Goal: Task Accomplishment & Management: Manage account settings

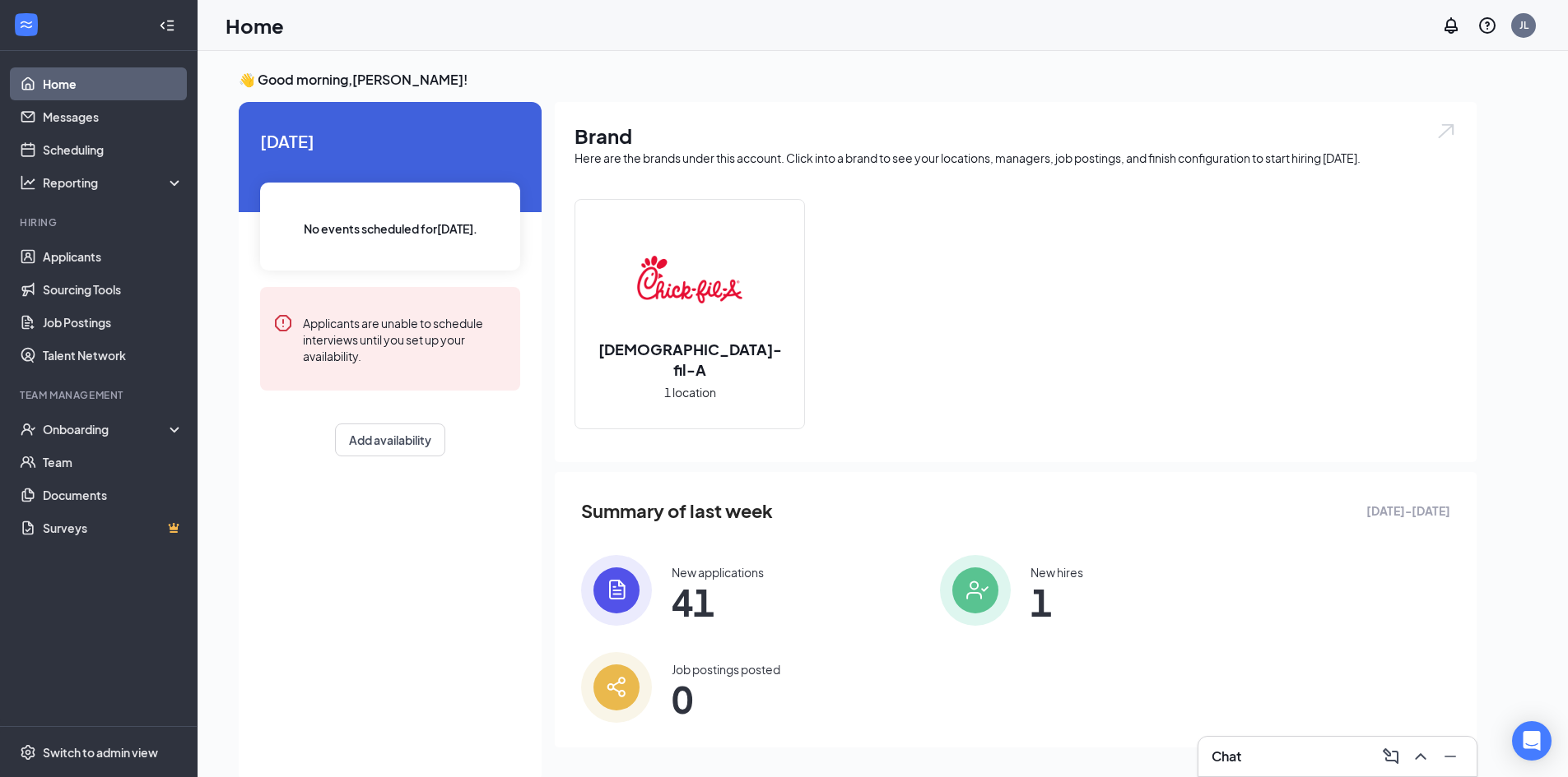
click at [1279, 753] on div "Chat" at bounding box center [1338, 757] width 252 height 26
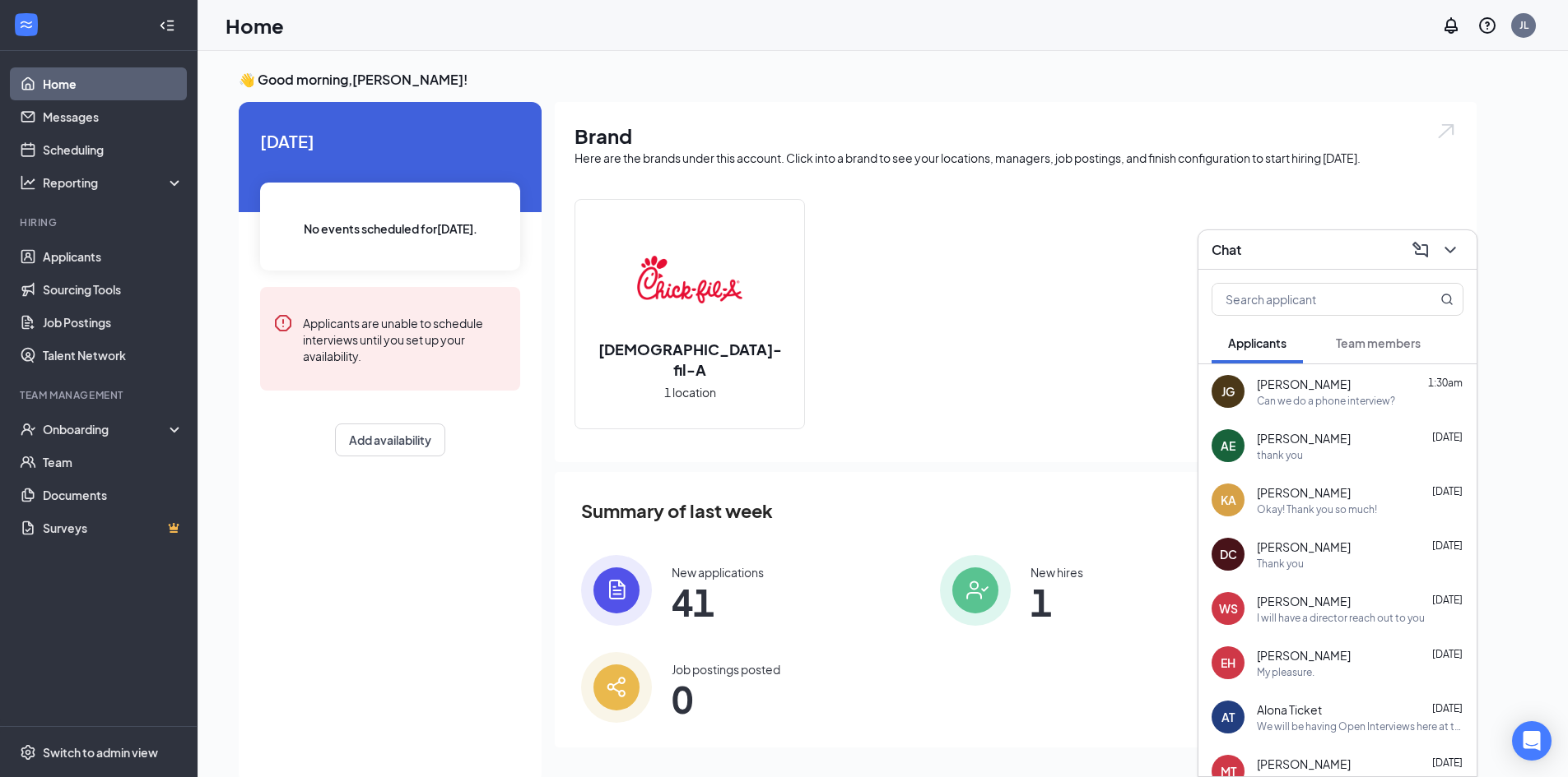
click at [1372, 438] on div "[PERSON_NAME] [DATE]" at bounding box center [1360, 438] width 206 height 17
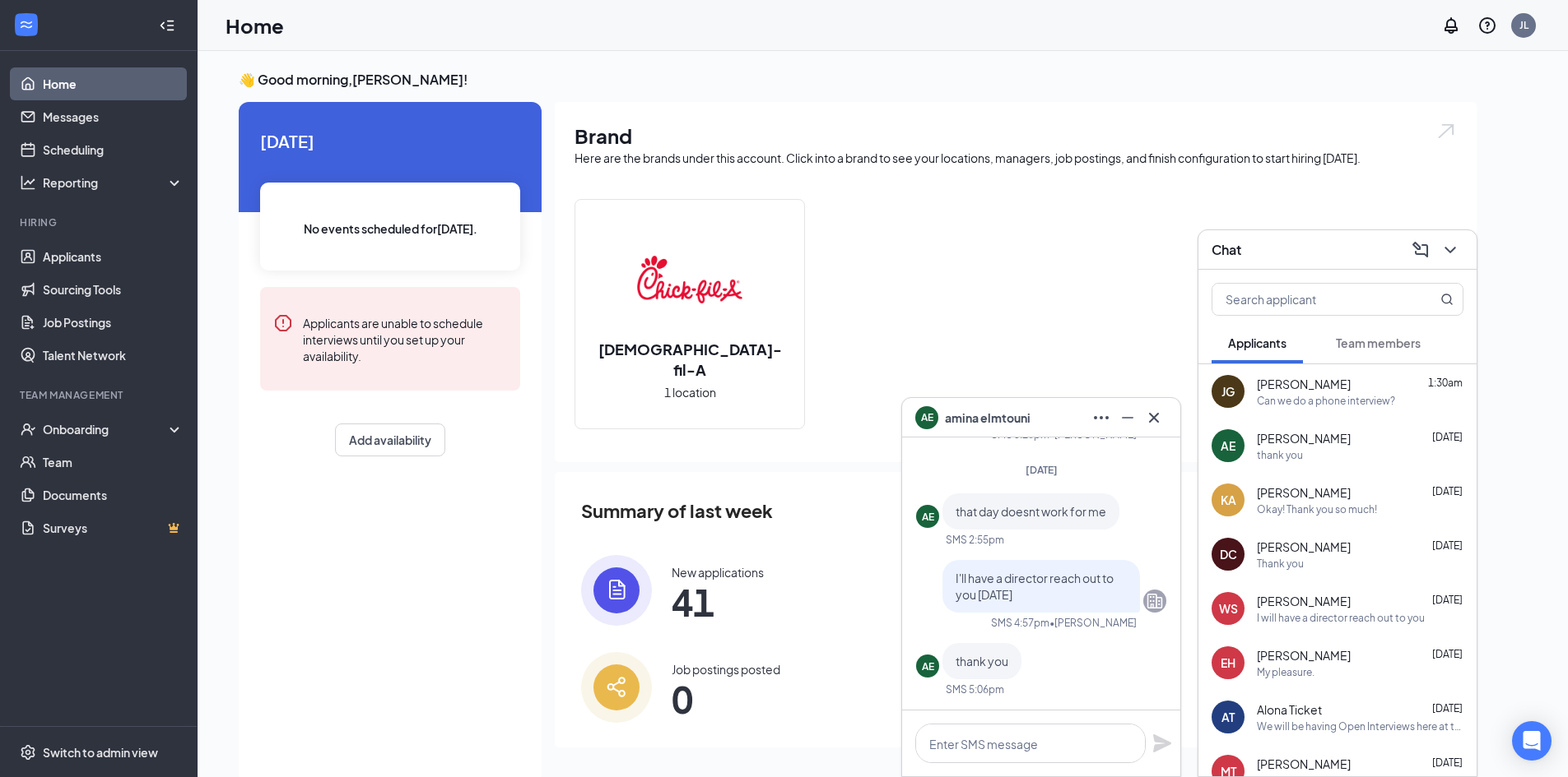
click at [1364, 506] on div "Okay! Thank you so much!" at bounding box center [1317, 510] width 120 height 14
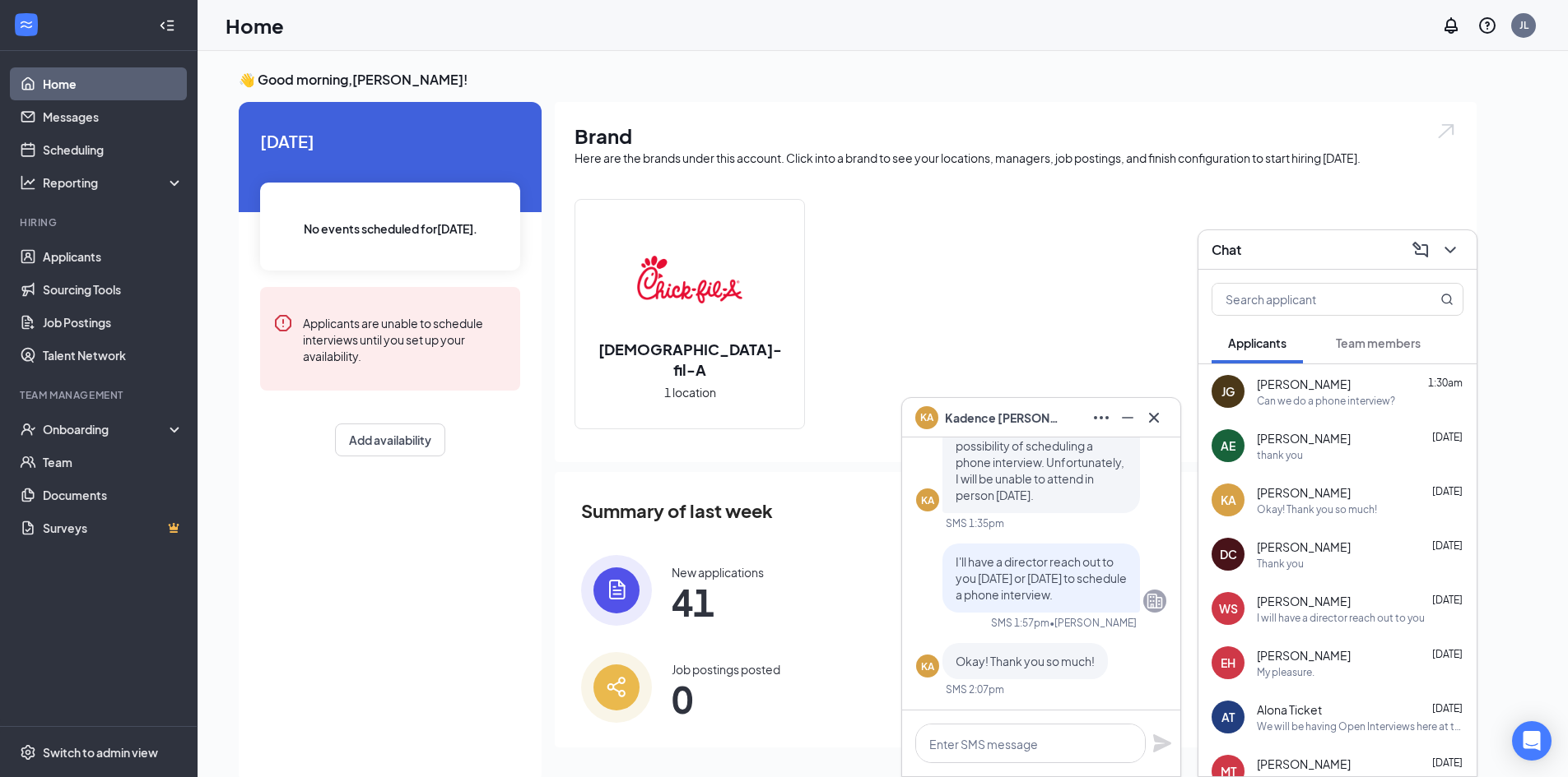
click at [1364, 611] on div "I will have a director reach out to you" at bounding box center [1341, 618] width 167 height 14
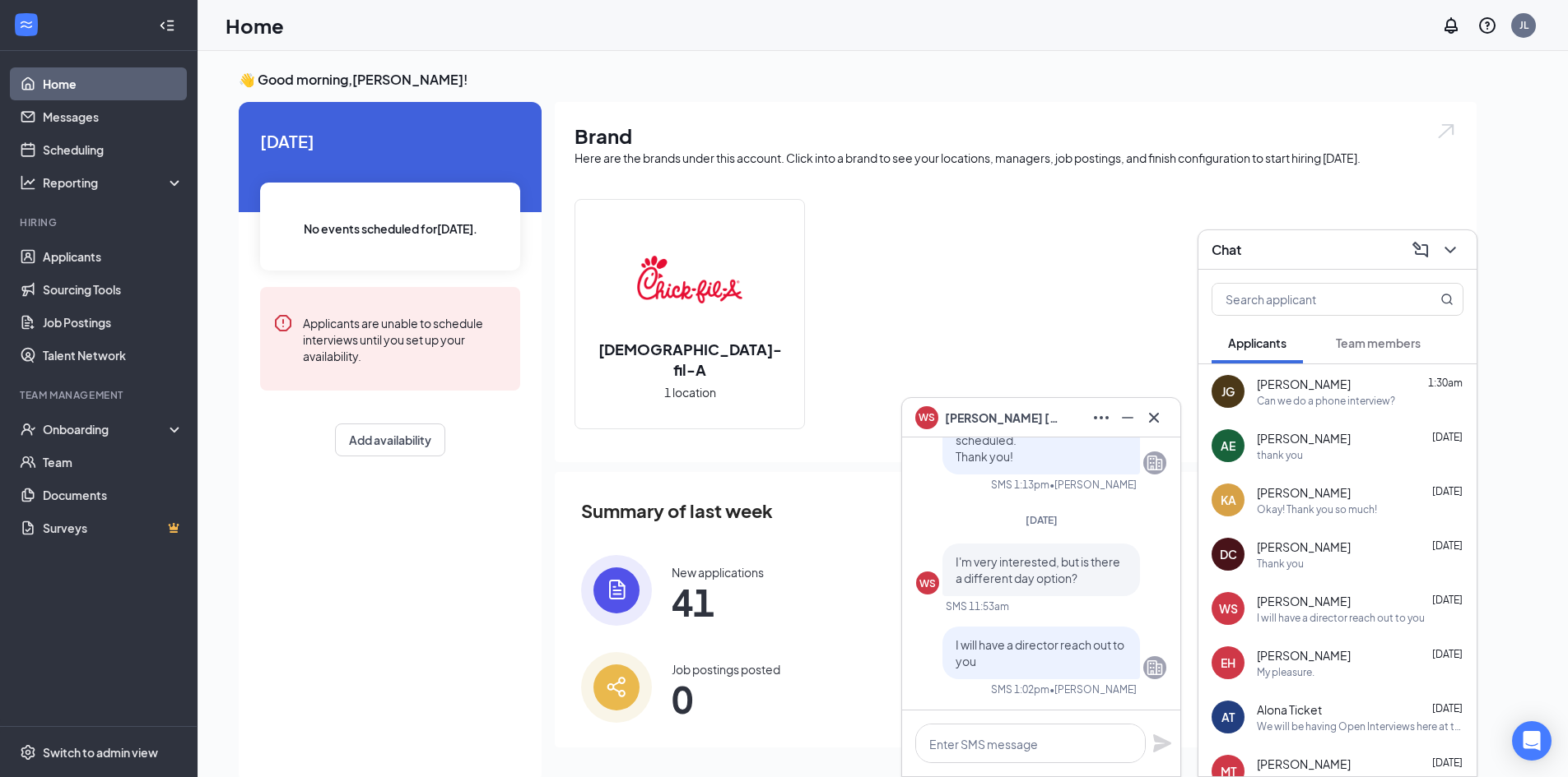
click at [1348, 651] on div "[PERSON_NAME] [DATE]" at bounding box center [1360, 655] width 206 height 17
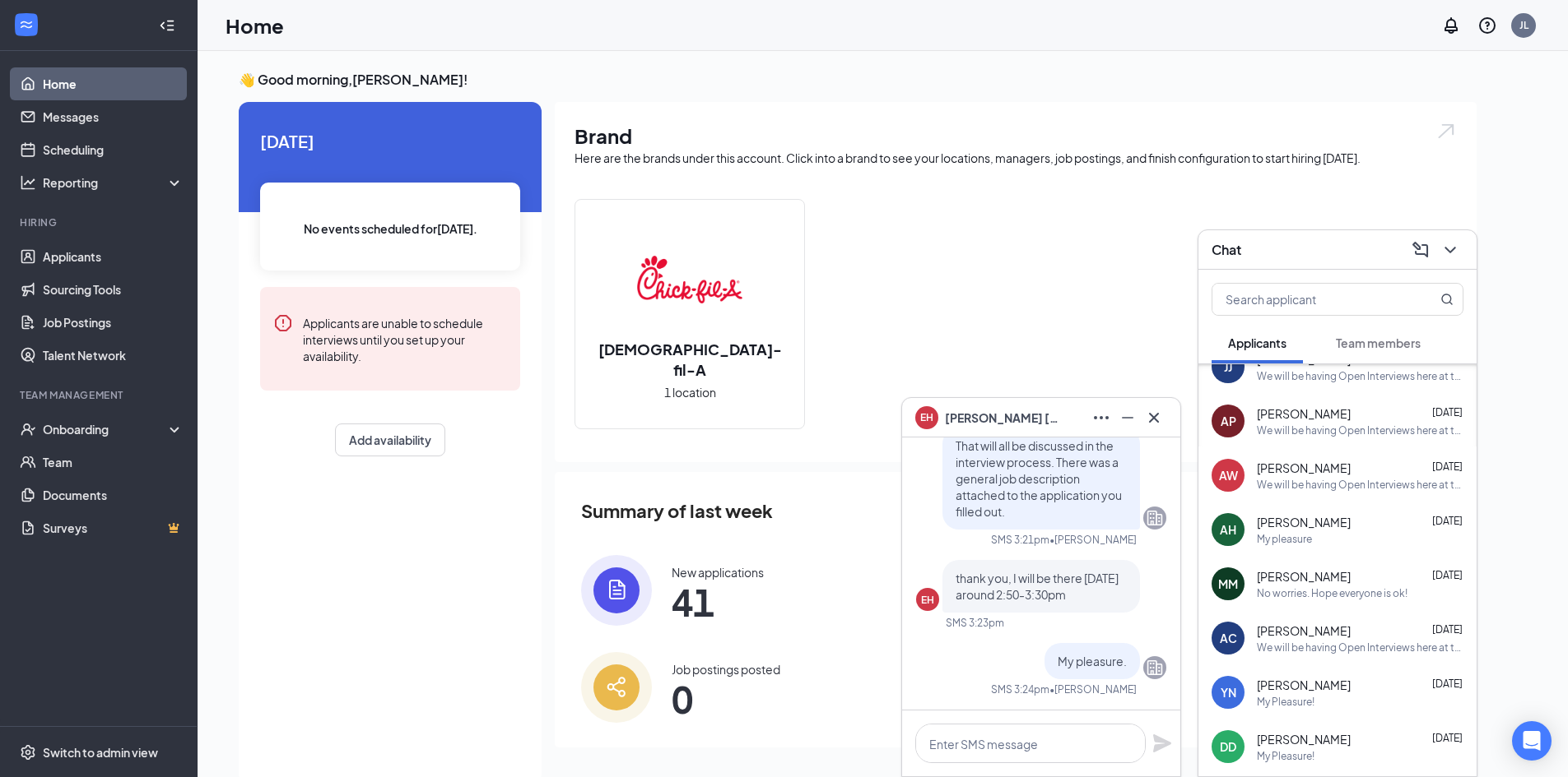
scroll to position [542, 0]
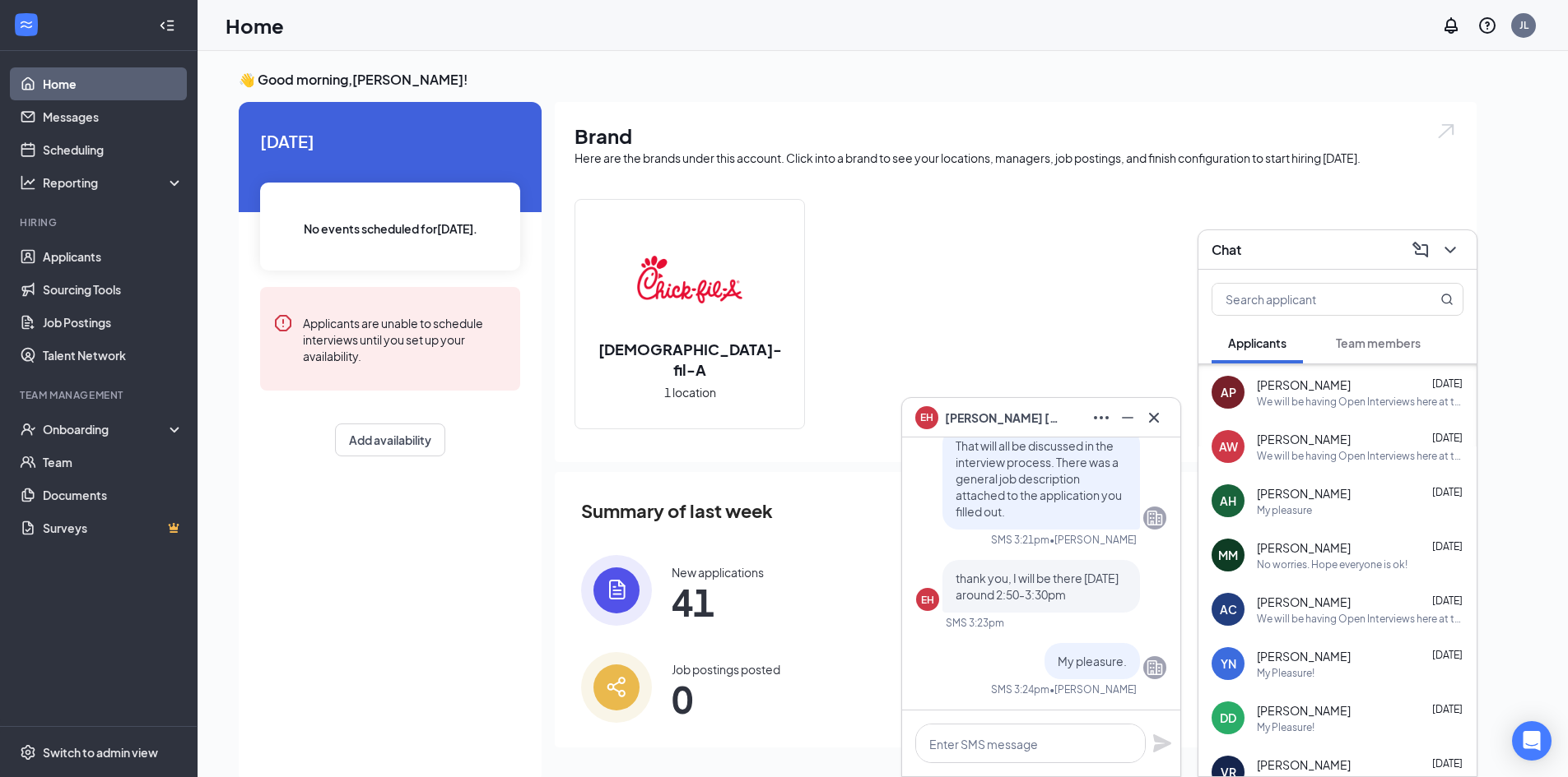
click at [1362, 502] on div "[PERSON_NAME] [DATE] My pleasure" at bounding box center [1360, 501] width 206 height 32
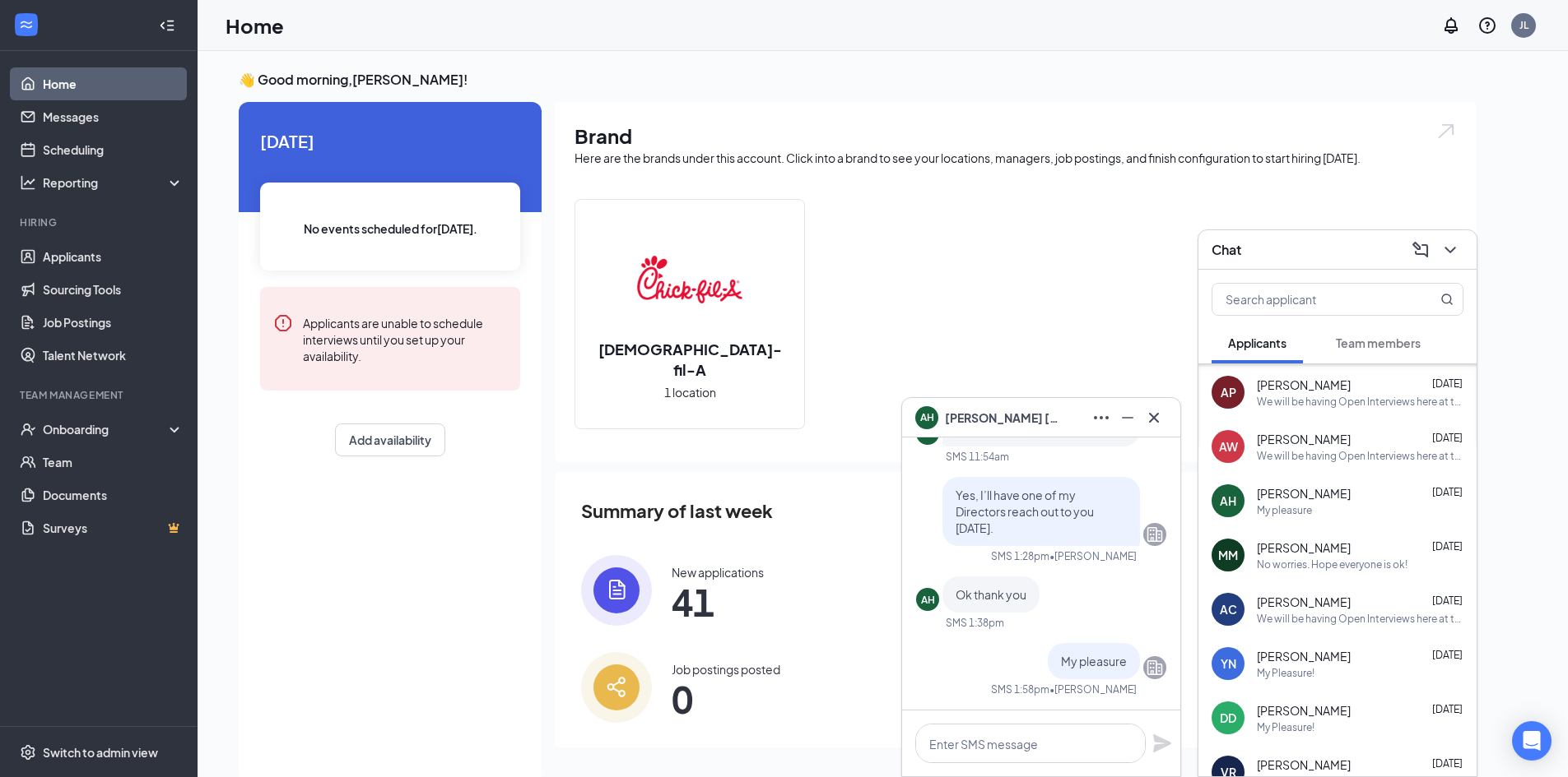
click at [1363, 658] on div "[PERSON_NAME] [DATE]" at bounding box center [1360, 656] width 206 height 17
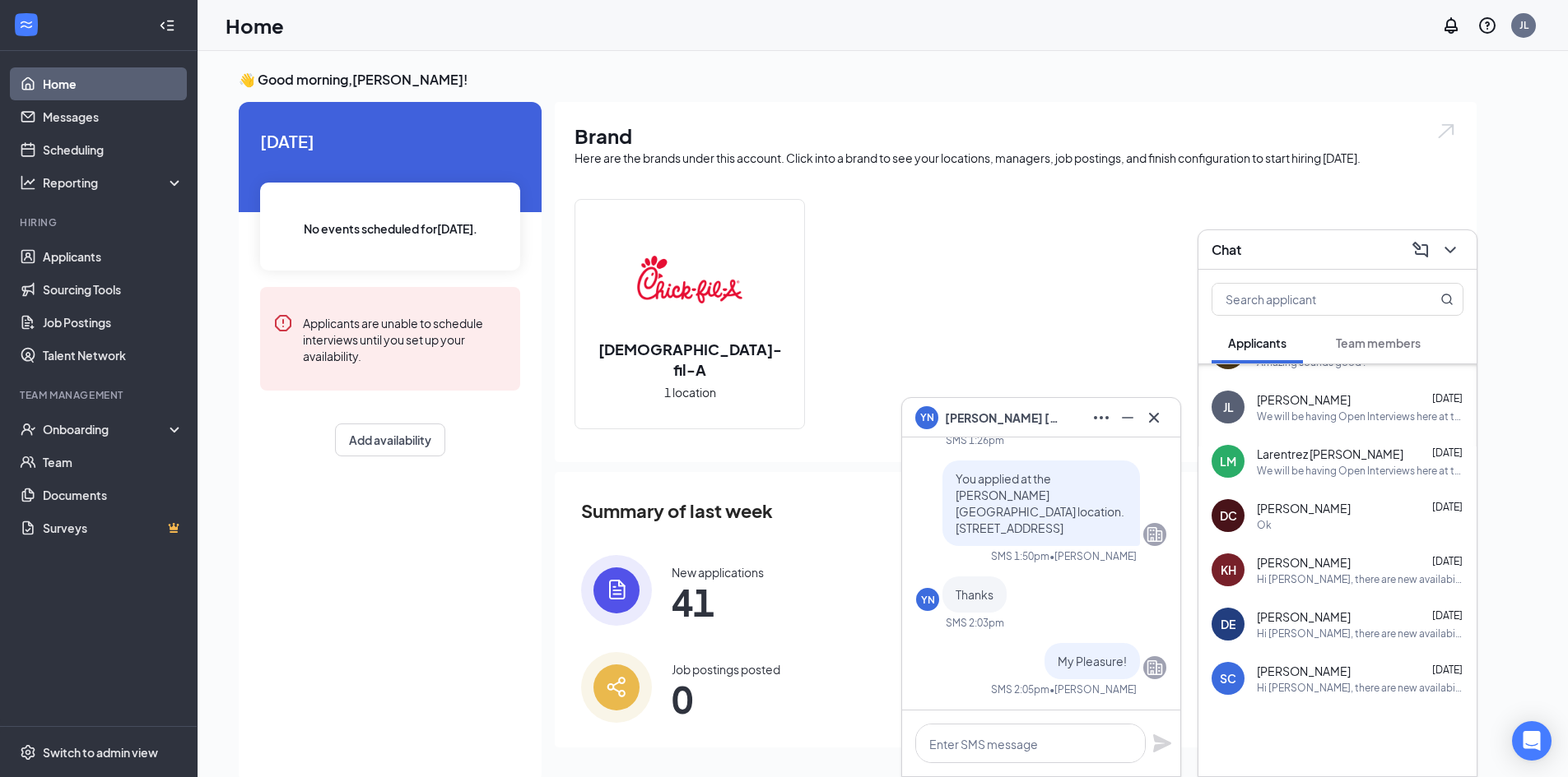
scroll to position [1842, 0]
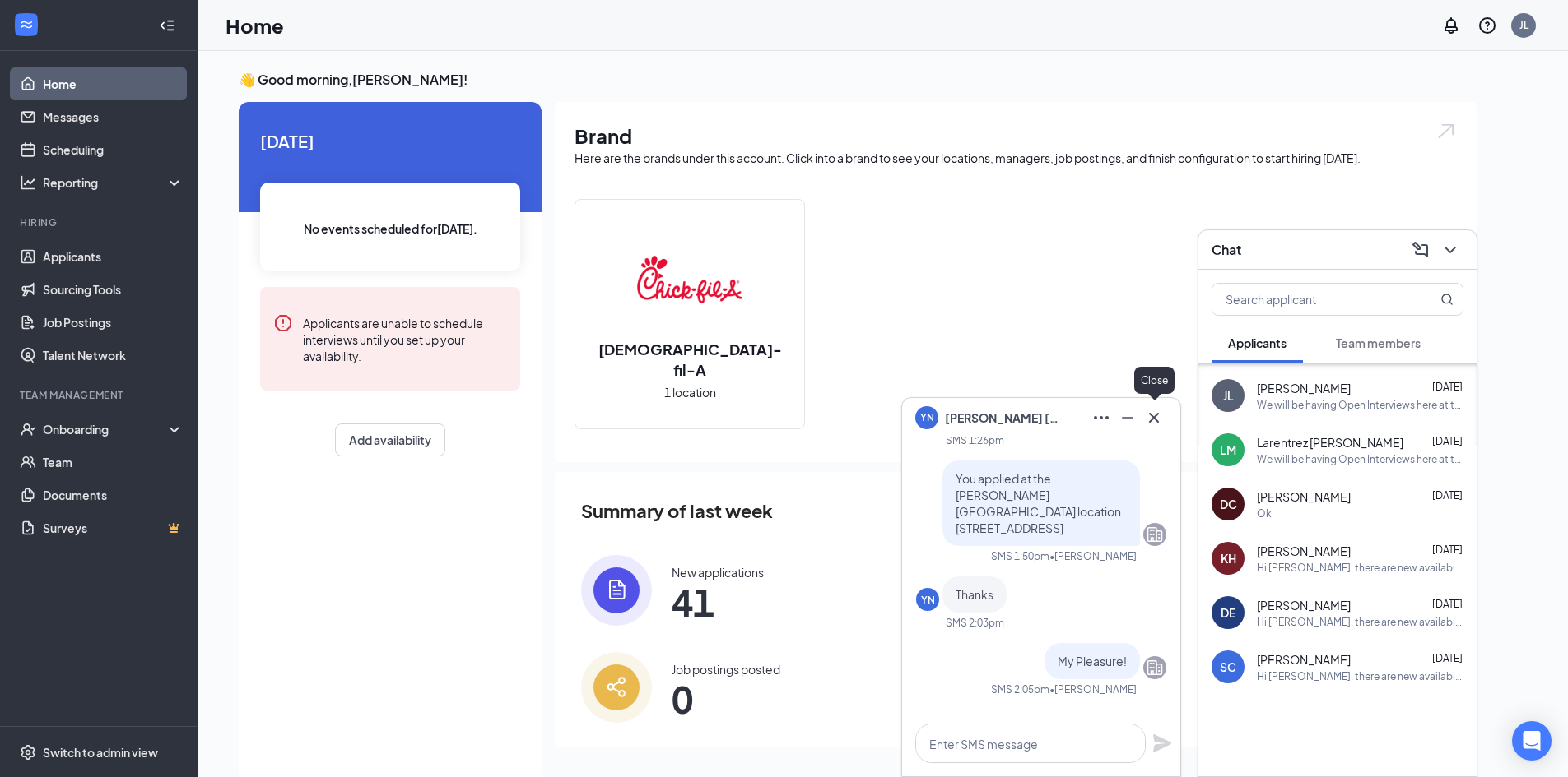
click at [1152, 417] on icon "Cross" at bounding box center [1154, 418] width 19 height 19
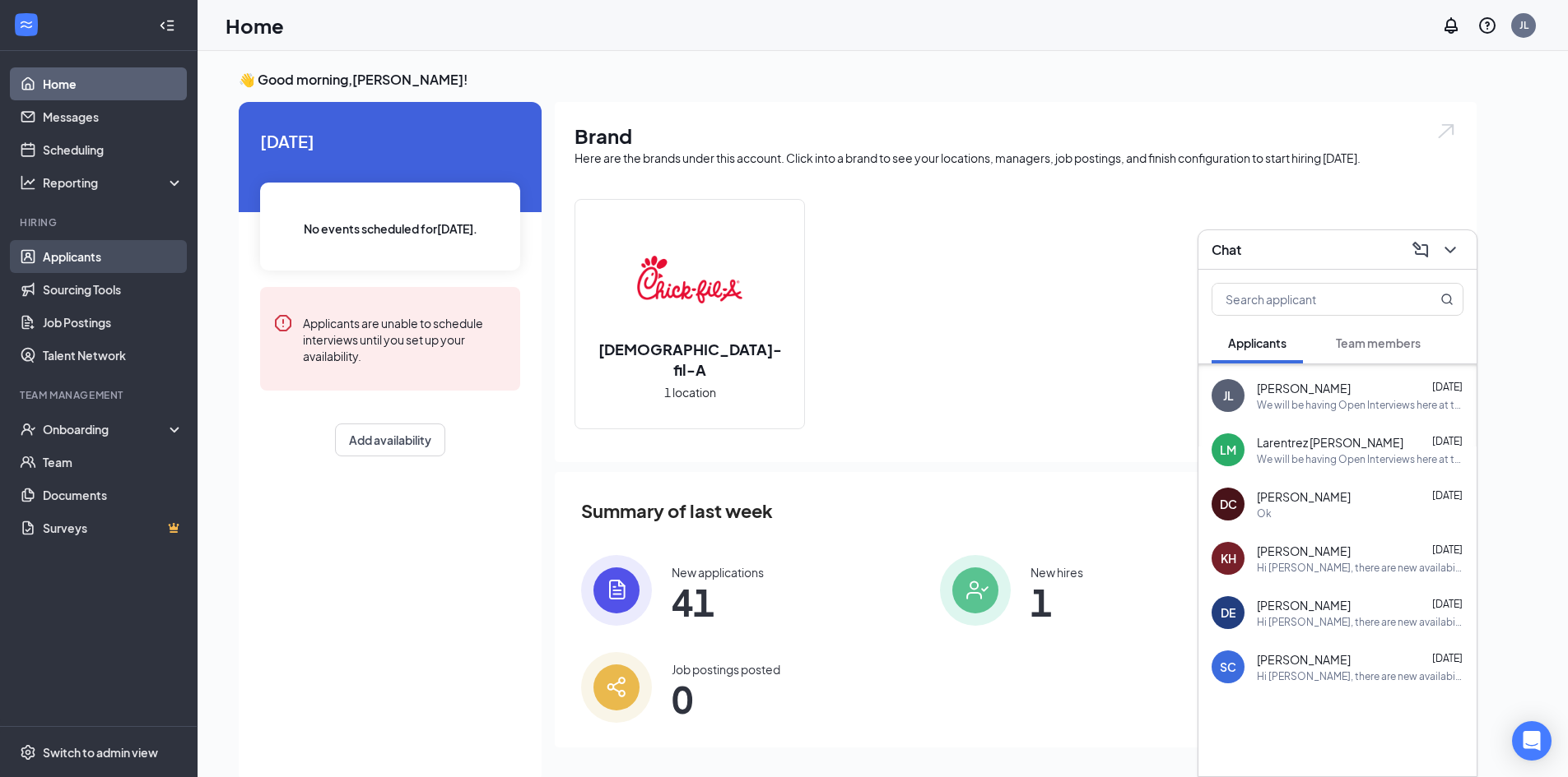
click at [130, 263] on link "Applicants" at bounding box center [114, 256] width 141 height 33
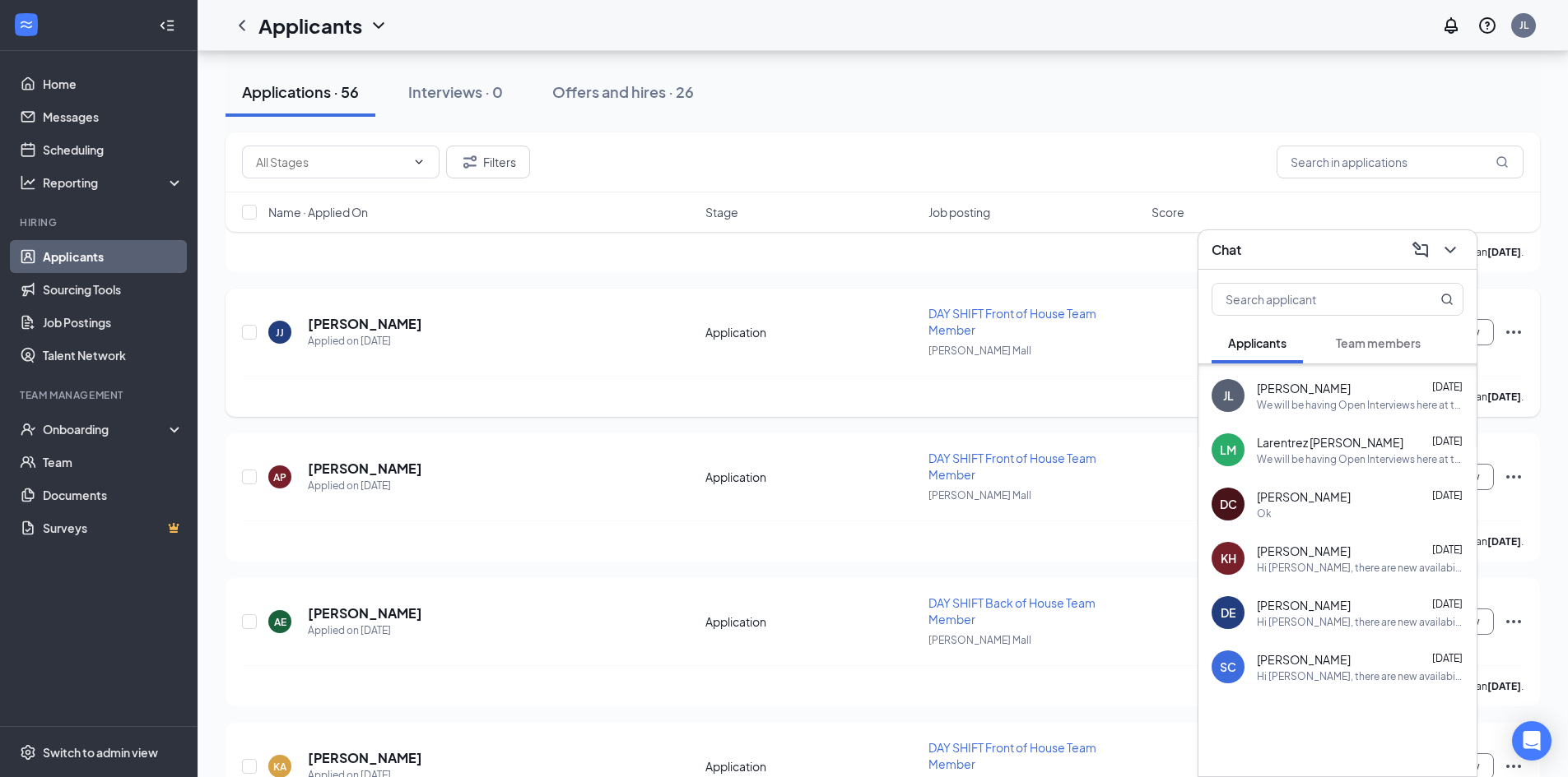
scroll to position [2797, 0]
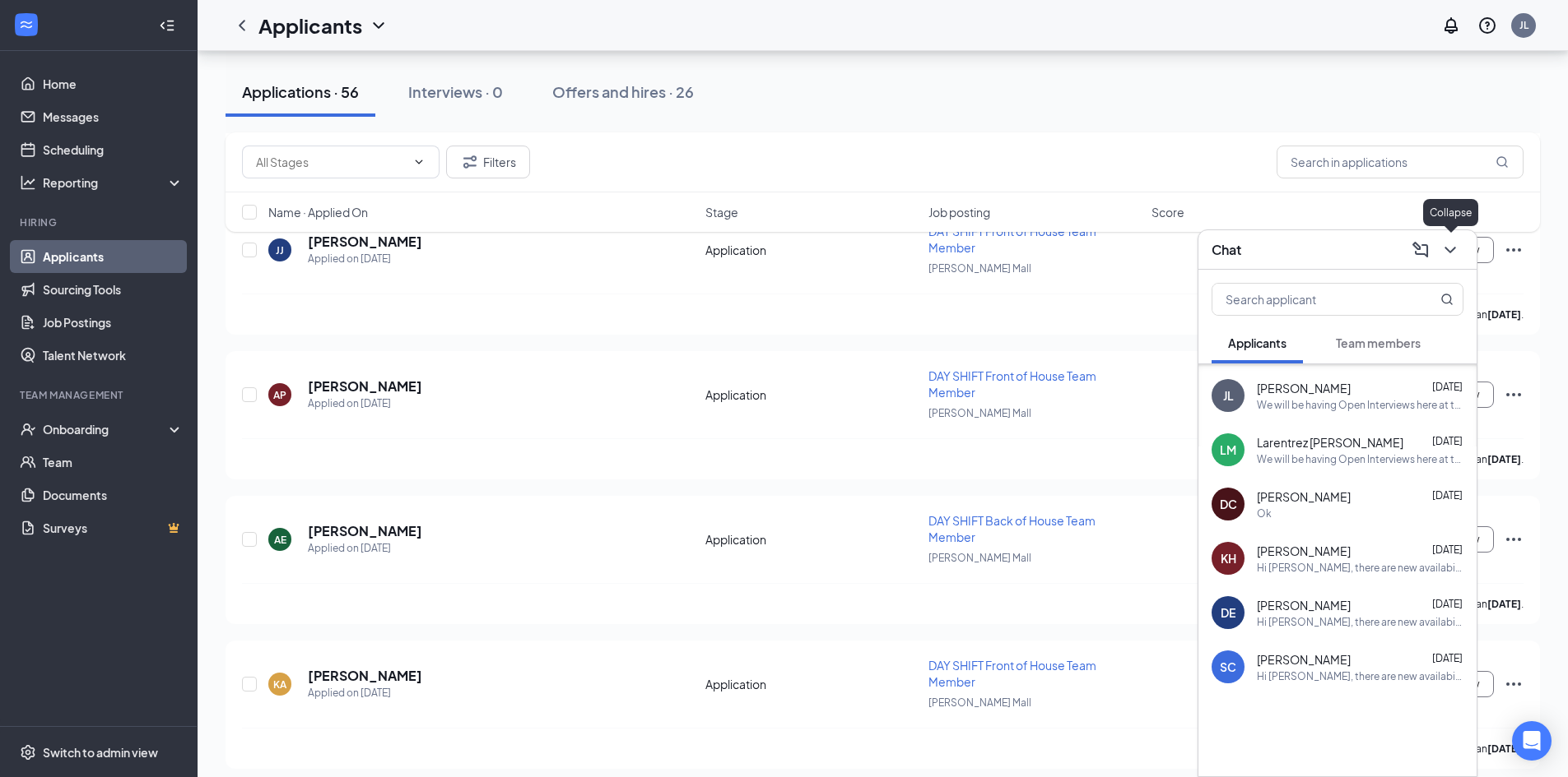
click at [1447, 245] on icon "ChevronDown" at bounding box center [1450, 250] width 19 height 19
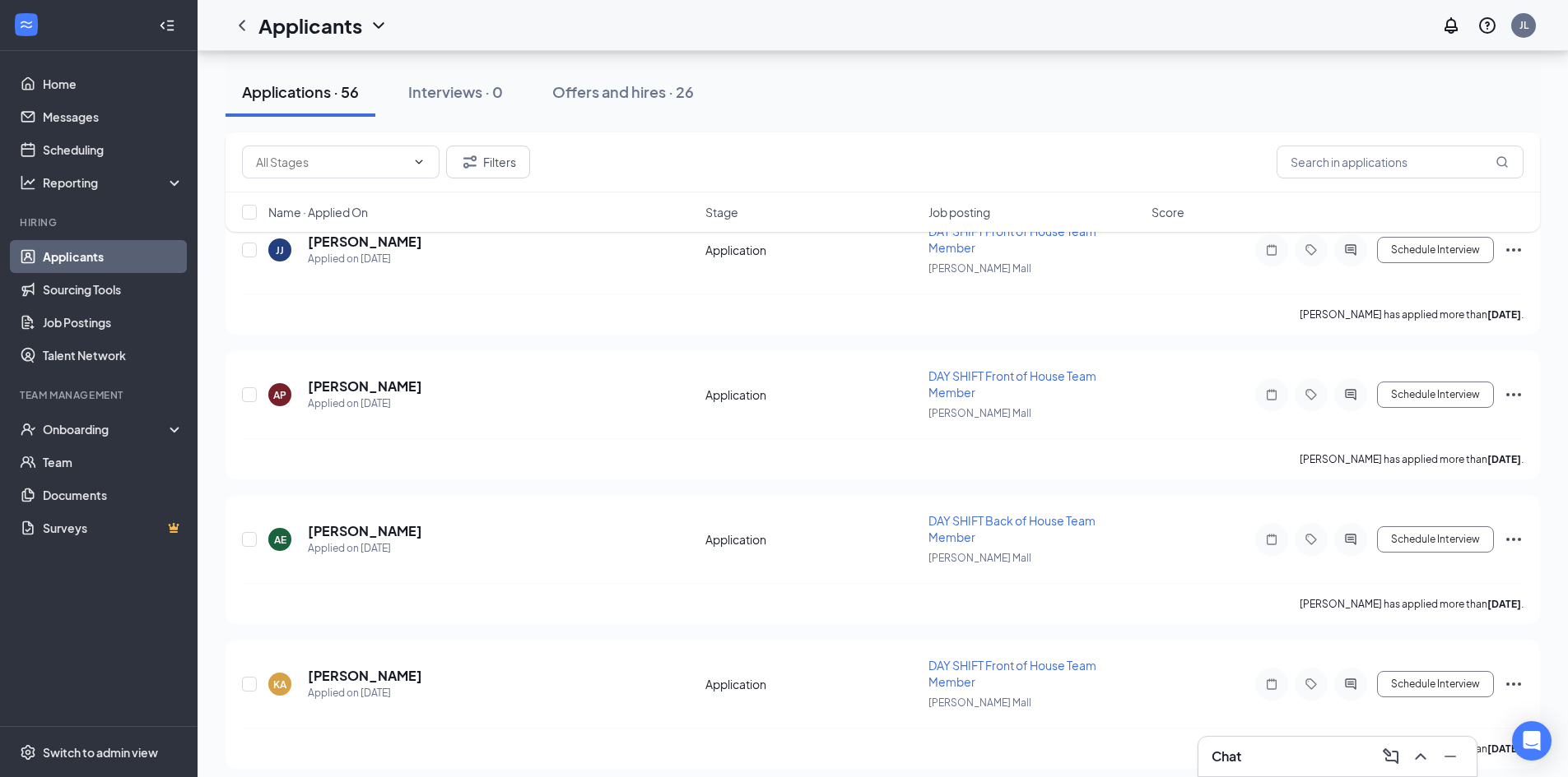
click at [1309, 758] on div "Chat" at bounding box center [1338, 757] width 252 height 26
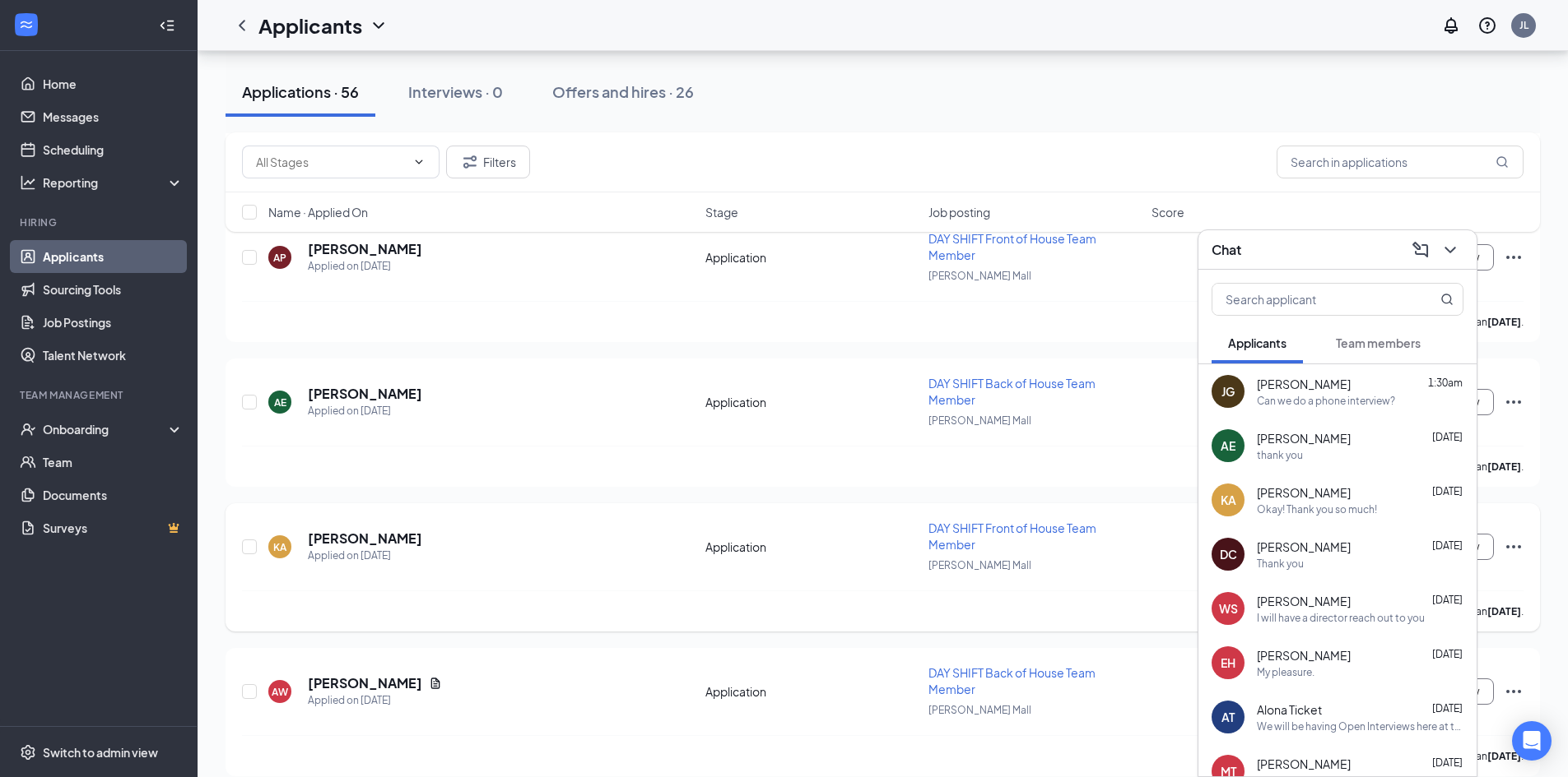
scroll to position [2962, 0]
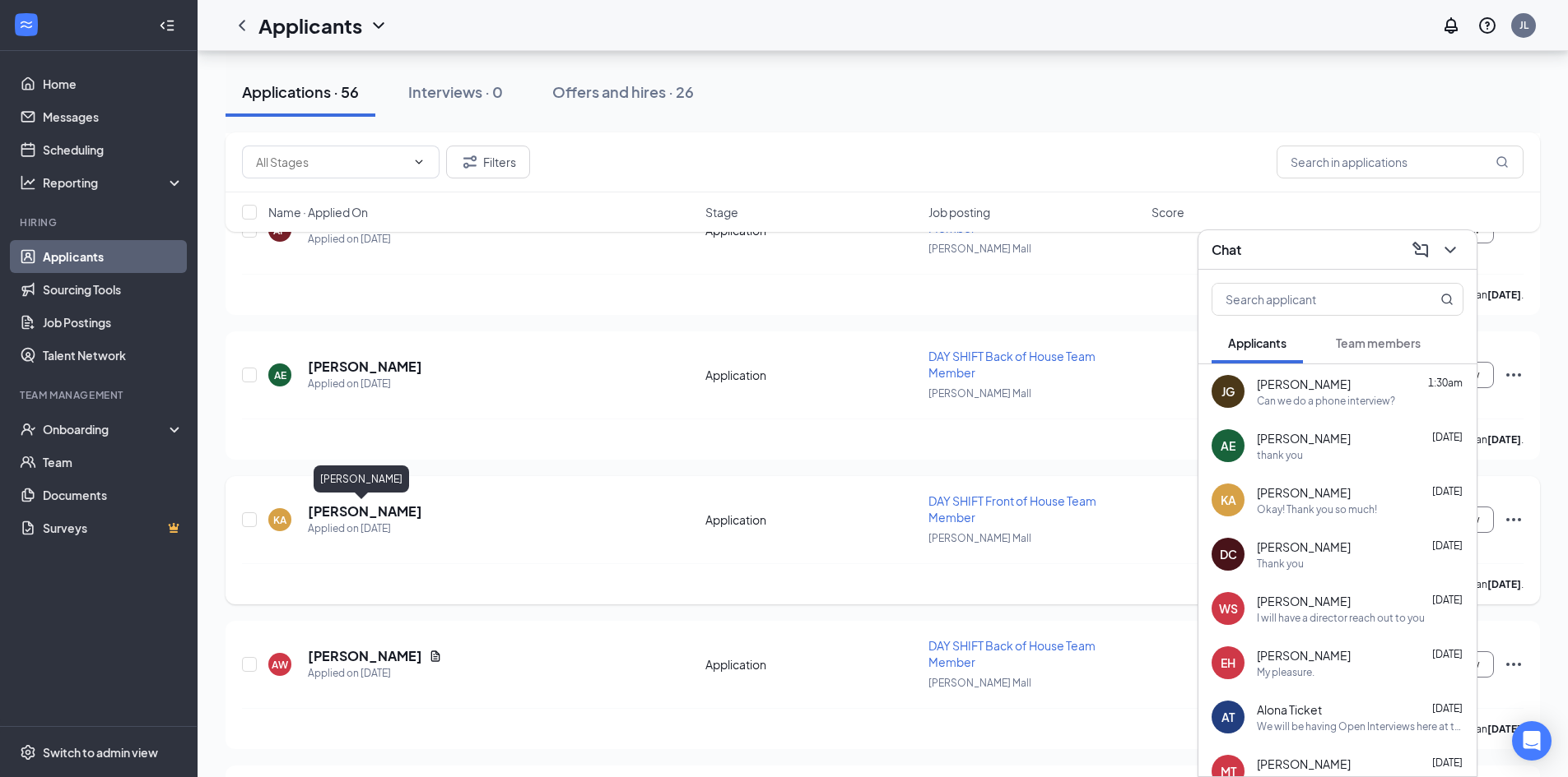
click at [368, 508] on h5 "[PERSON_NAME]" at bounding box center [365, 512] width 115 height 18
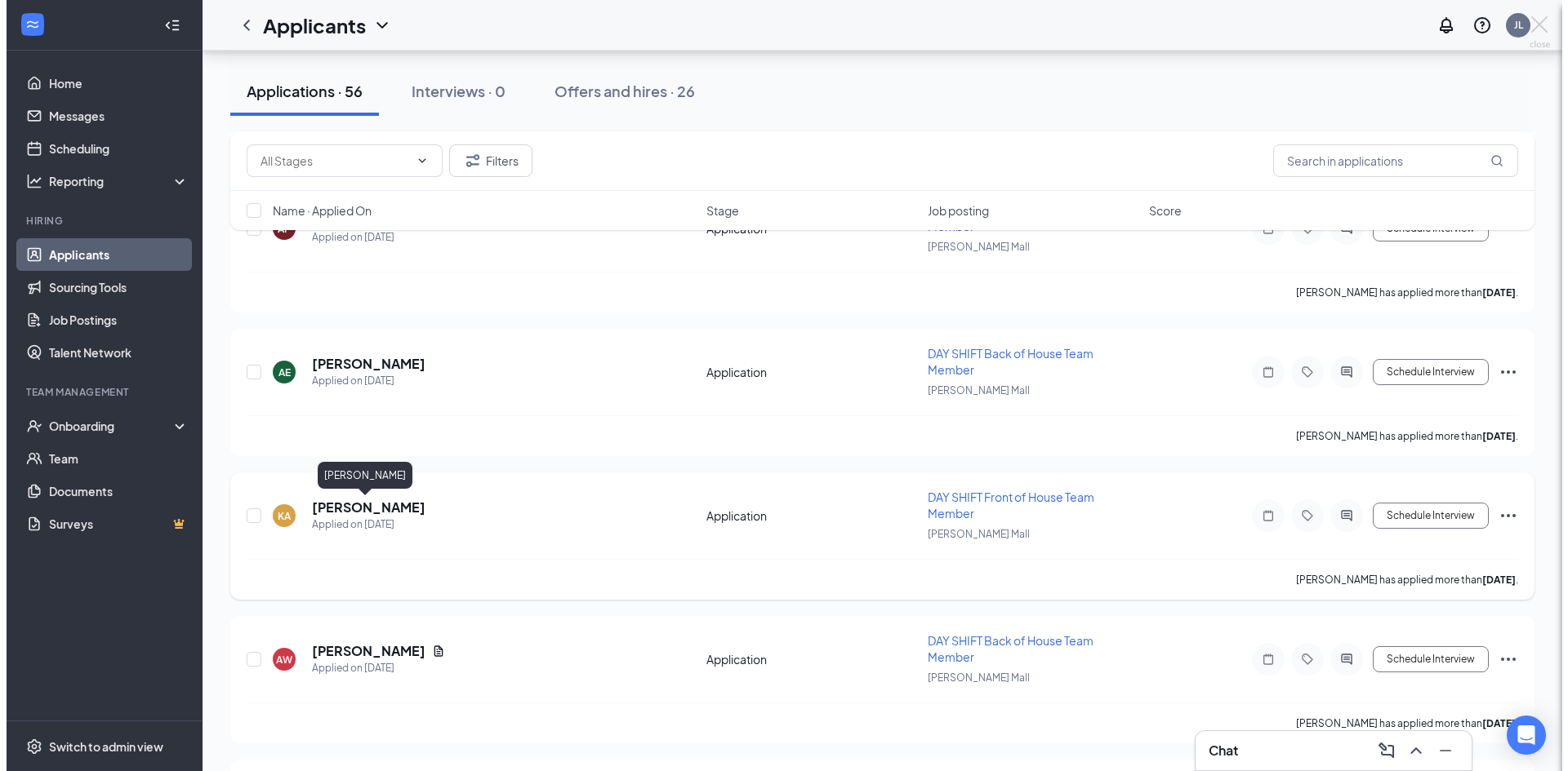
scroll to position [2824, 0]
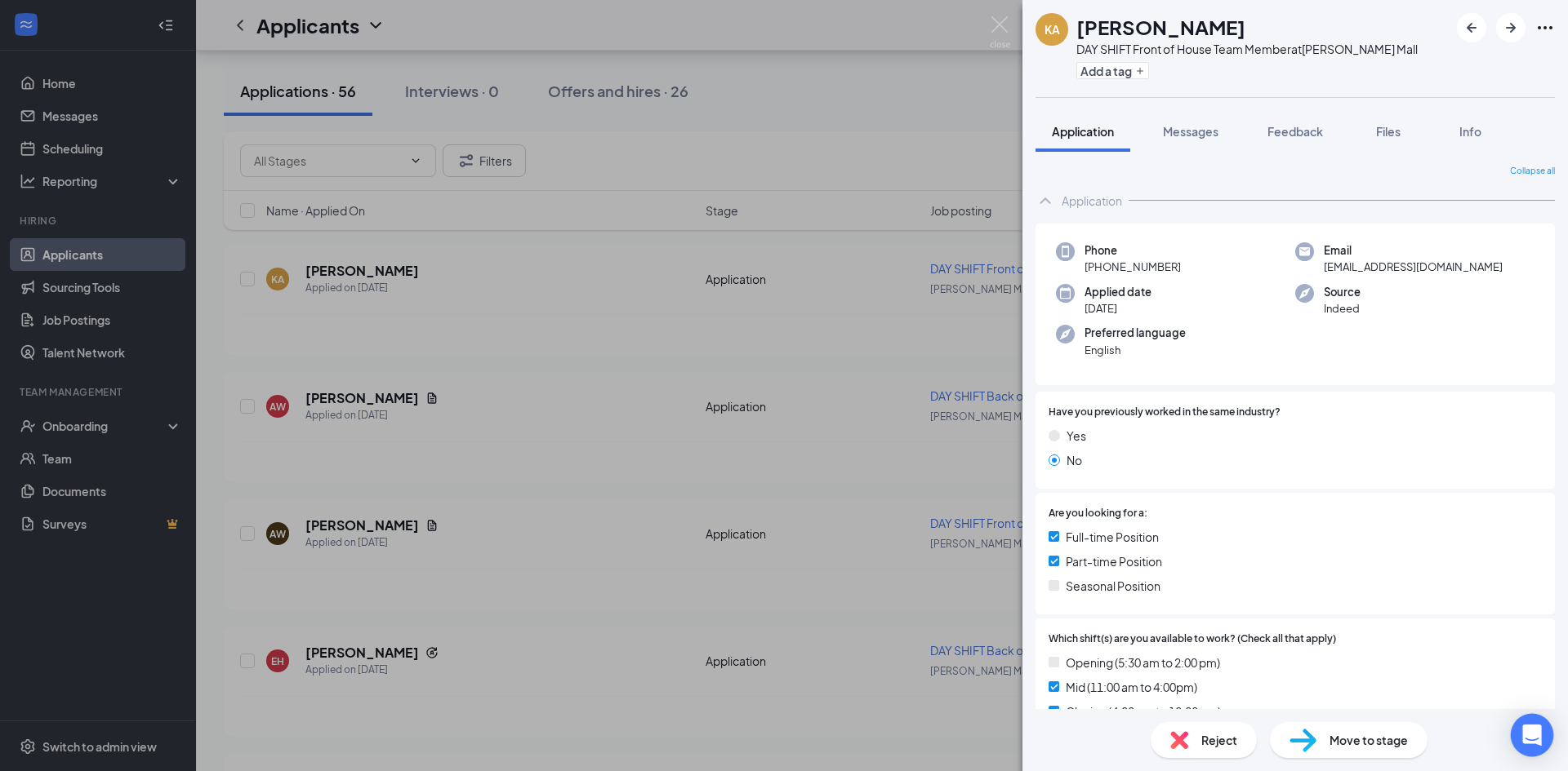
click at [1530, 733] on icon "Open Intercom Messenger" at bounding box center [1531, 735] width 18 height 21
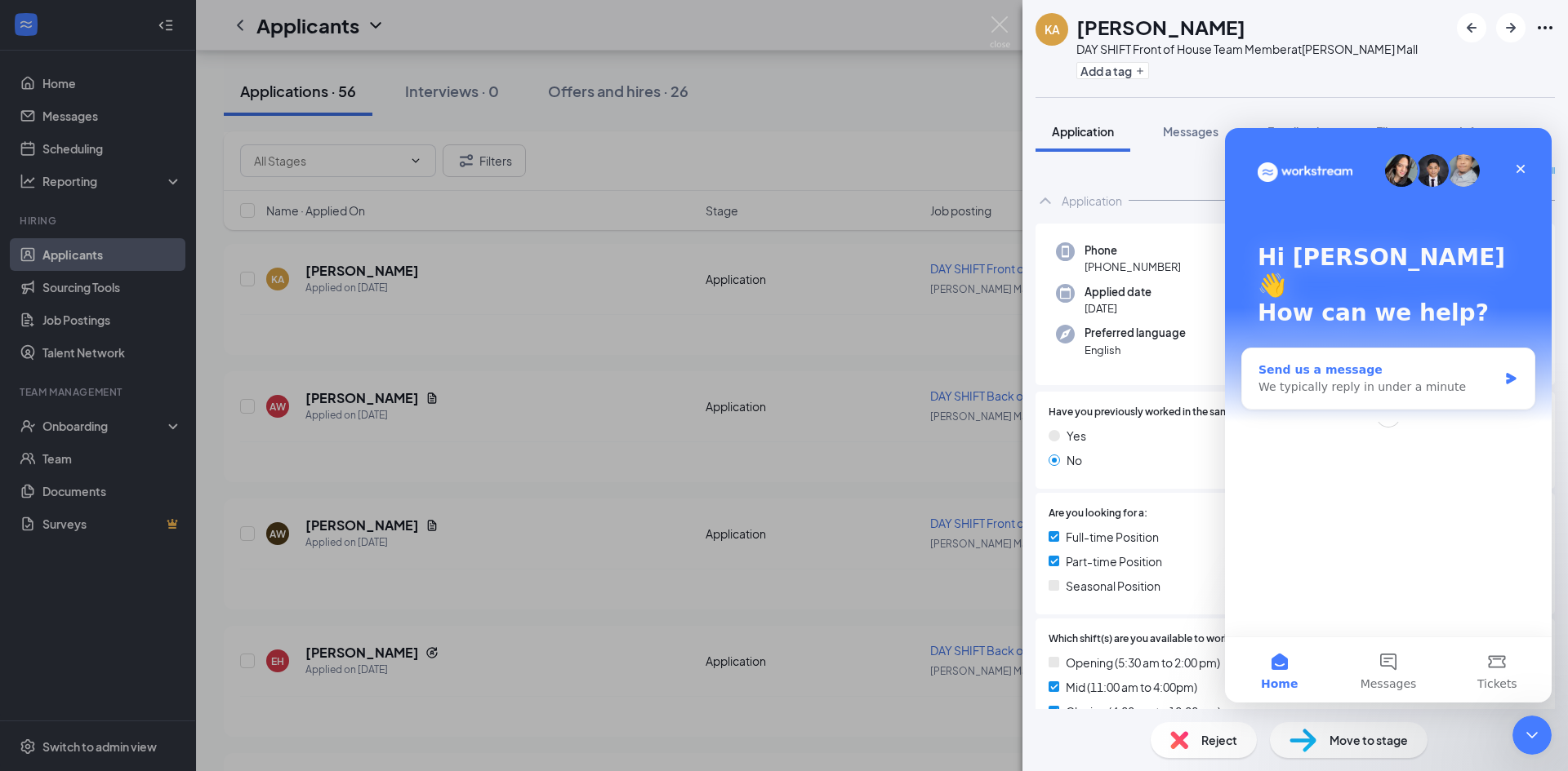
scroll to position [0, 0]
click at [1184, 442] on div "Yes" at bounding box center [1295, 435] width 493 height 18
click at [1522, 165] on icon "Close" at bounding box center [1520, 169] width 13 height 13
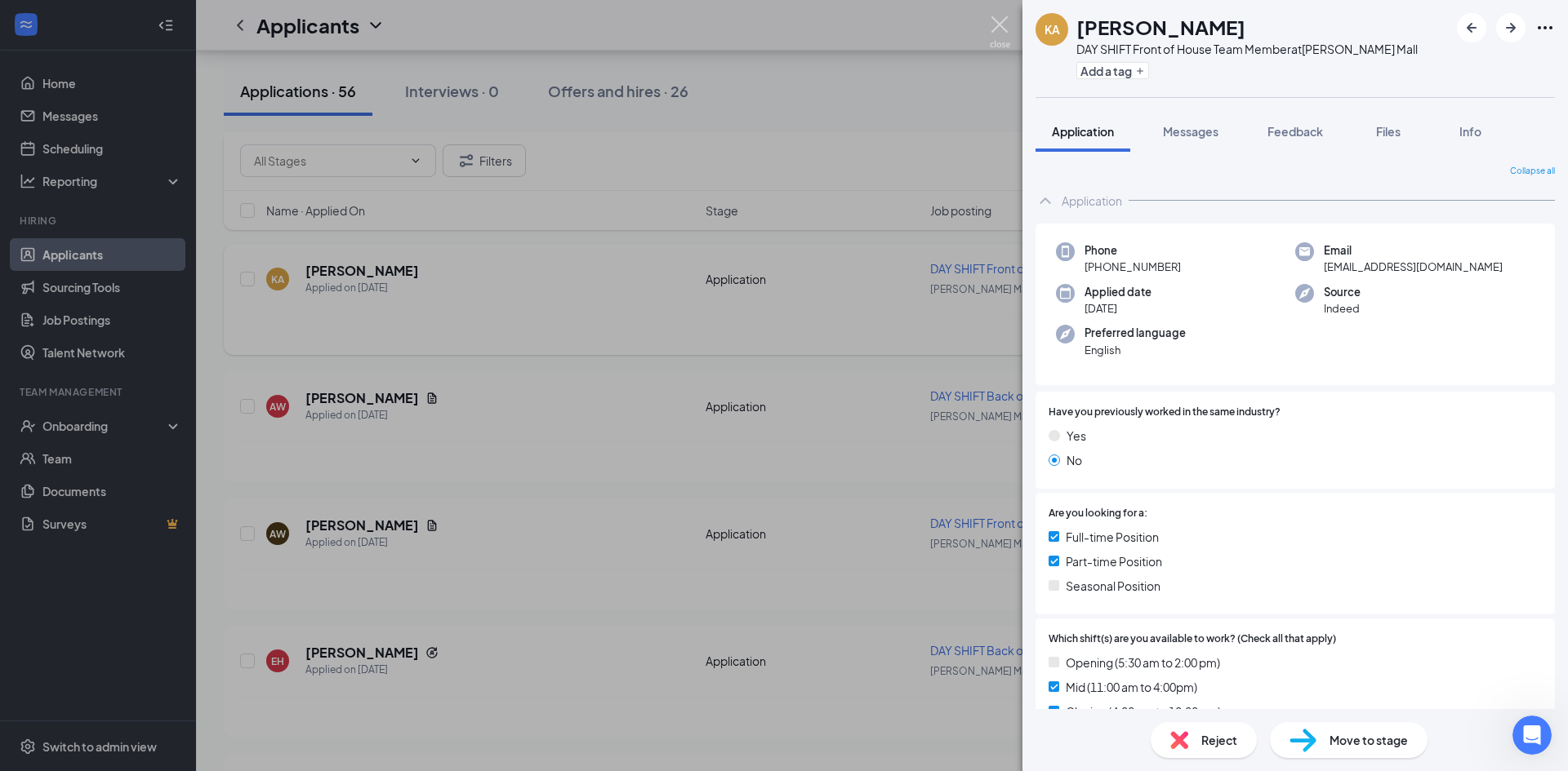
drag, startPoint x: 997, startPoint y: 25, endPoint x: 621, endPoint y: 495, distance: 601.9
click at [997, 25] on img at bounding box center [1000, 32] width 20 height 31
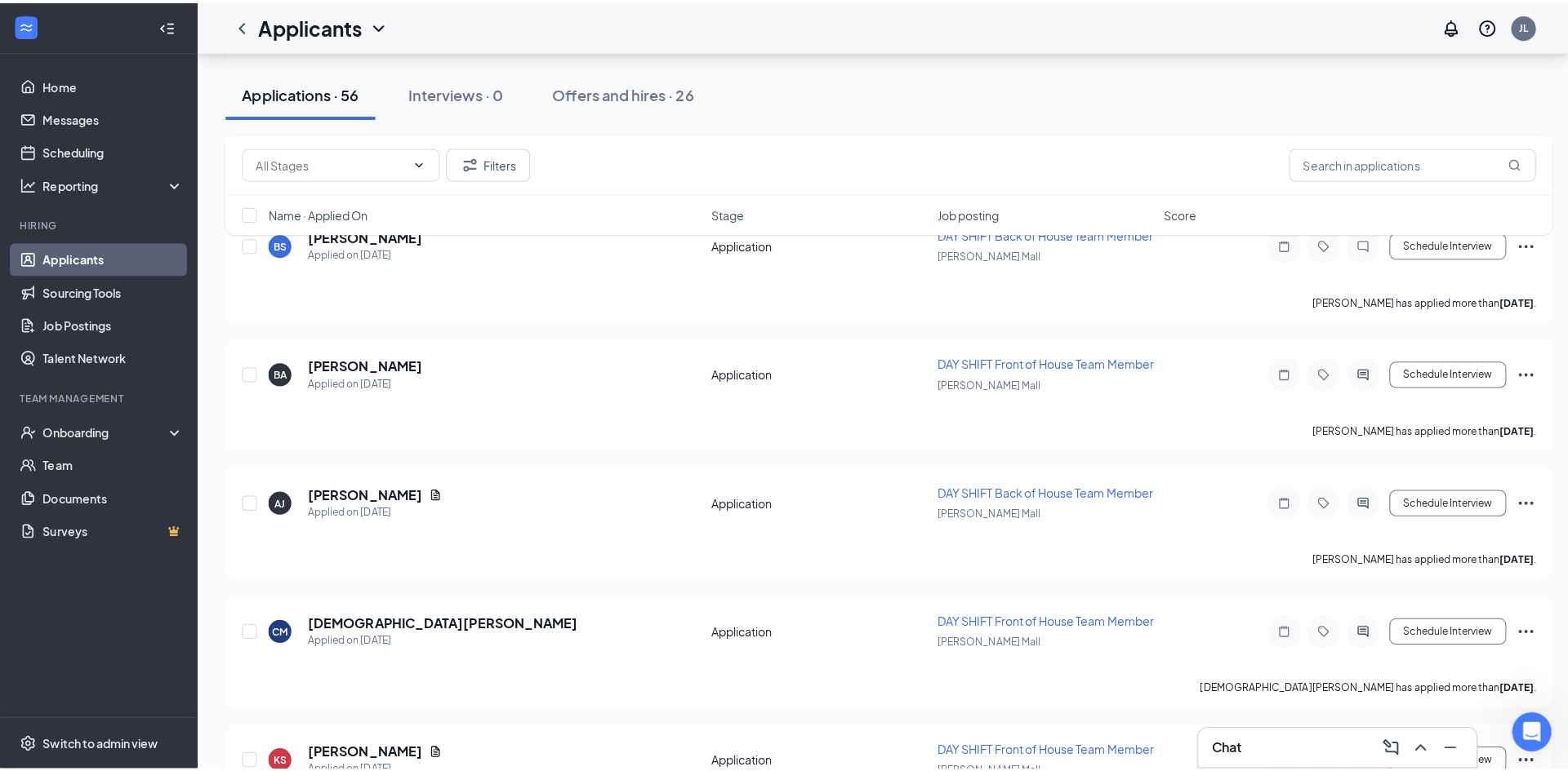
scroll to position [4212, 0]
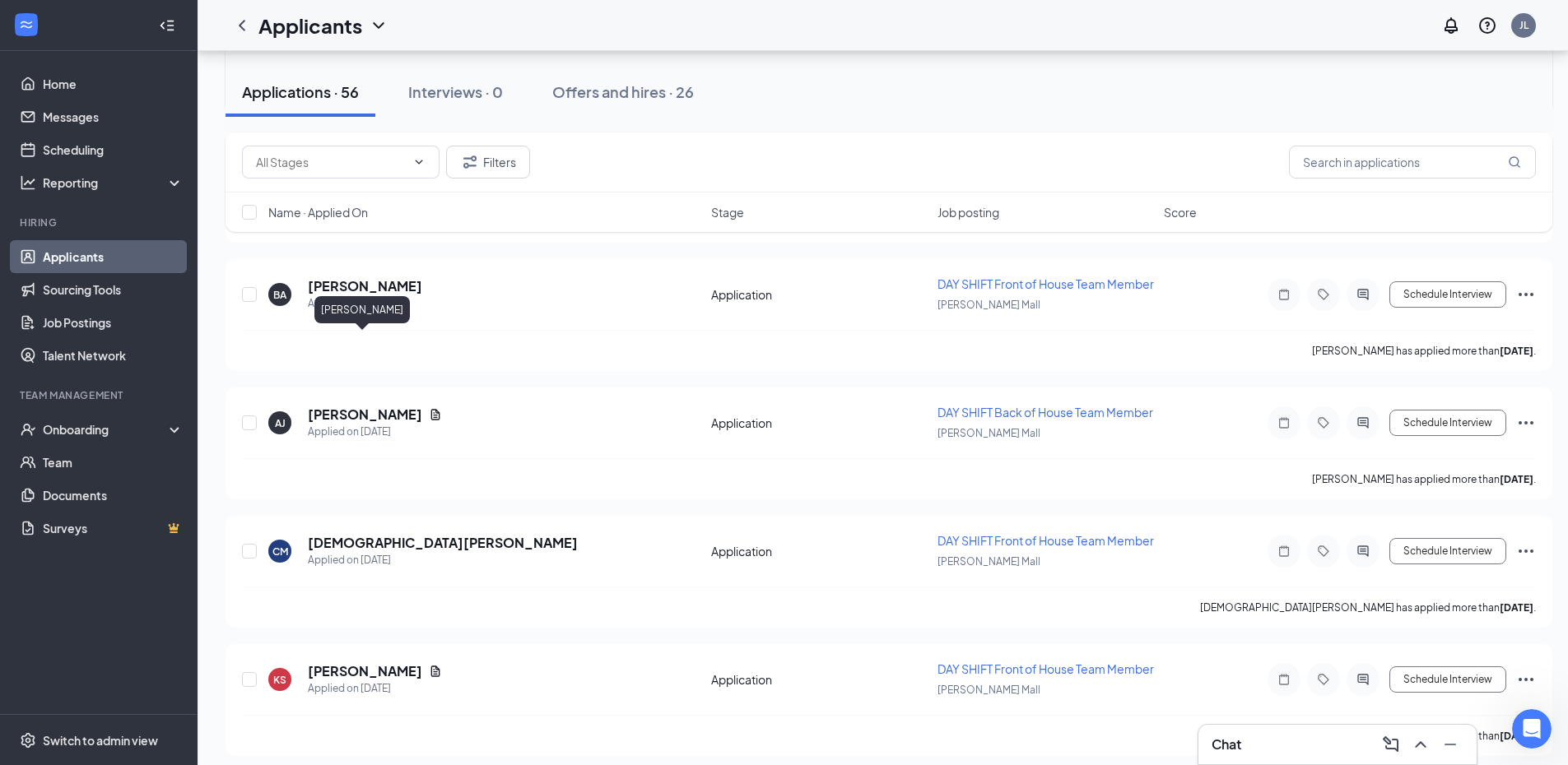
click at [364, 39] on h5 "[PERSON_NAME]" at bounding box center [365, 29] width 115 height 19
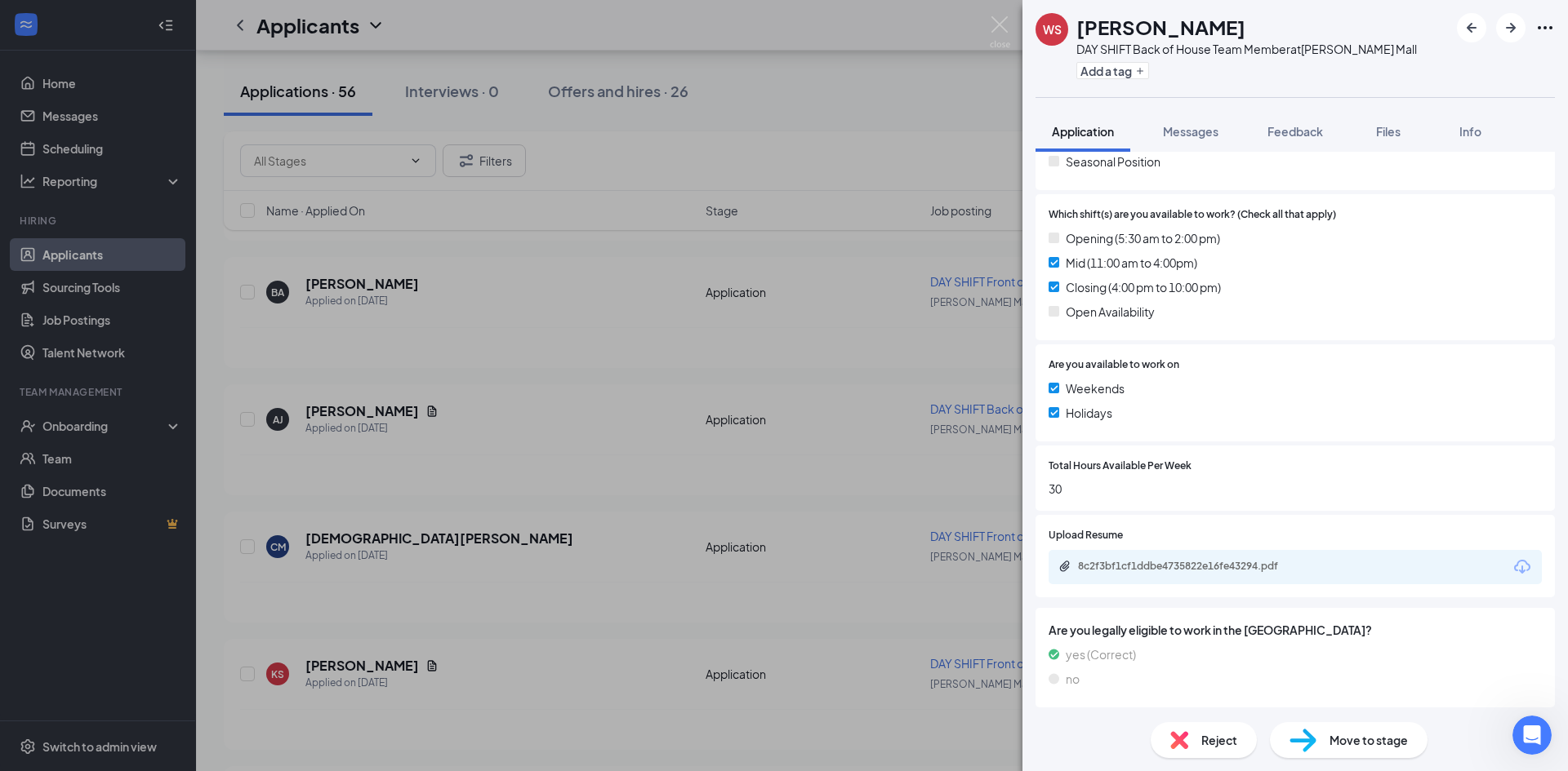
scroll to position [427, 0]
click at [1172, 560] on div "8c2f3bf1cf1ddbe4735822e16fe43294.pdf" at bounding box center [1192, 564] width 228 height 13
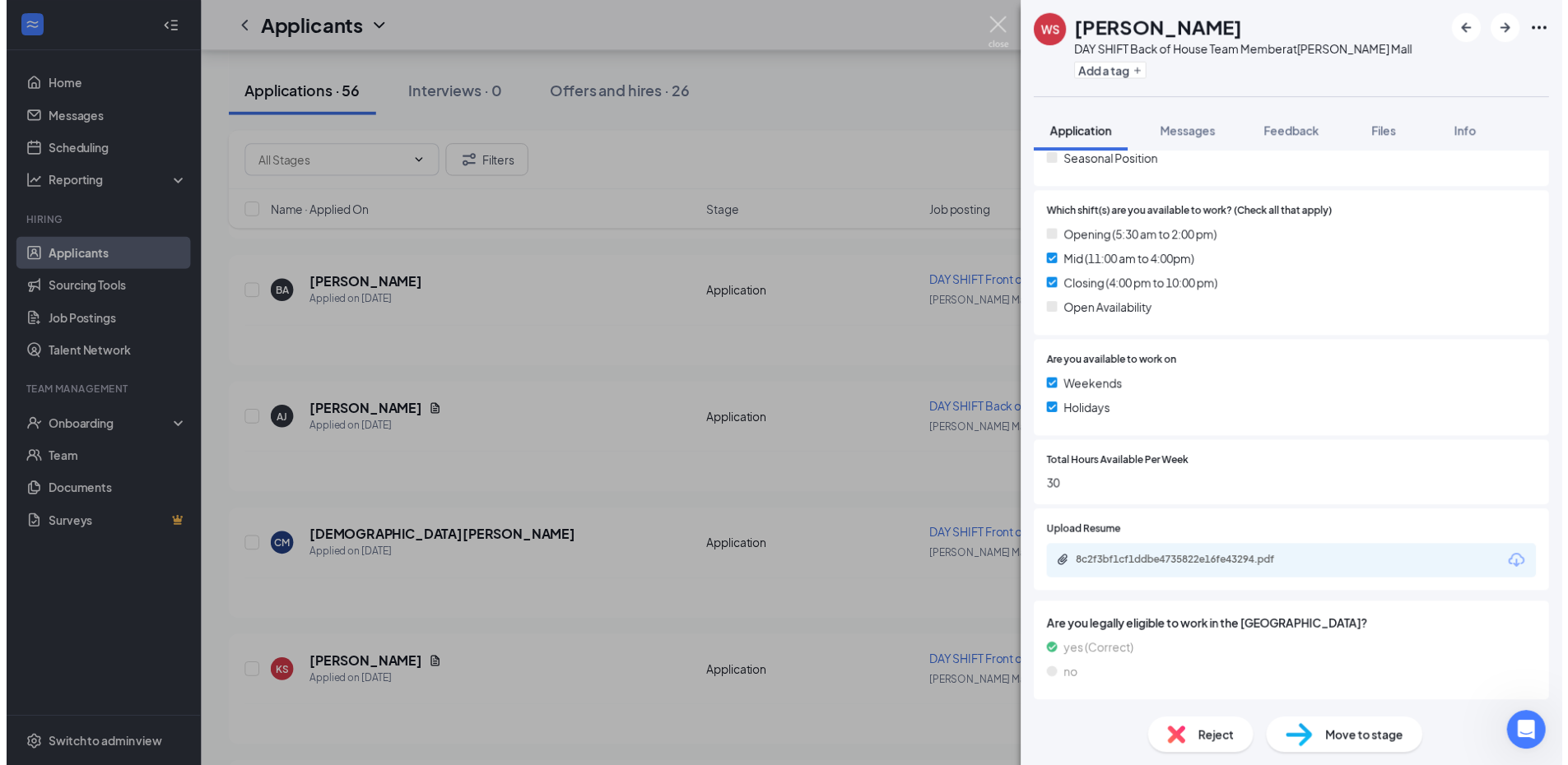
scroll to position [425, 0]
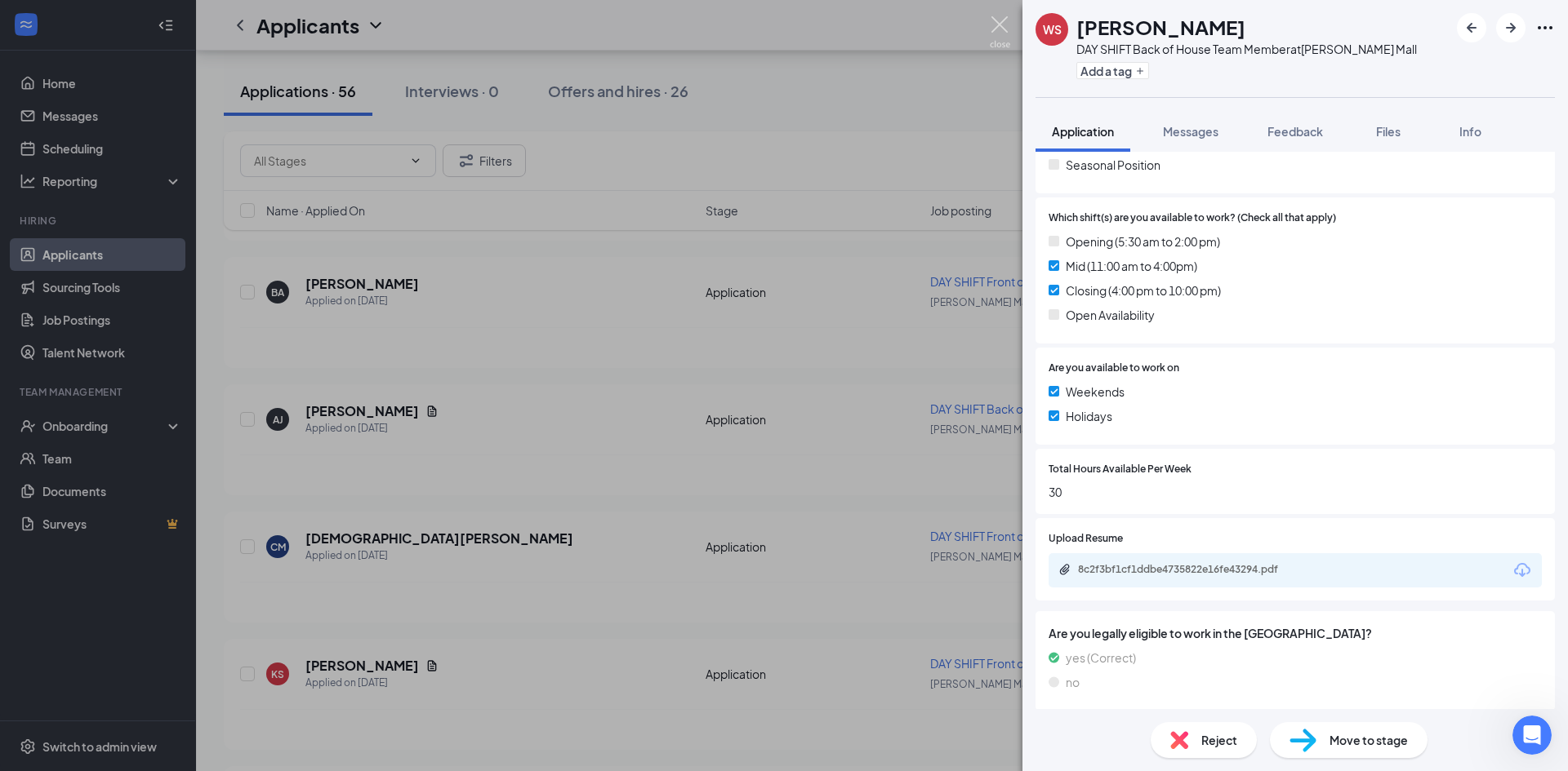
click at [998, 29] on img at bounding box center [1000, 32] width 20 height 31
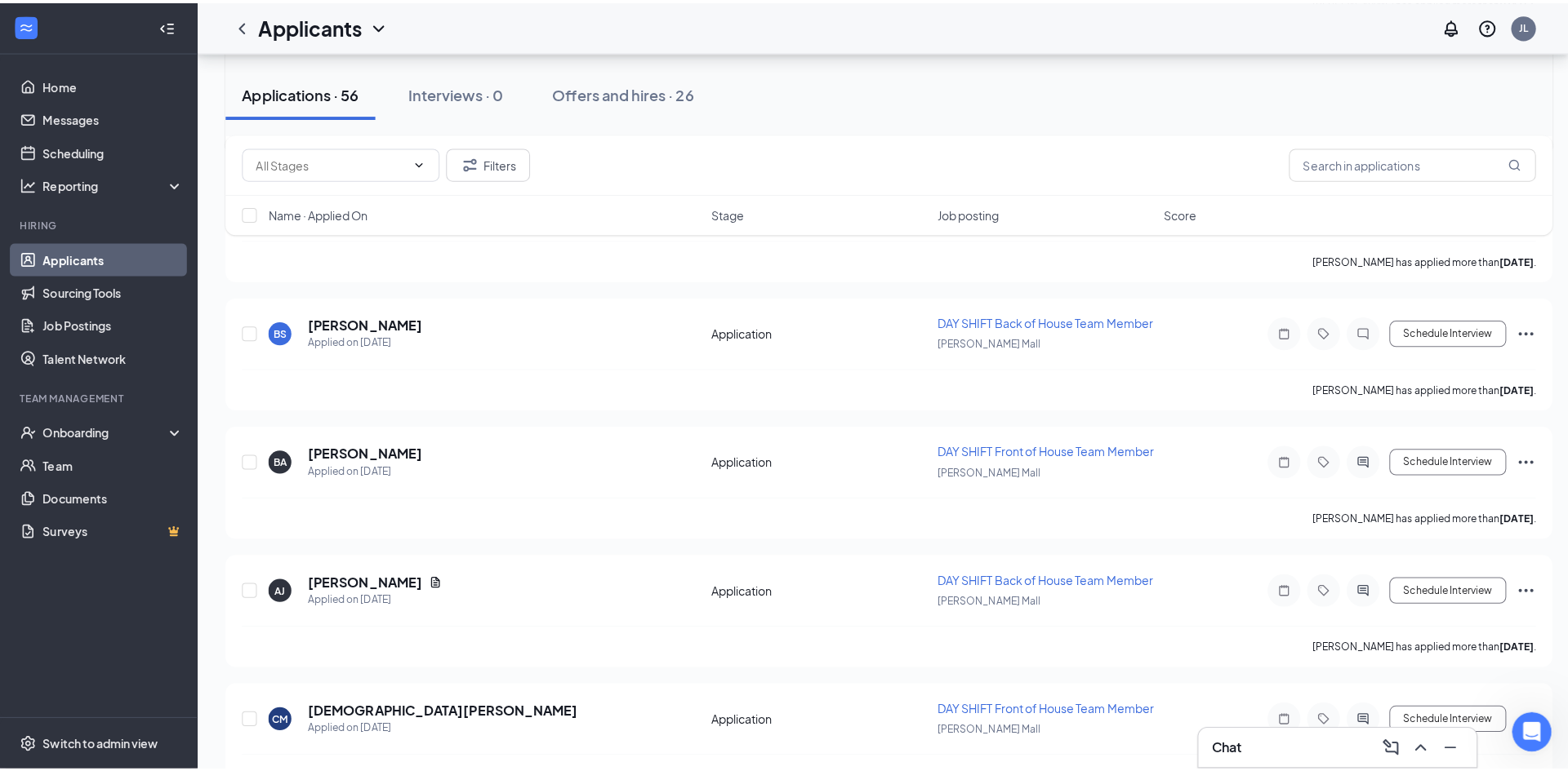
scroll to position [3967, 0]
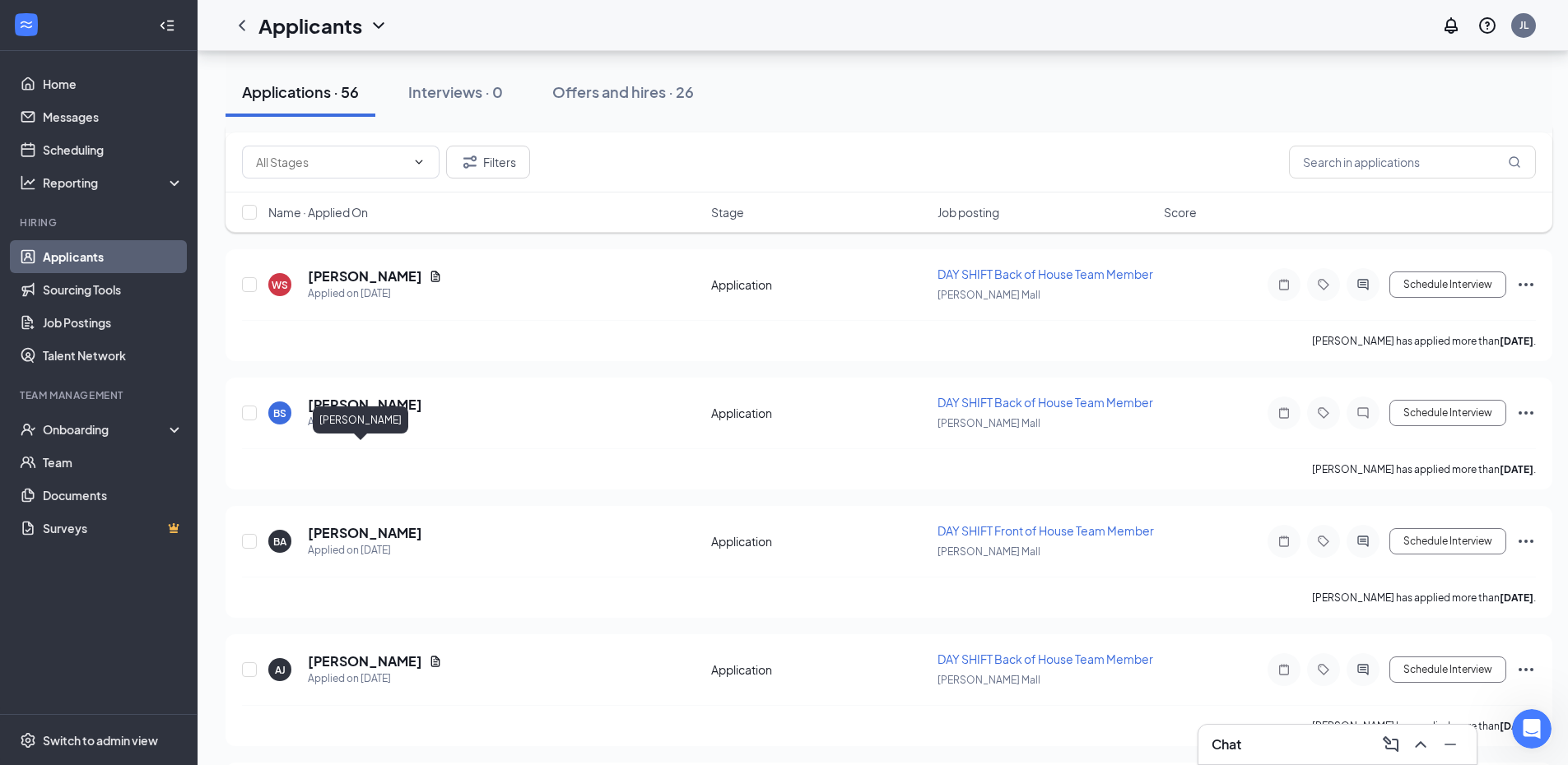
click at [369, 157] on h5 "[PERSON_NAME]" at bounding box center [365, 148] width 115 height 19
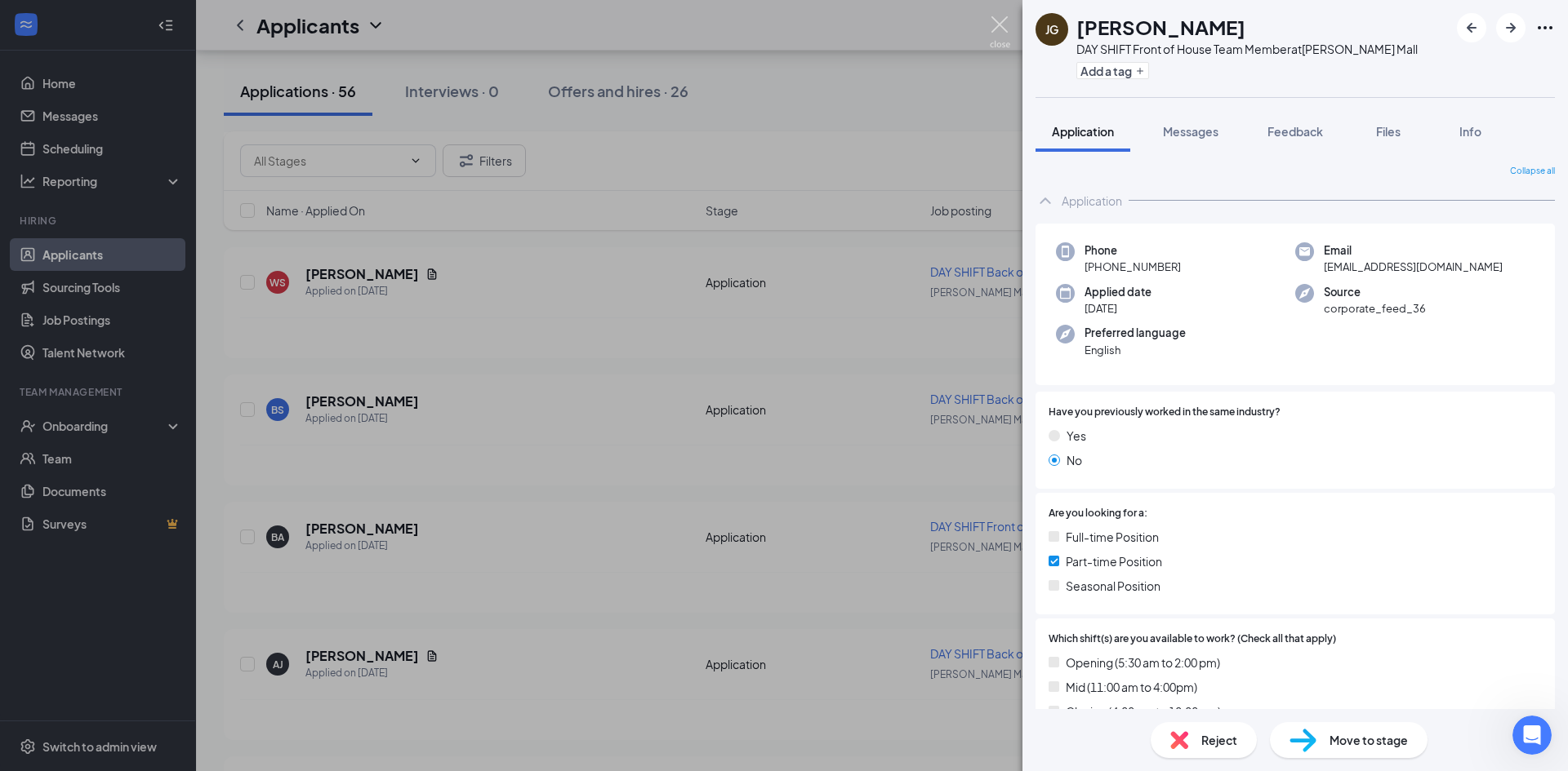
click at [1002, 25] on img at bounding box center [1000, 32] width 20 height 31
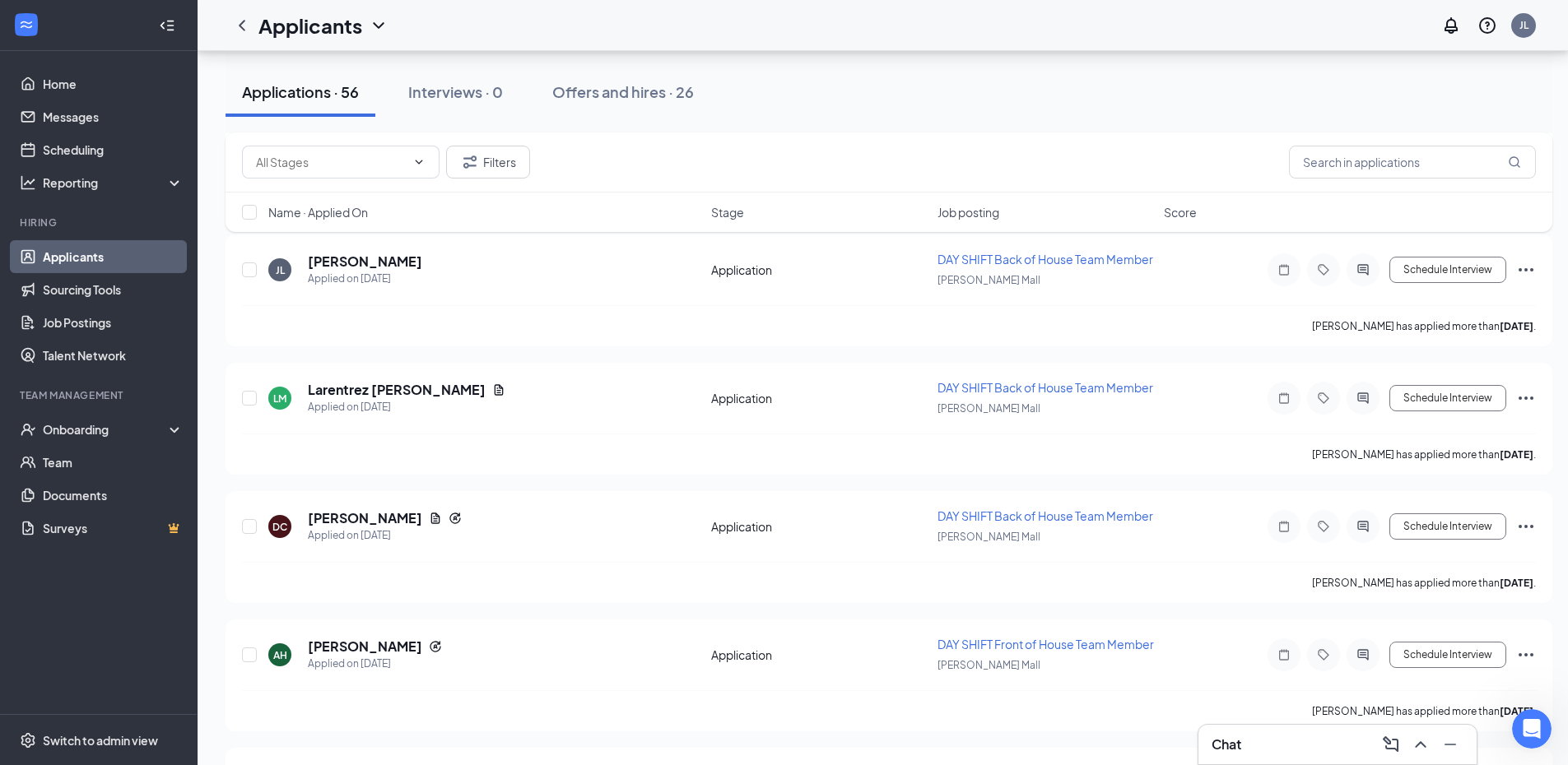
scroll to position [6694, 0]
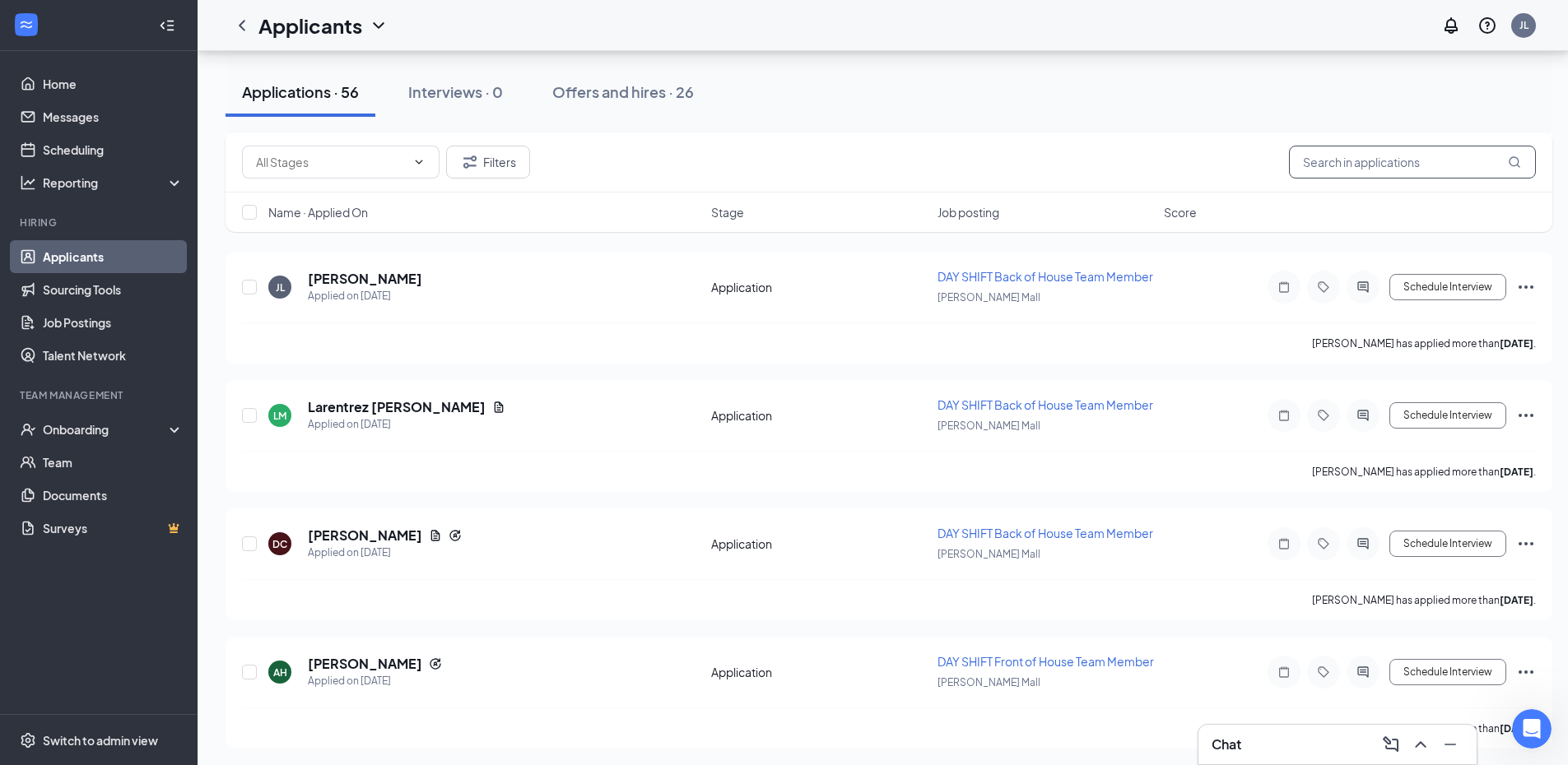
click at [1392, 171] on input "text" at bounding box center [1412, 161] width 247 height 33
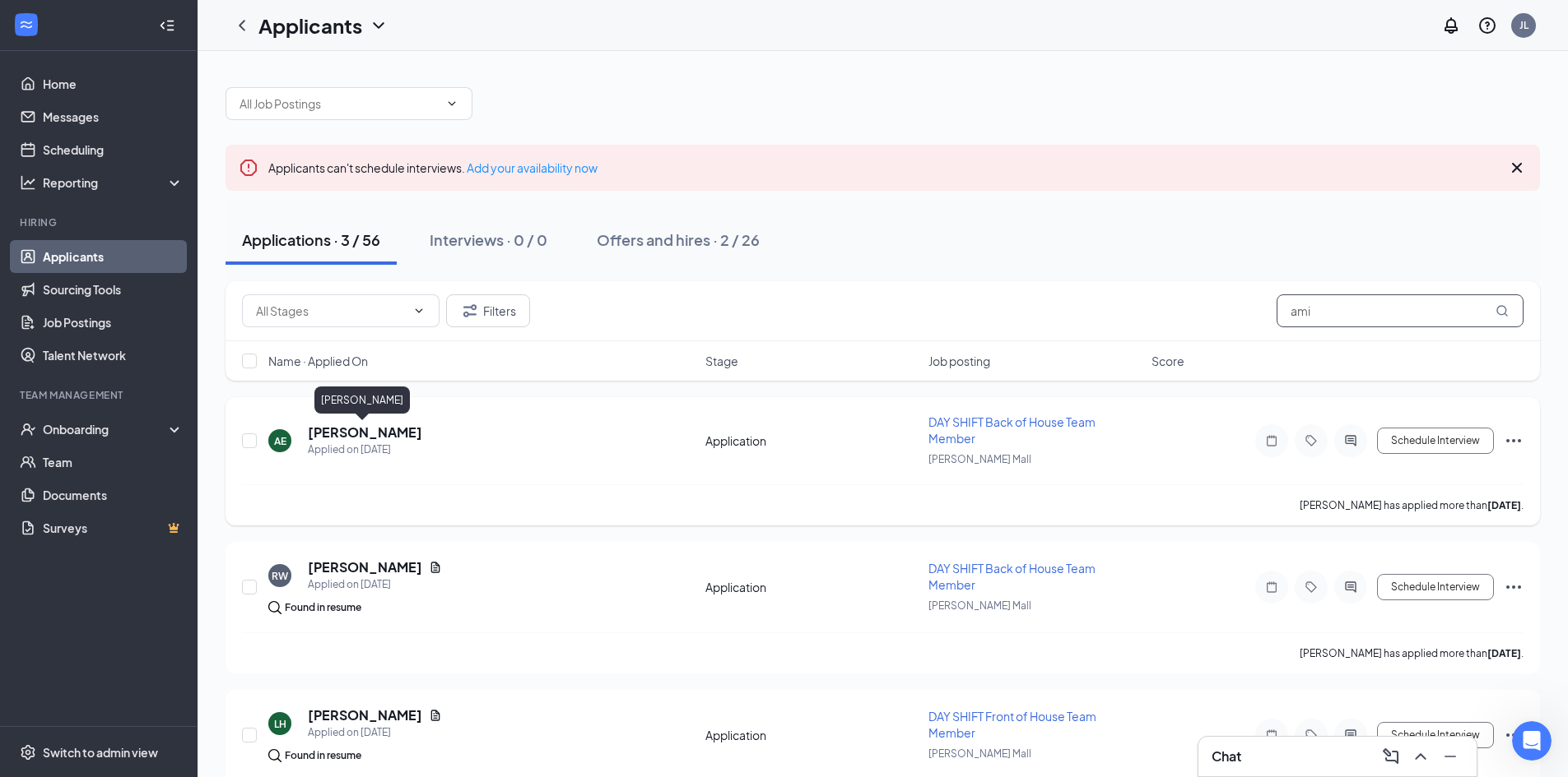
type input "ami"
click at [373, 431] on h5 "[PERSON_NAME]" at bounding box center [365, 433] width 115 height 18
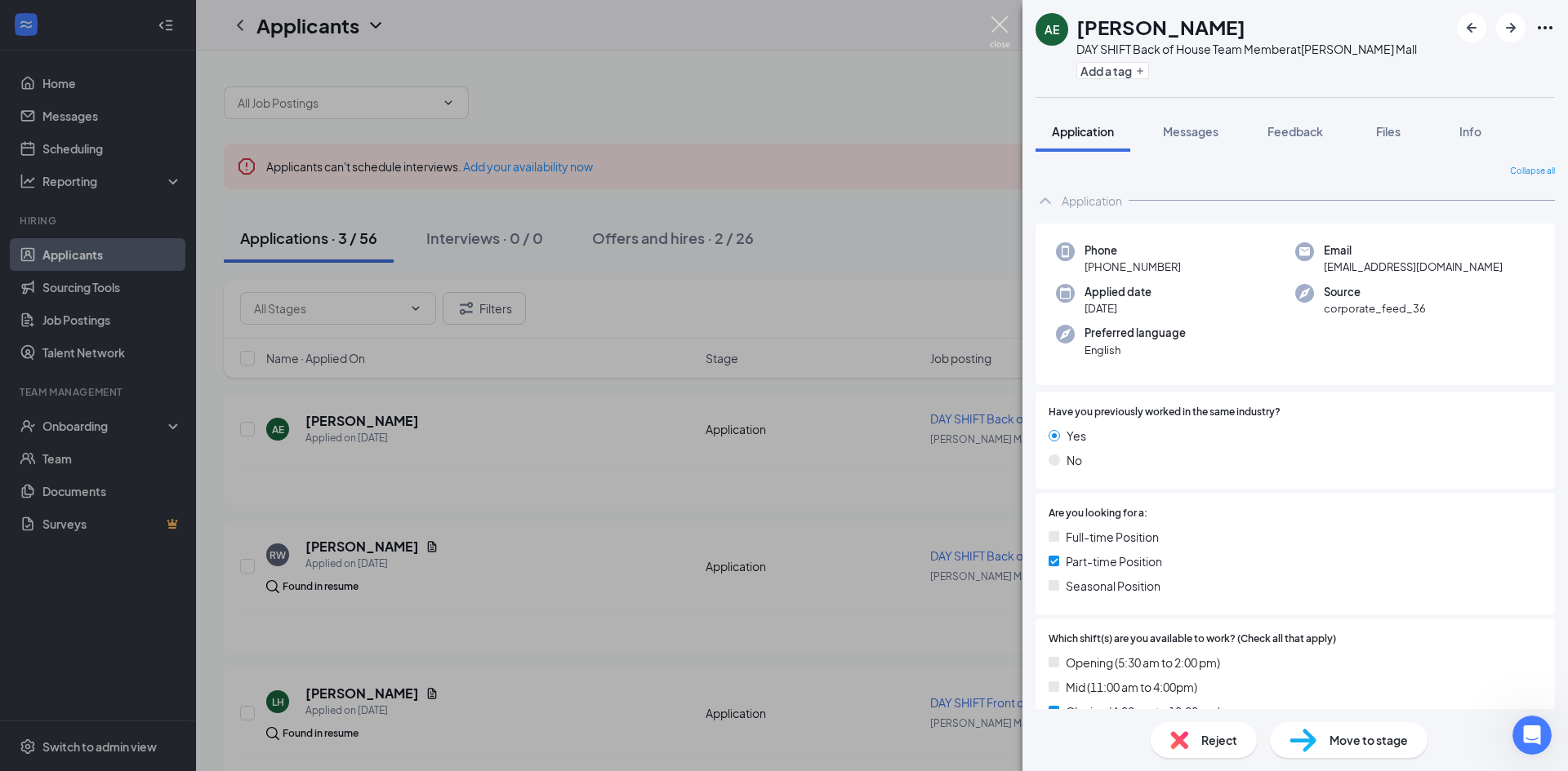
click at [1007, 27] on img at bounding box center [1000, 32] width 20 height 31
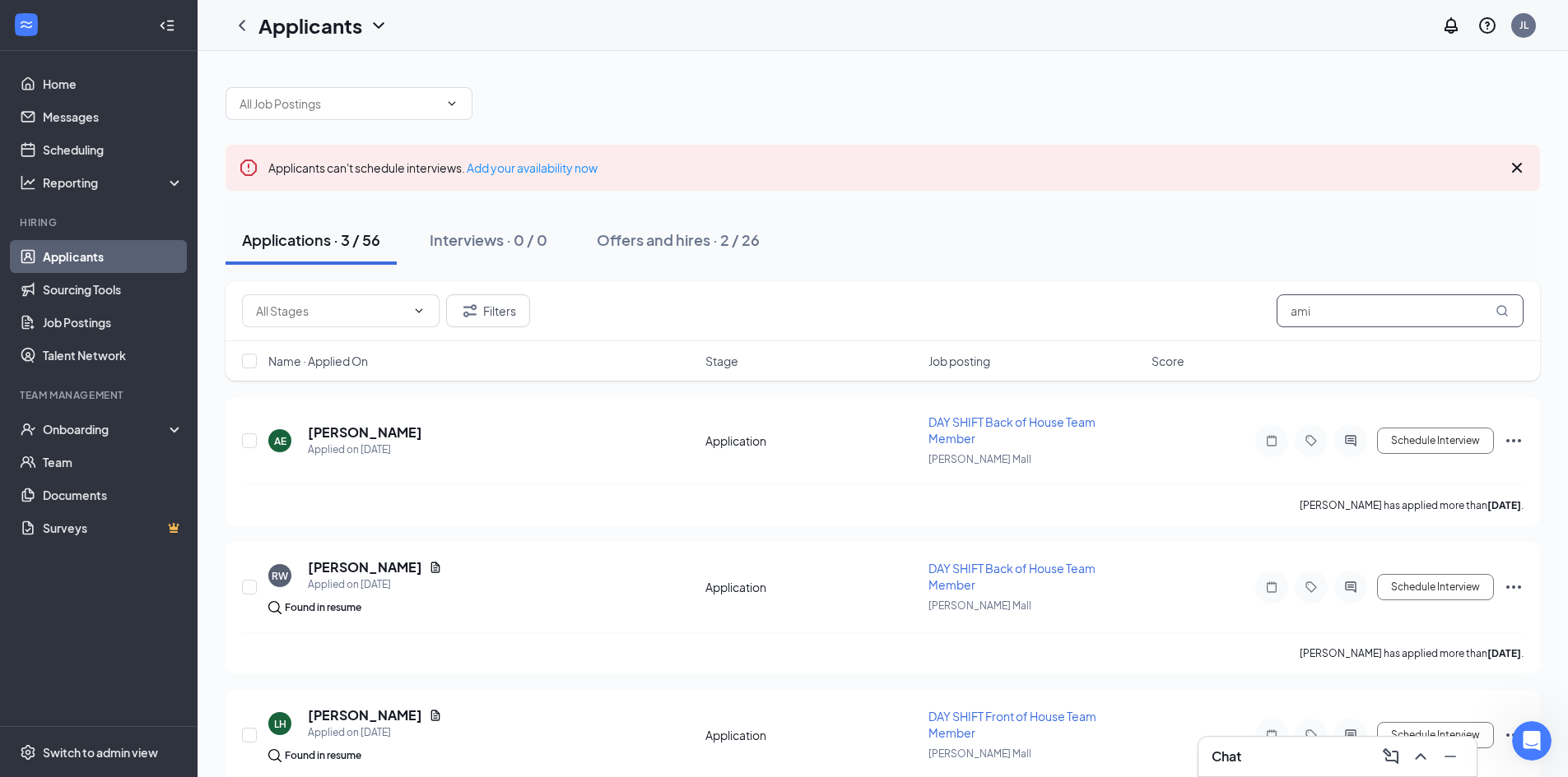
drag, startPoint x: 1440, startPoint y: 312, endPoint x: 1294, endPoint y: 311, distance: 146.0
click at [1294, 311] on input "ami" at bounding box center [1400, 310] width 247 height 33
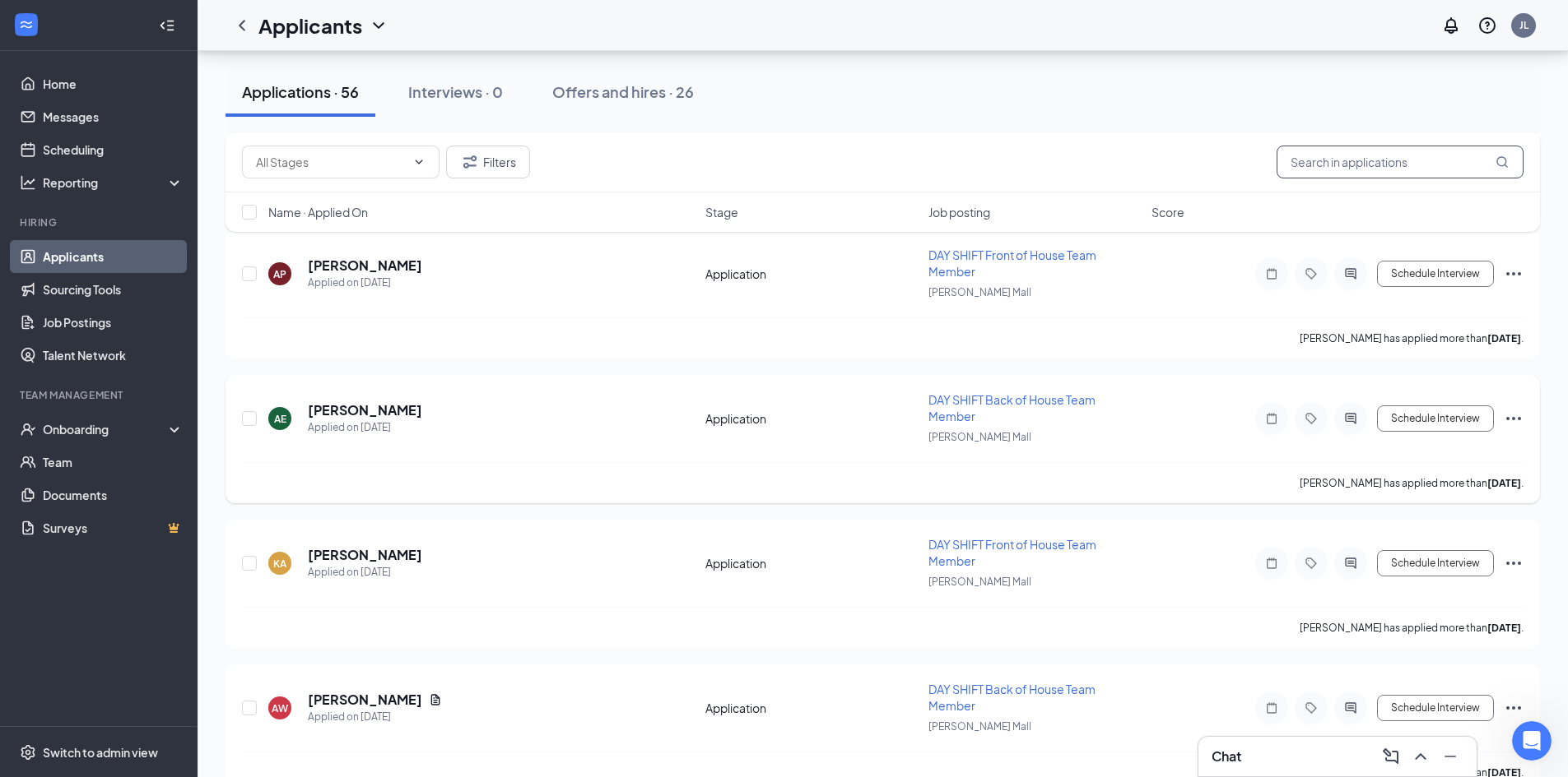
scroll to position [2879, 0]
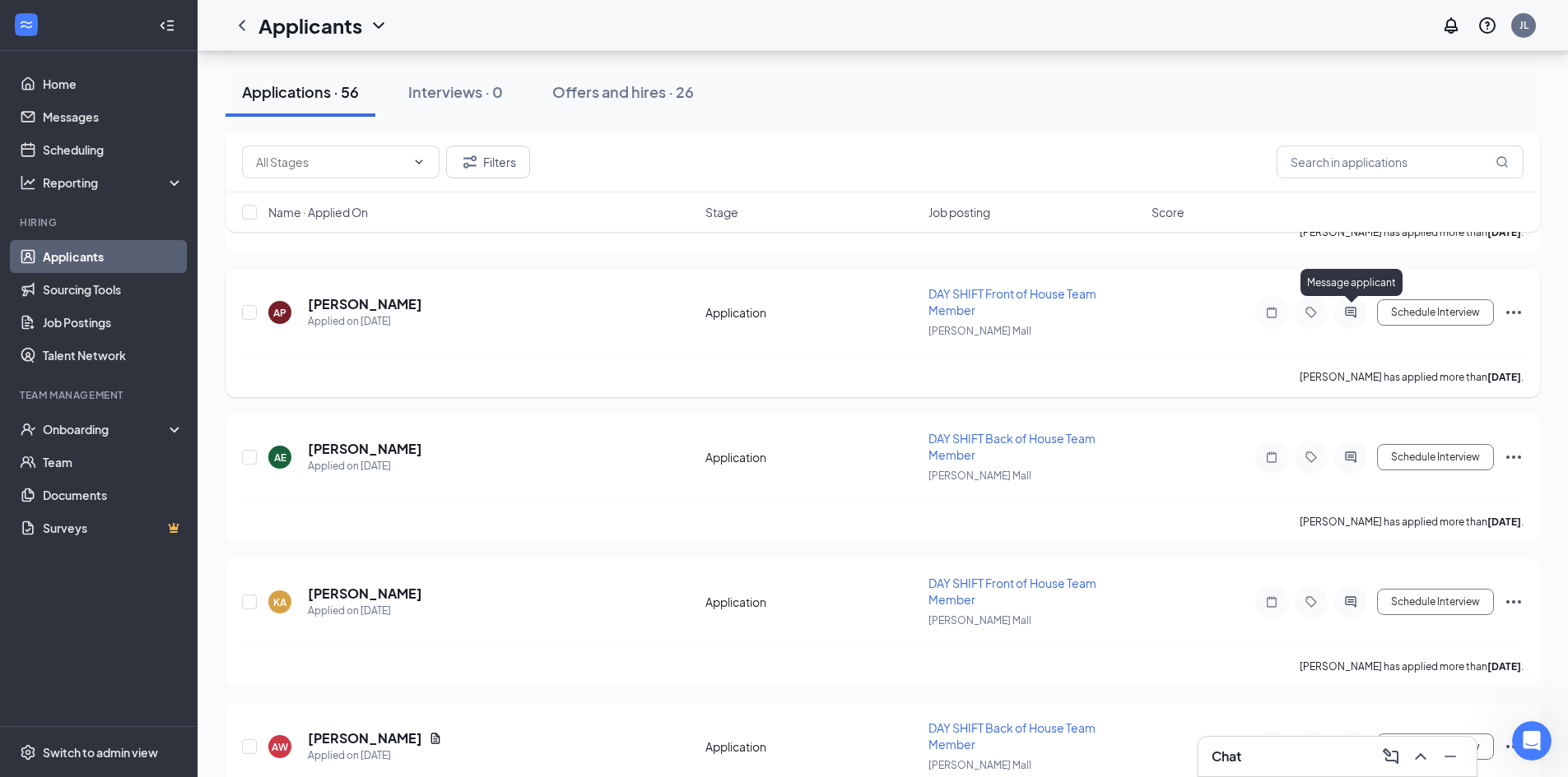
click at [1356, 312] on icon "ActiveChat" at bounding box center [1350, 312] width 11 height 11
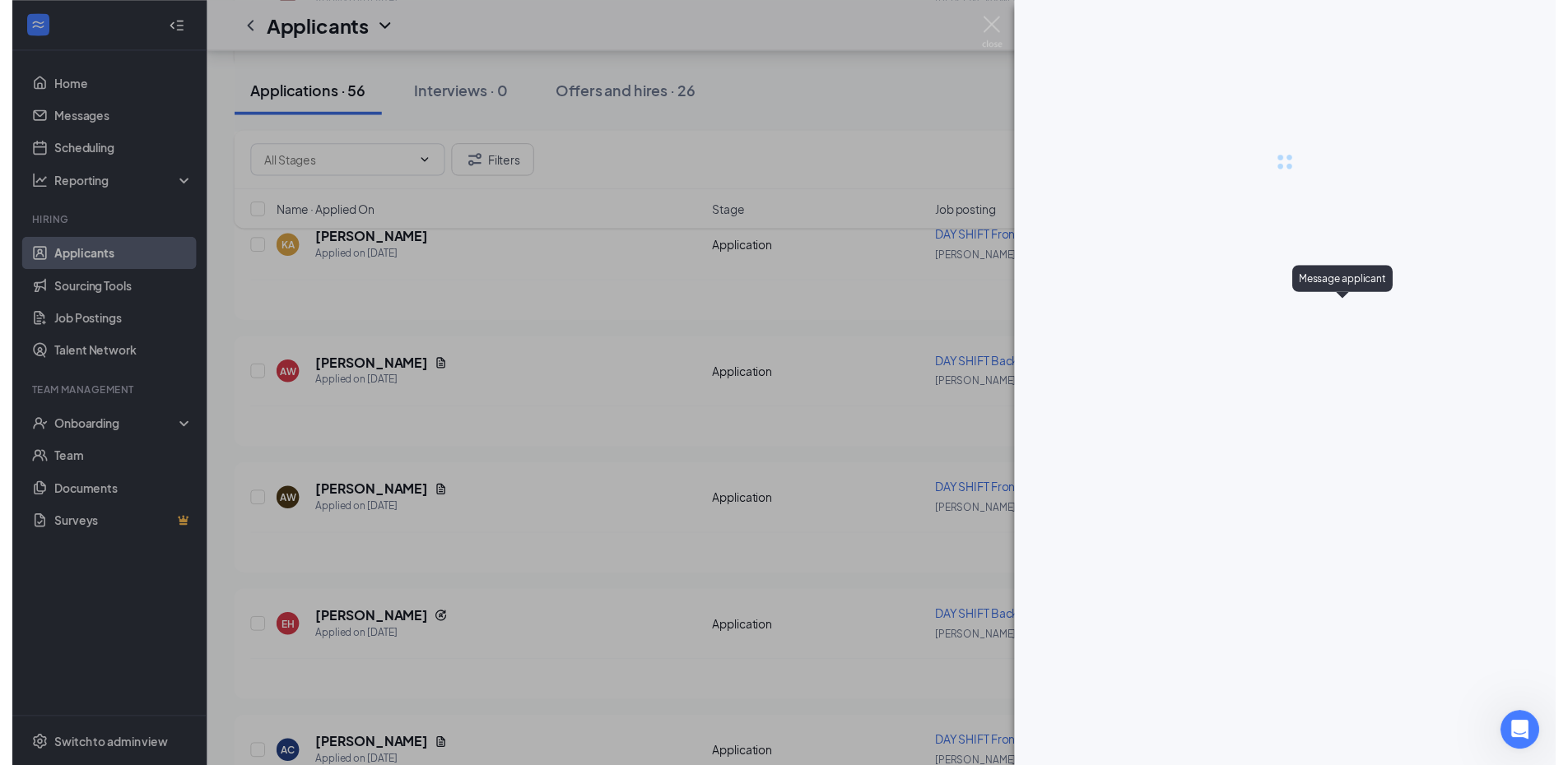
scroll to position [2766, 0]
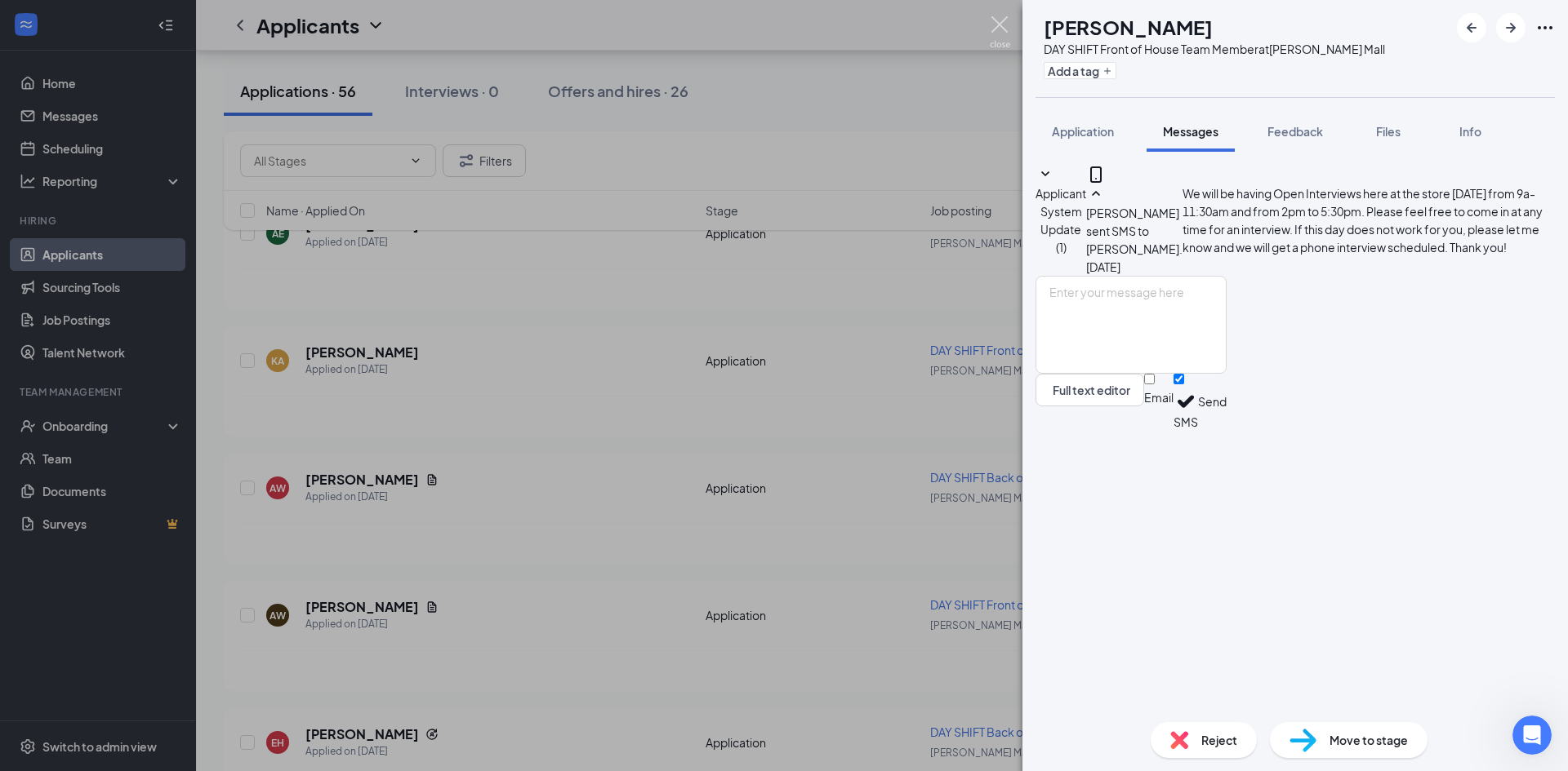
click at [999, 21] on img at bounding box center [1000, 32] width 20 height 31
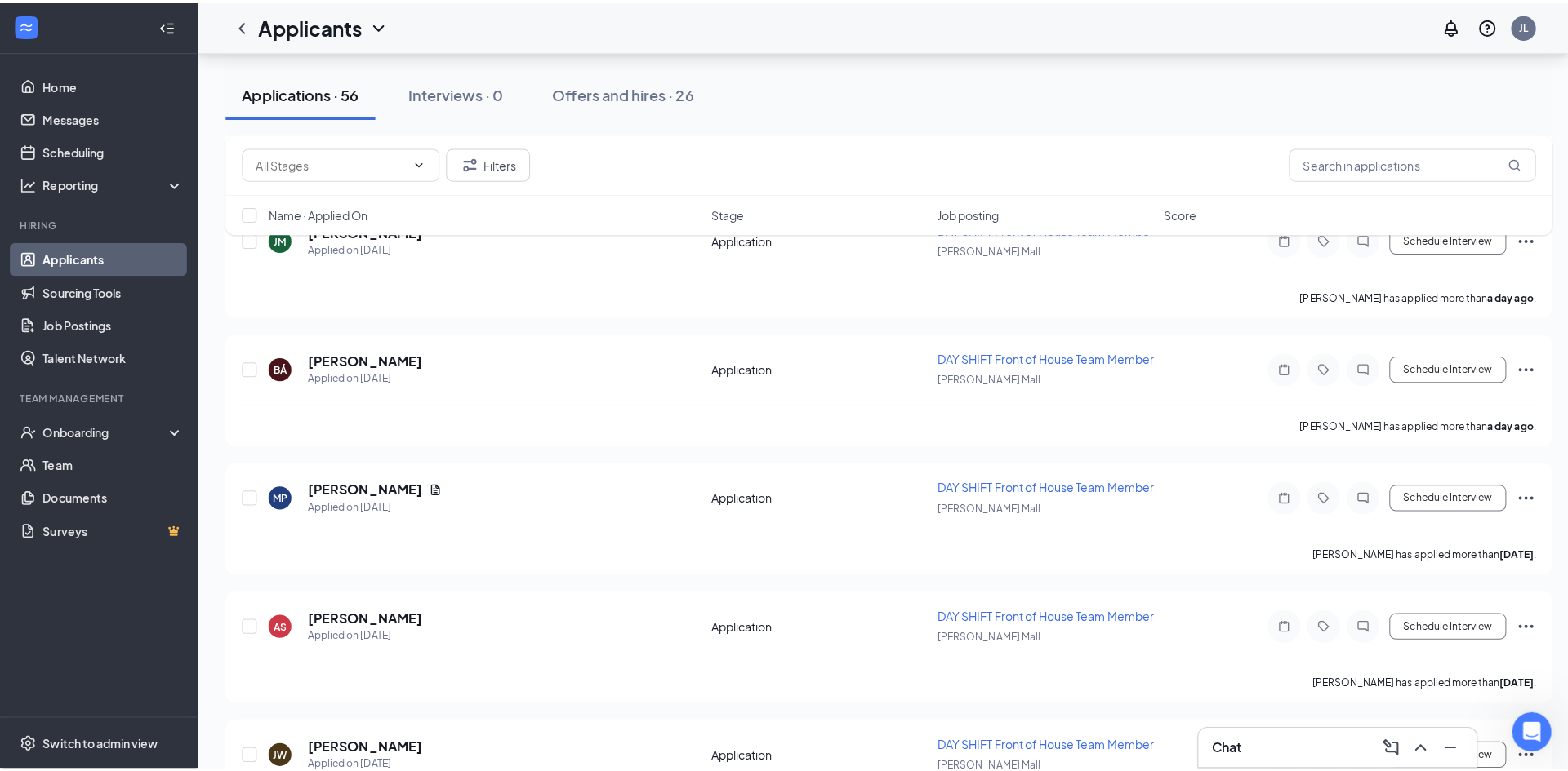
scroll to position [1191, 0]
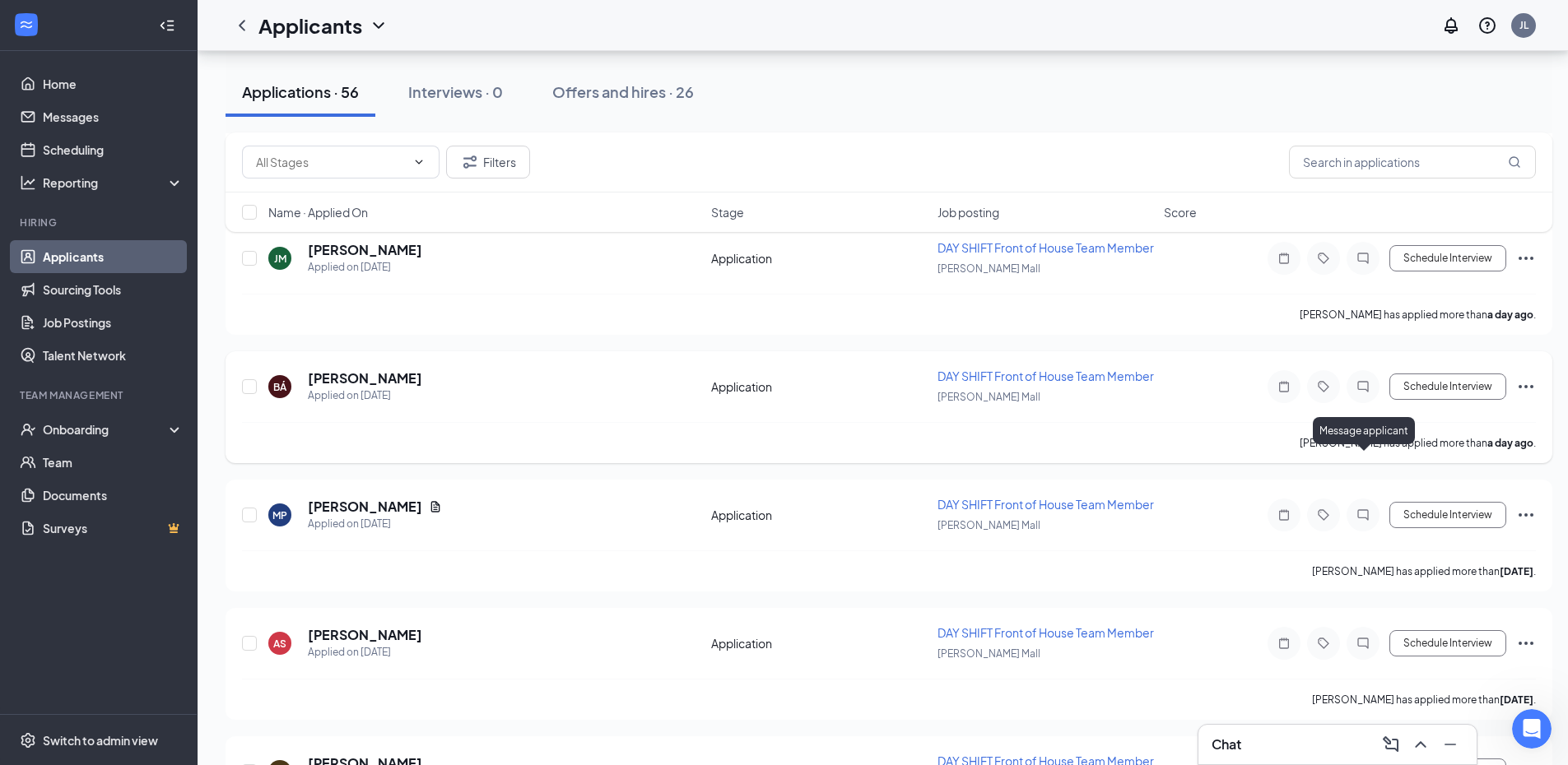
click at [1364, 393] on icon "ChatInactive" at bounding box center [1363, 386] width 19 height 13
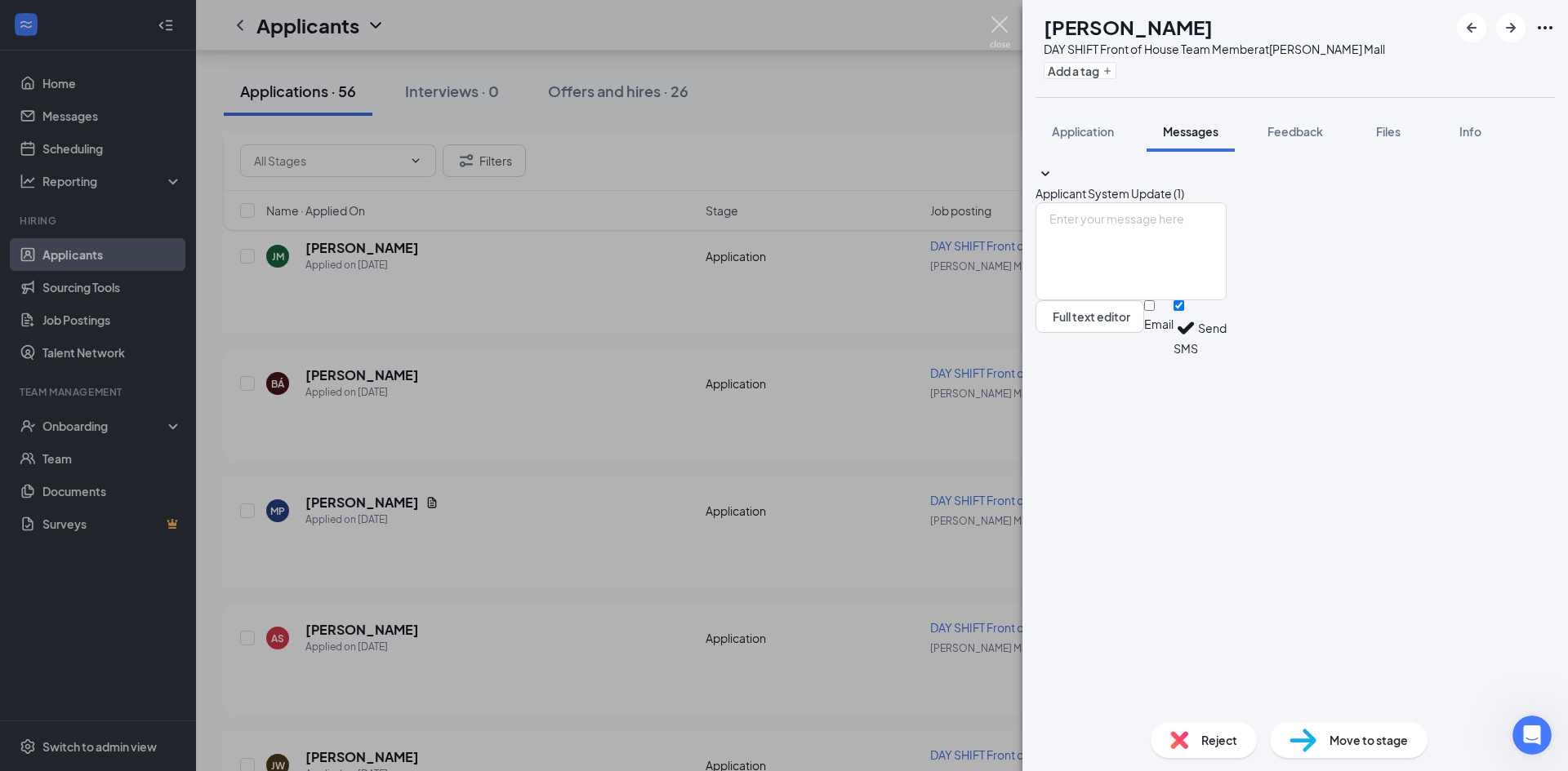
click at [999, 24] on img at bounding box center [1000, 32] width 20 height 31
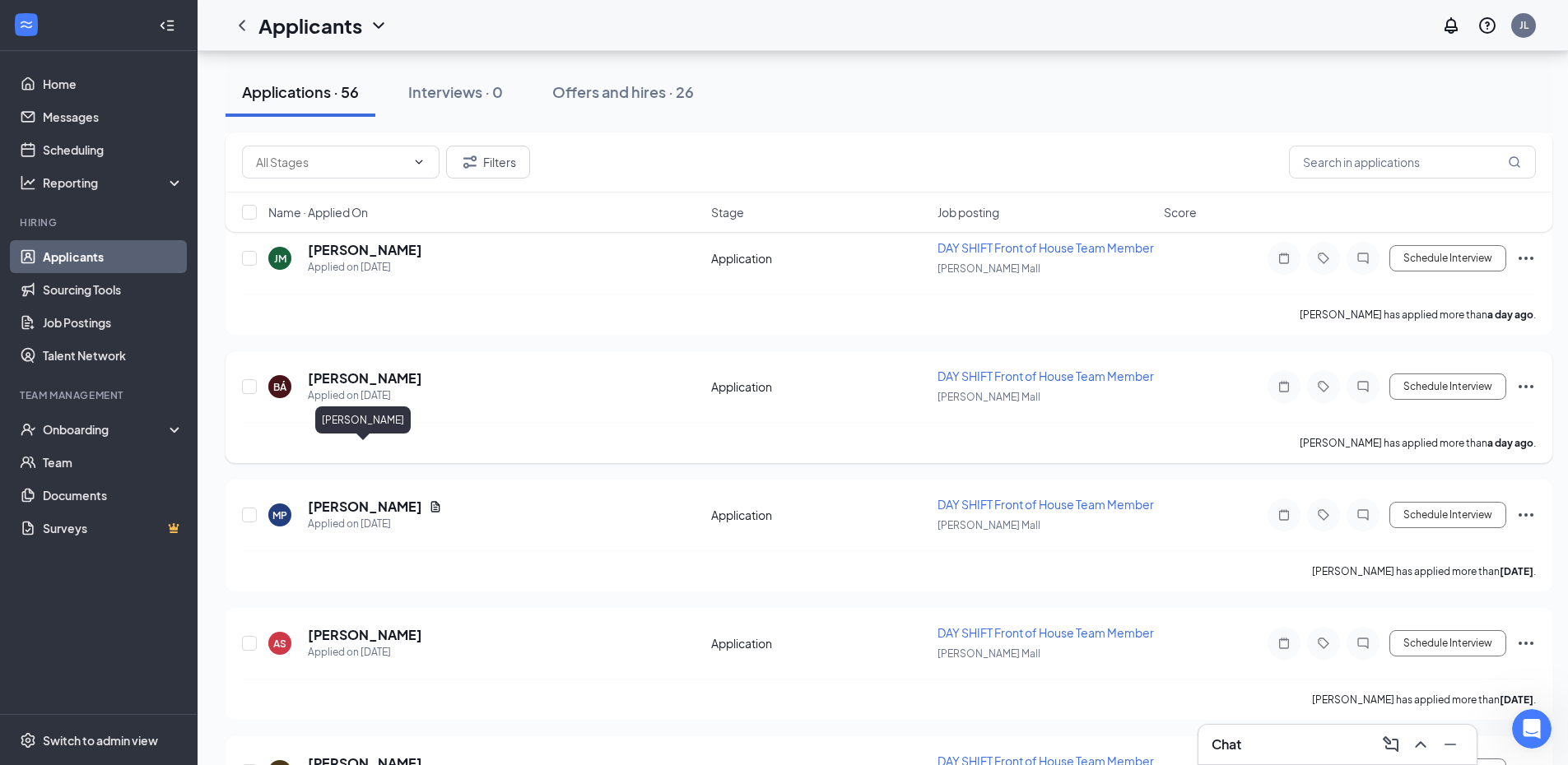
click at [386, 388] on h5 "[PERSON_NAME]" at bounding box center [365, 378] width 115 height 19
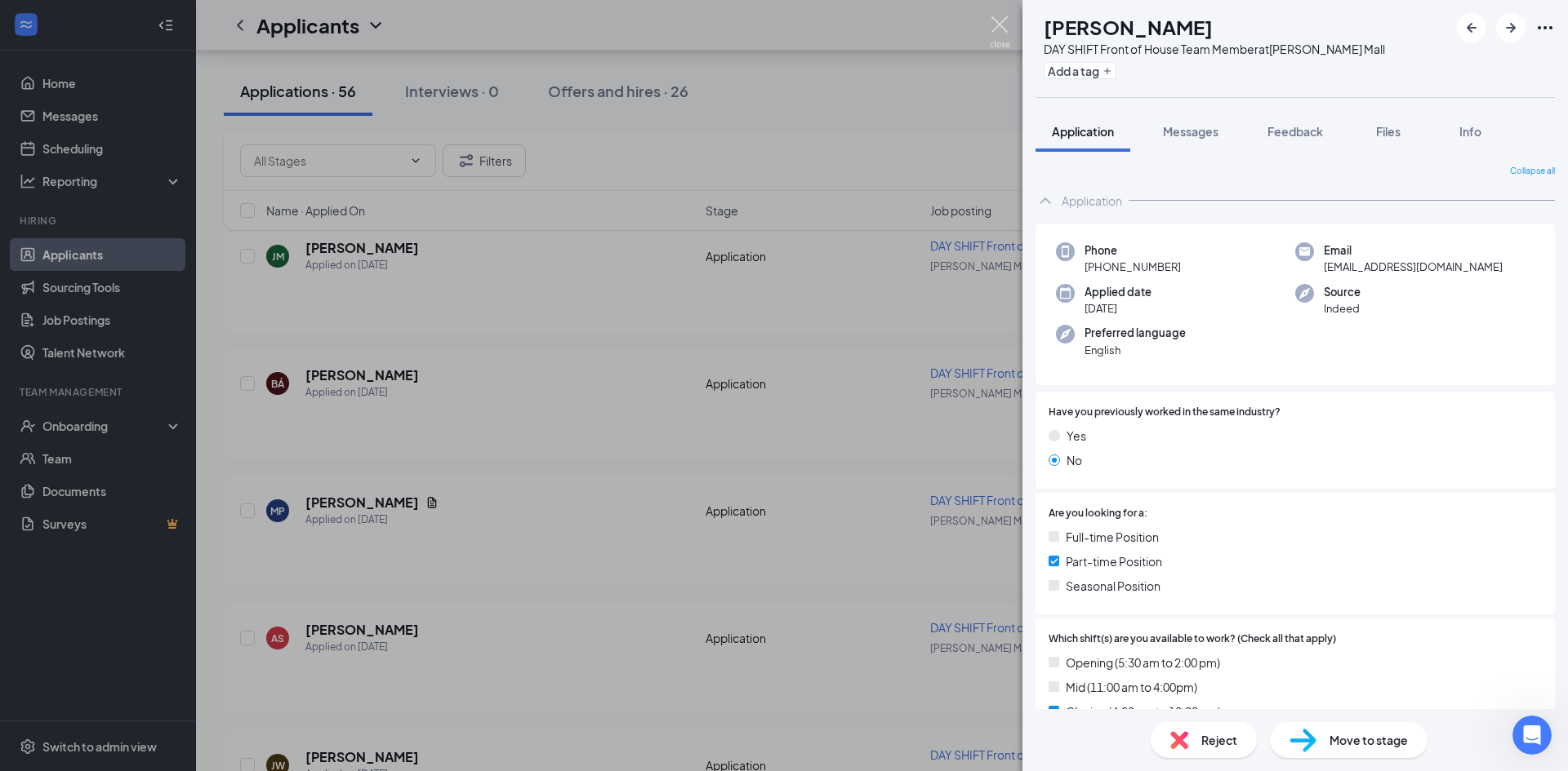
click at [997, 24] on img at bounding box center [1000, 32] width 20 height 31
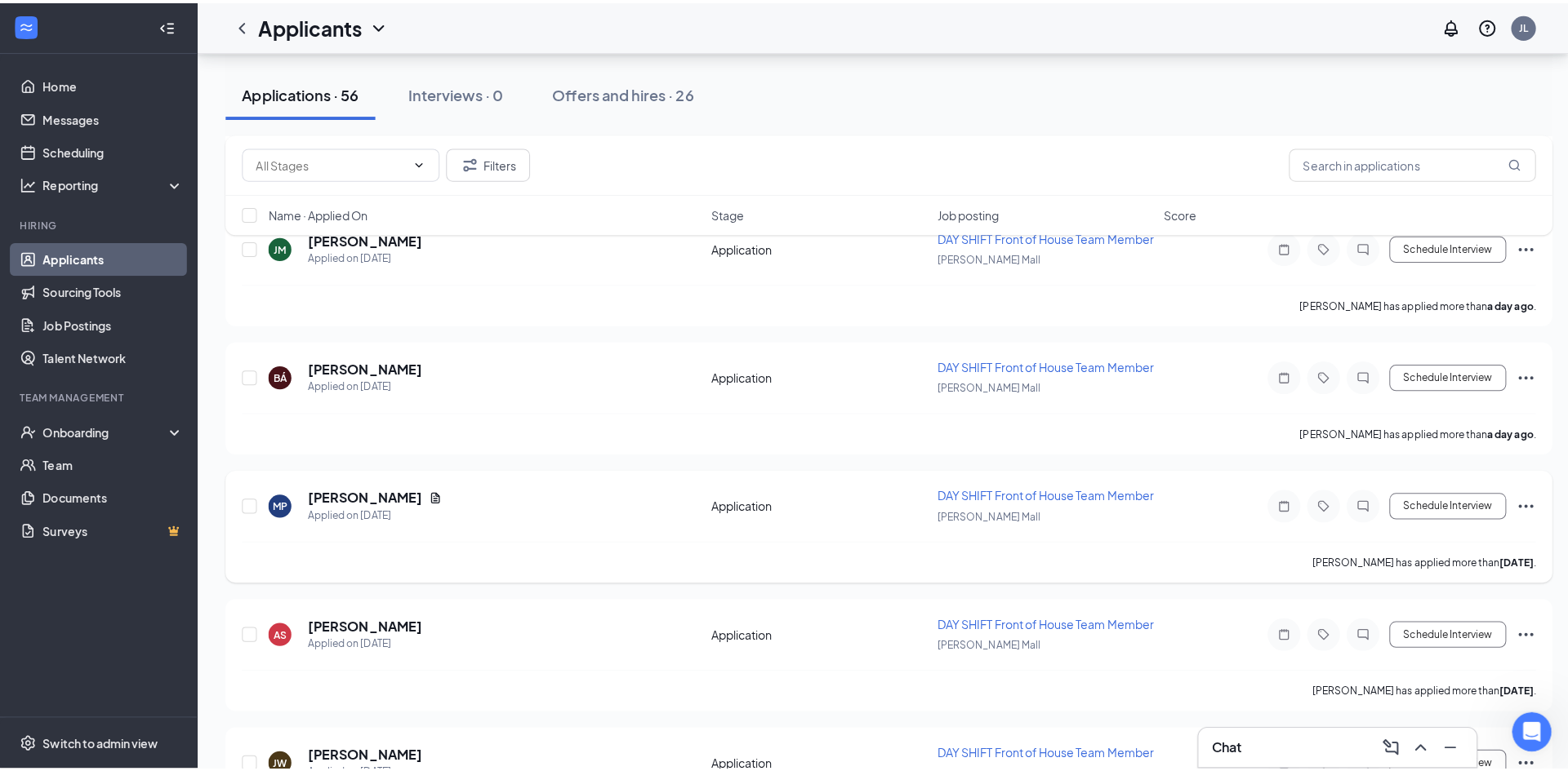
scroll to position [1274, 0]
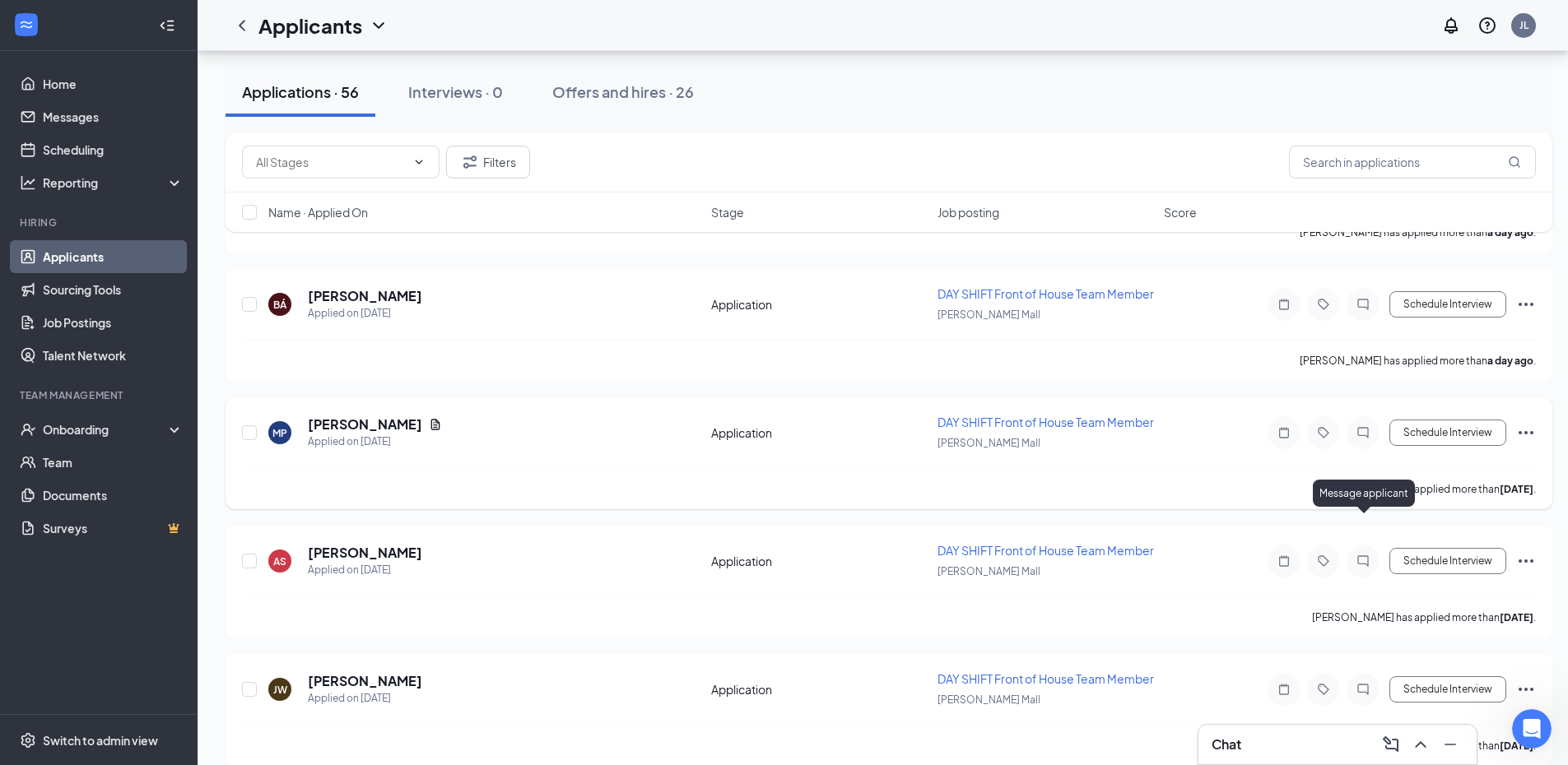
click at [1362, 438] on icon "ChatInactive" at bounding box center [1363, 433] width 11 height 11
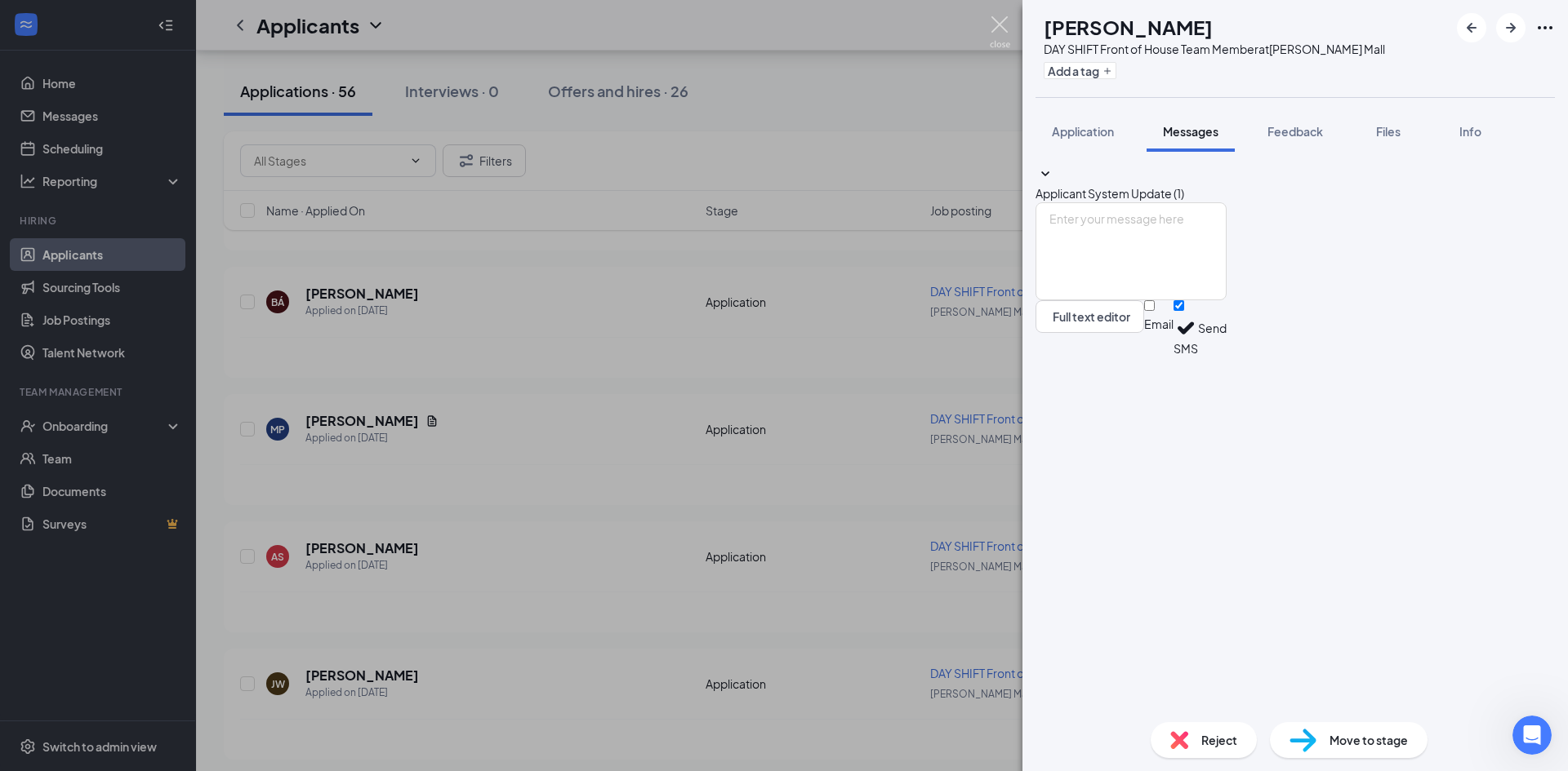
click at [1000, 18] on img at bounding box center [1000, 32] width 20 height 31
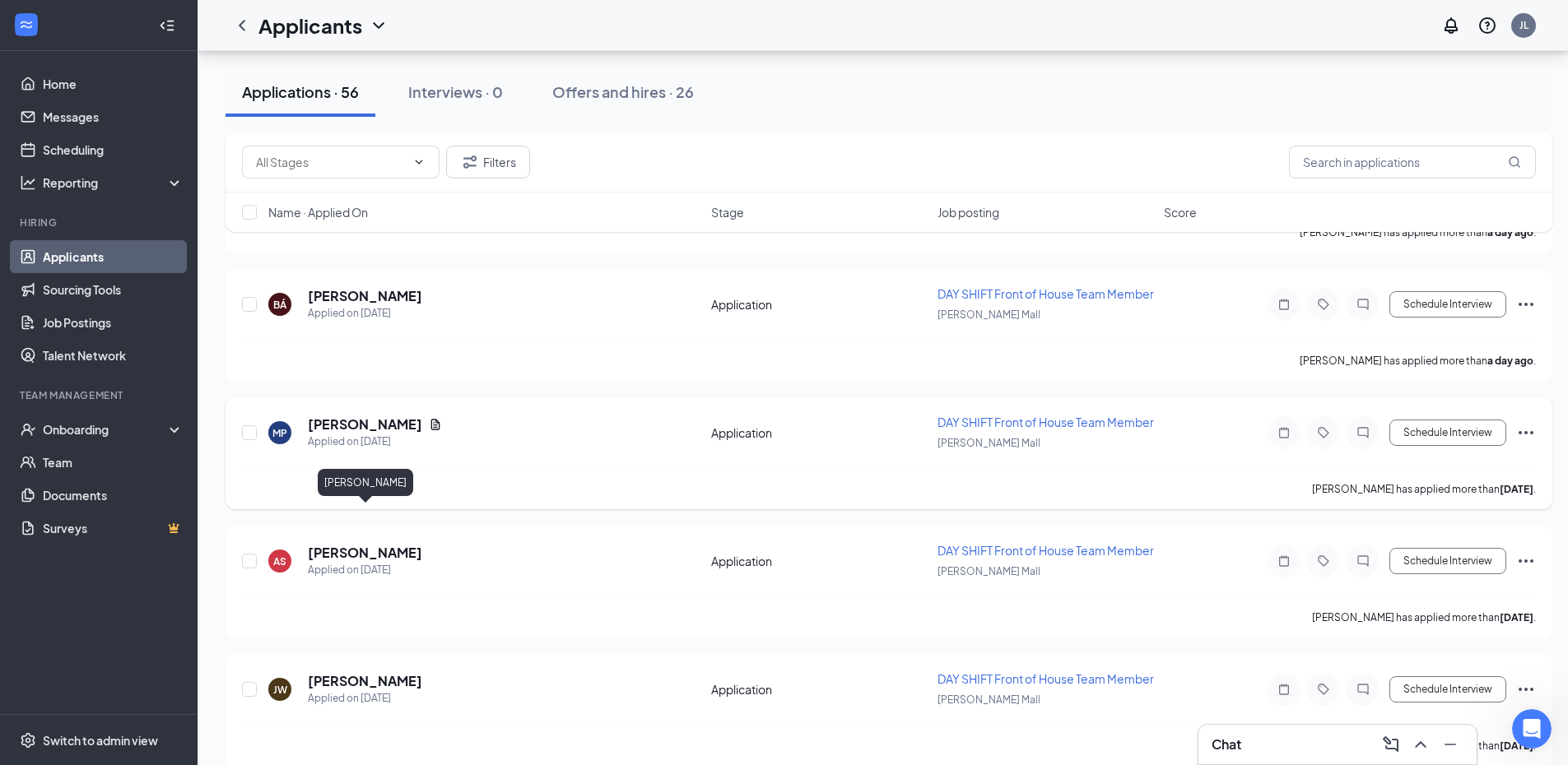
click at [368, 434] on h5 "[PERSON_NAME]" at bounding box center [365, 425] width 115 height 19
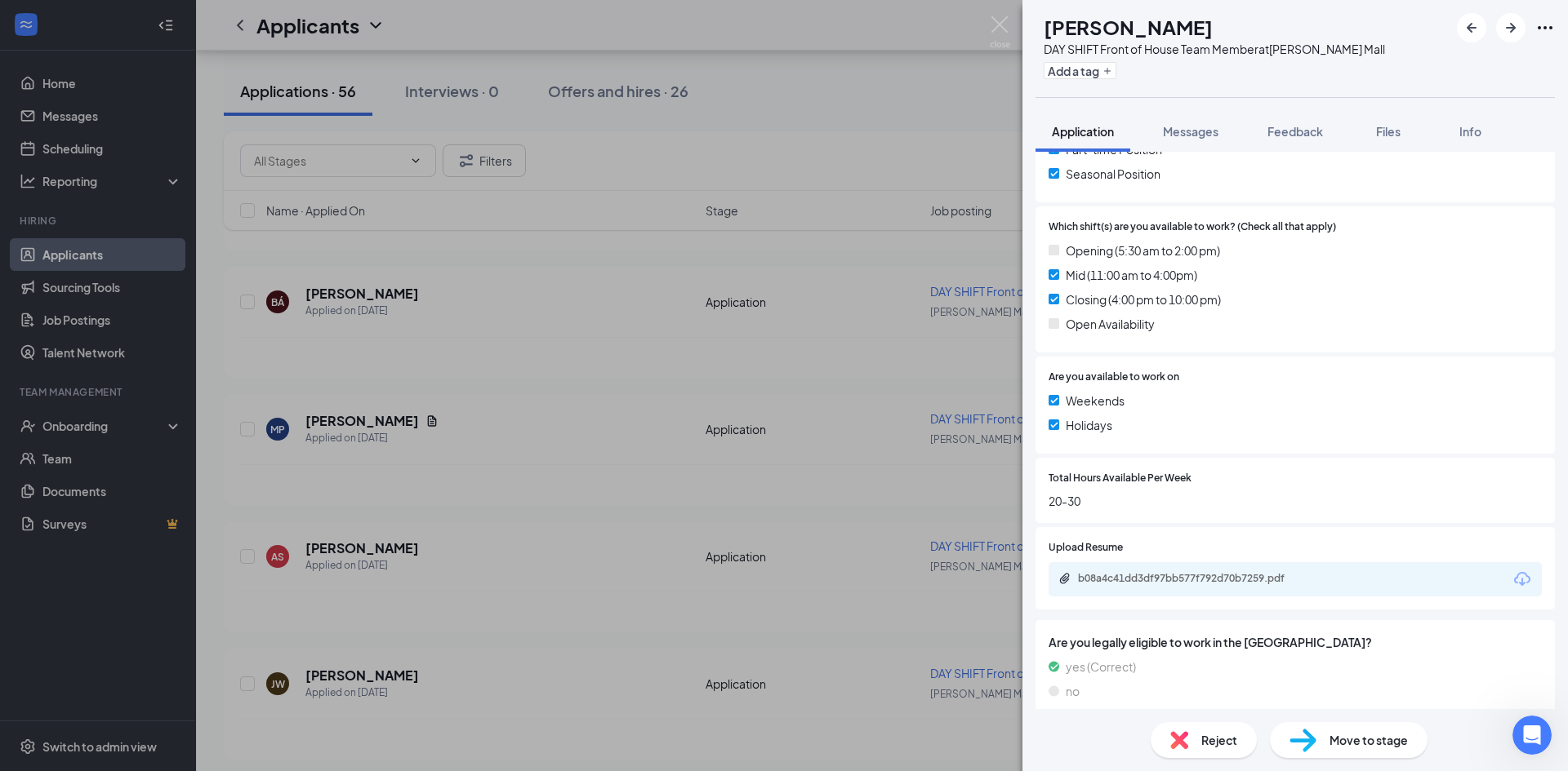
scroll to position [427, 0]
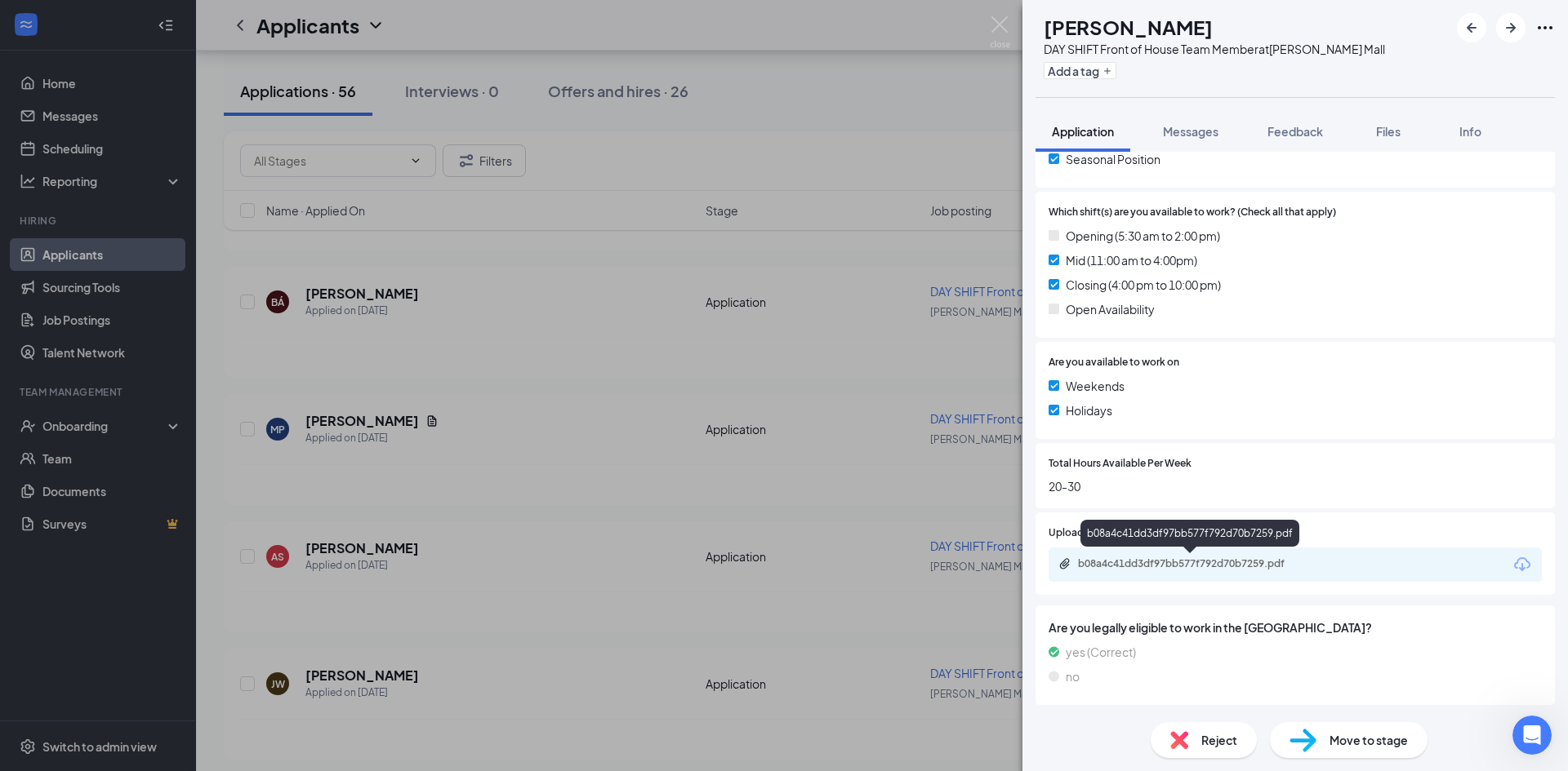
click at [1213, 566] on div "b08a4c41dd3df97bb577f792d70b7259.pdf" at bounding box center [1192, 564] width 228 height 13
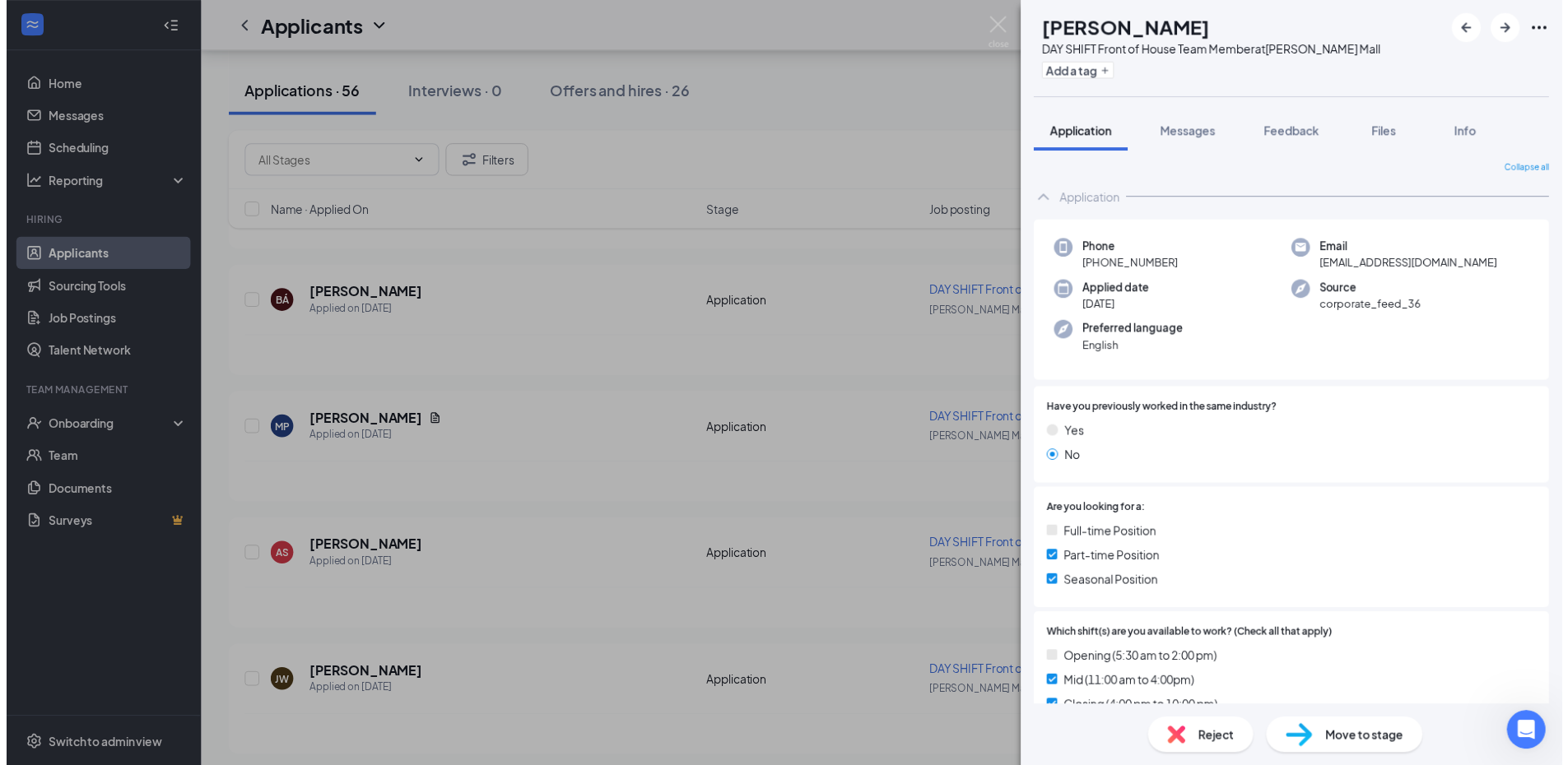
scroll to position [0, 0]
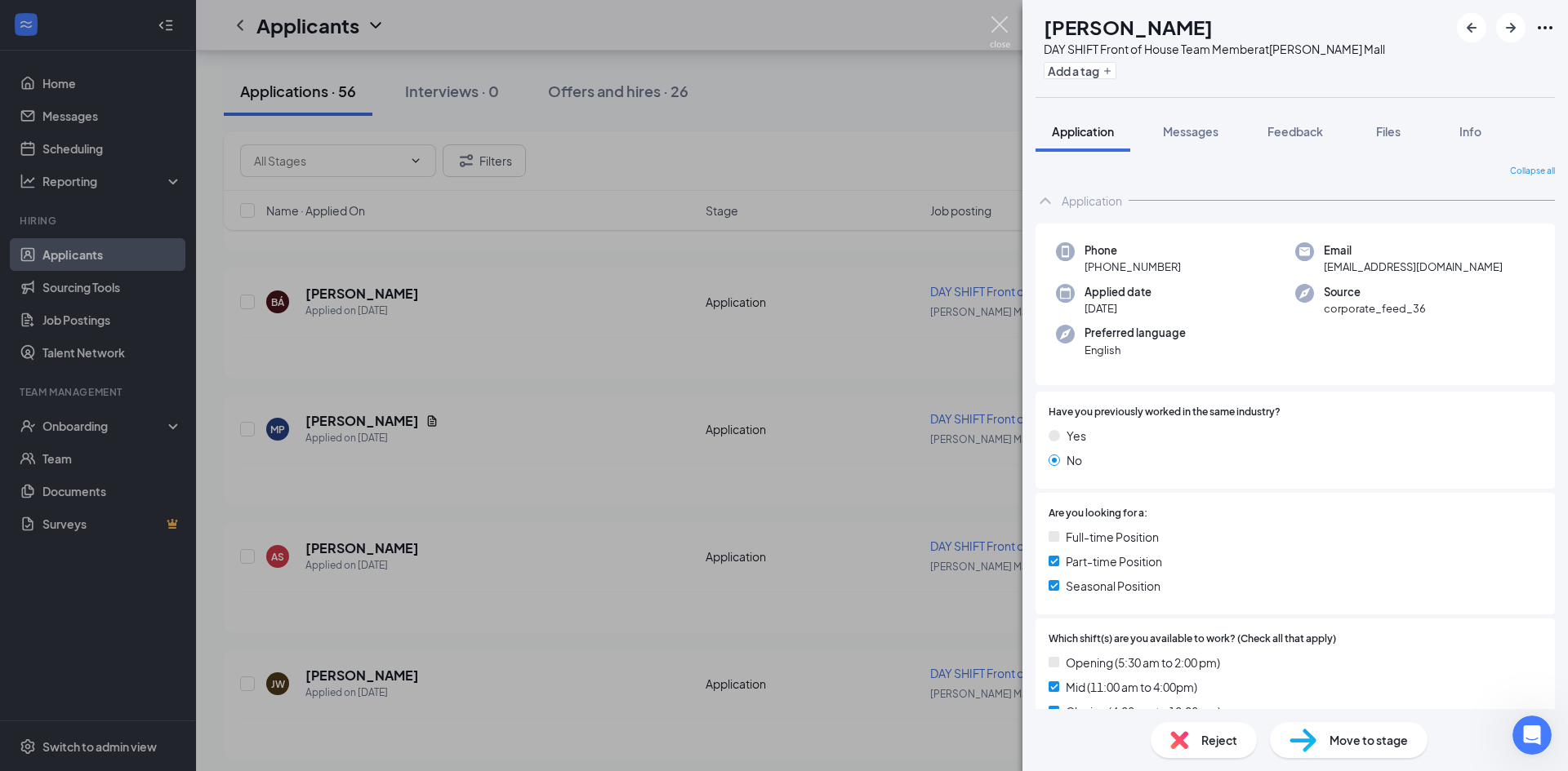
click at [1000, 24] on img at bounding box center [1000, 32] width 20 height 31
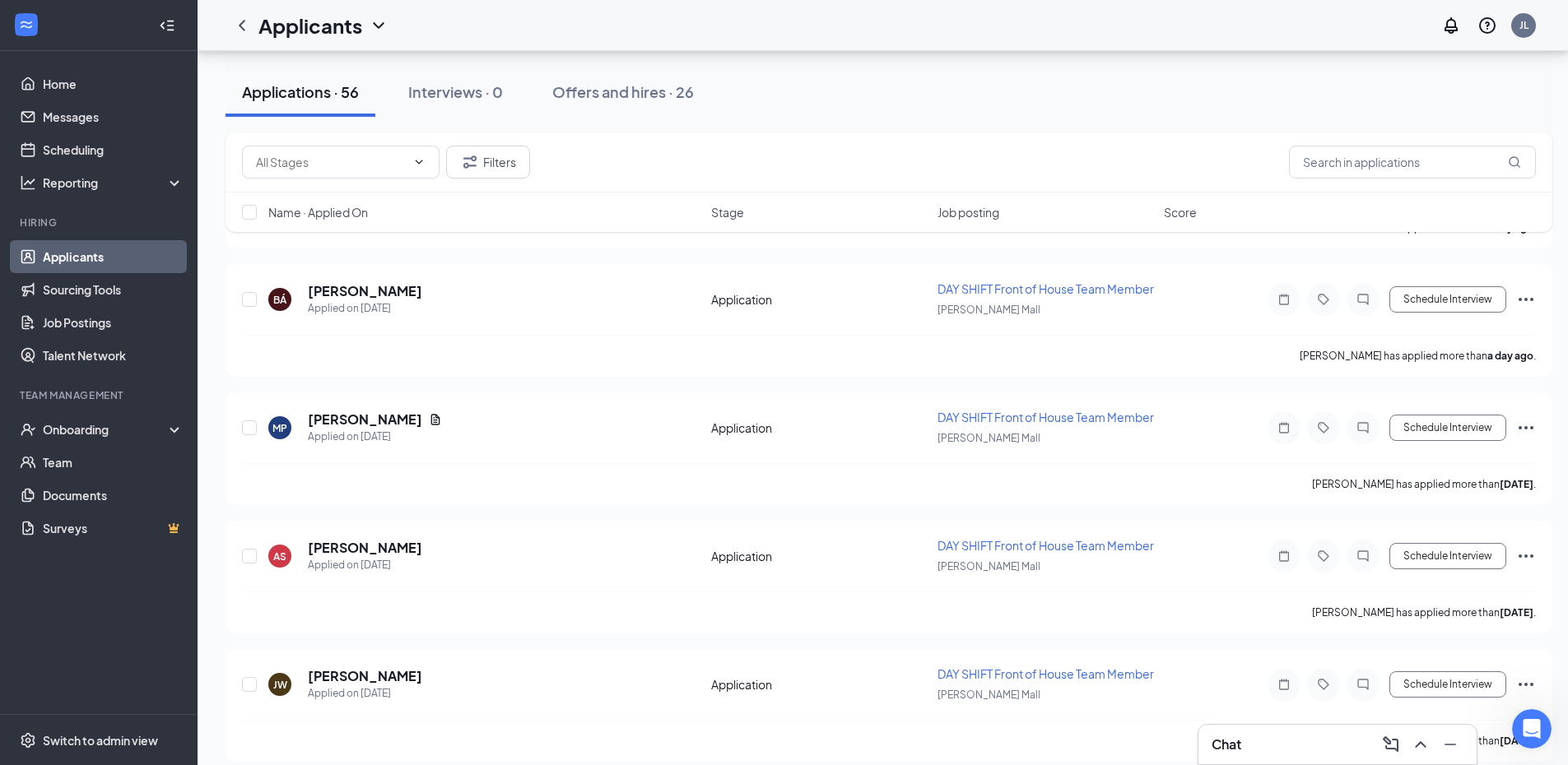
scroll to position [1366, 0]
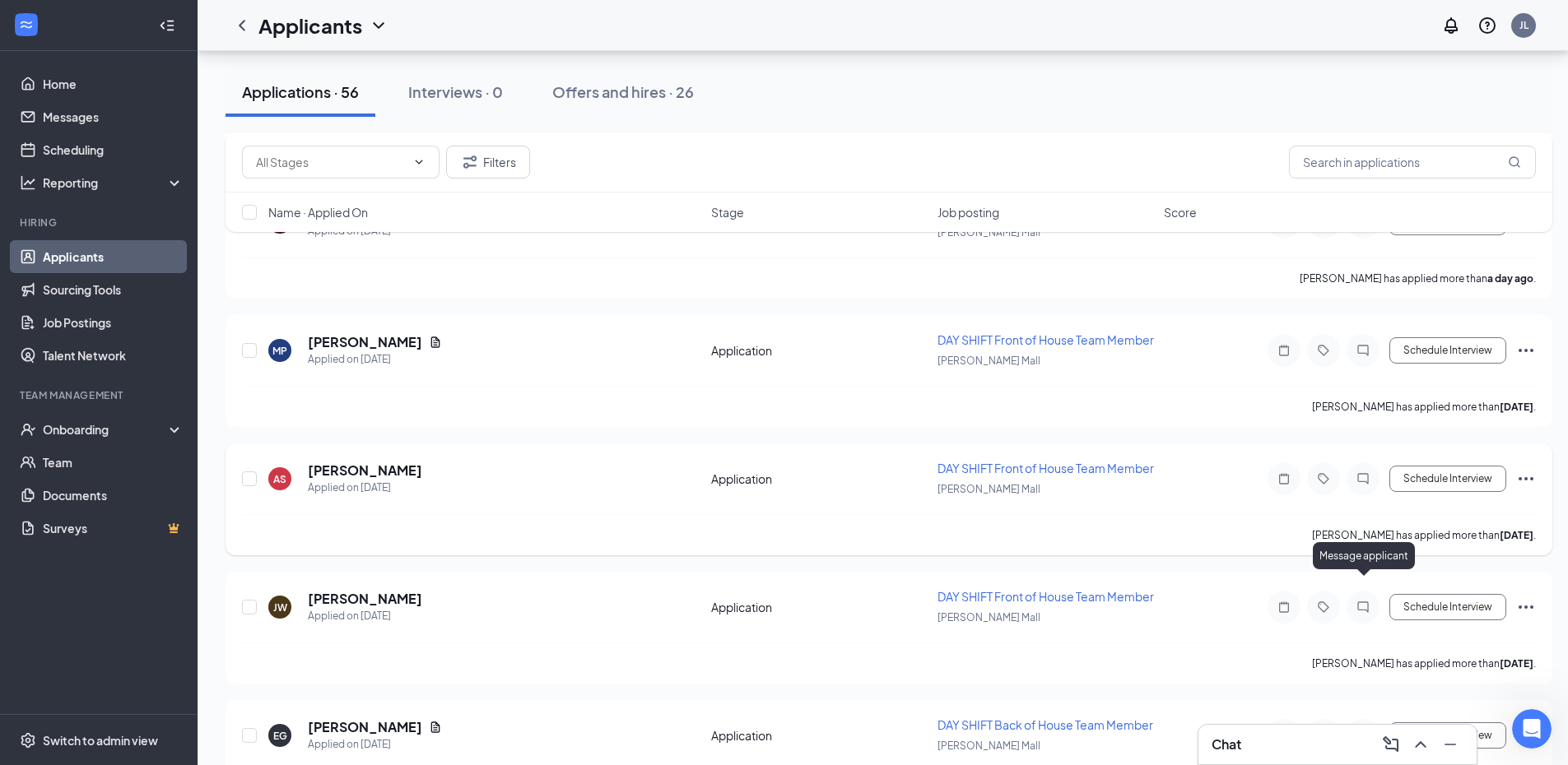
click at [1367, 486] on icon "ChatInactive" at bounding box center [1363, 479] width 19 height 13
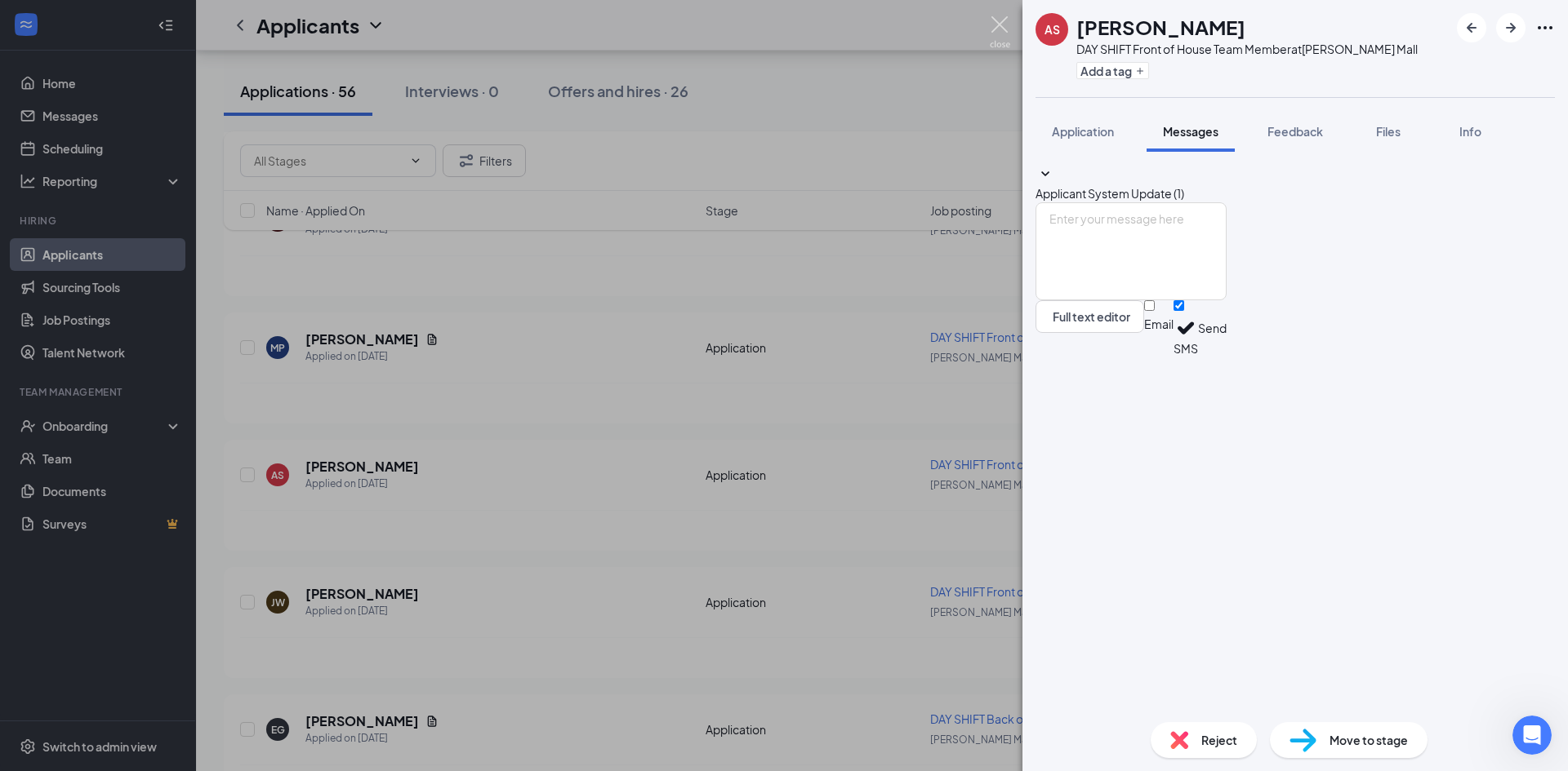
click at [995, 26] on img at bounding box center [1000, 32] width 20 height 31
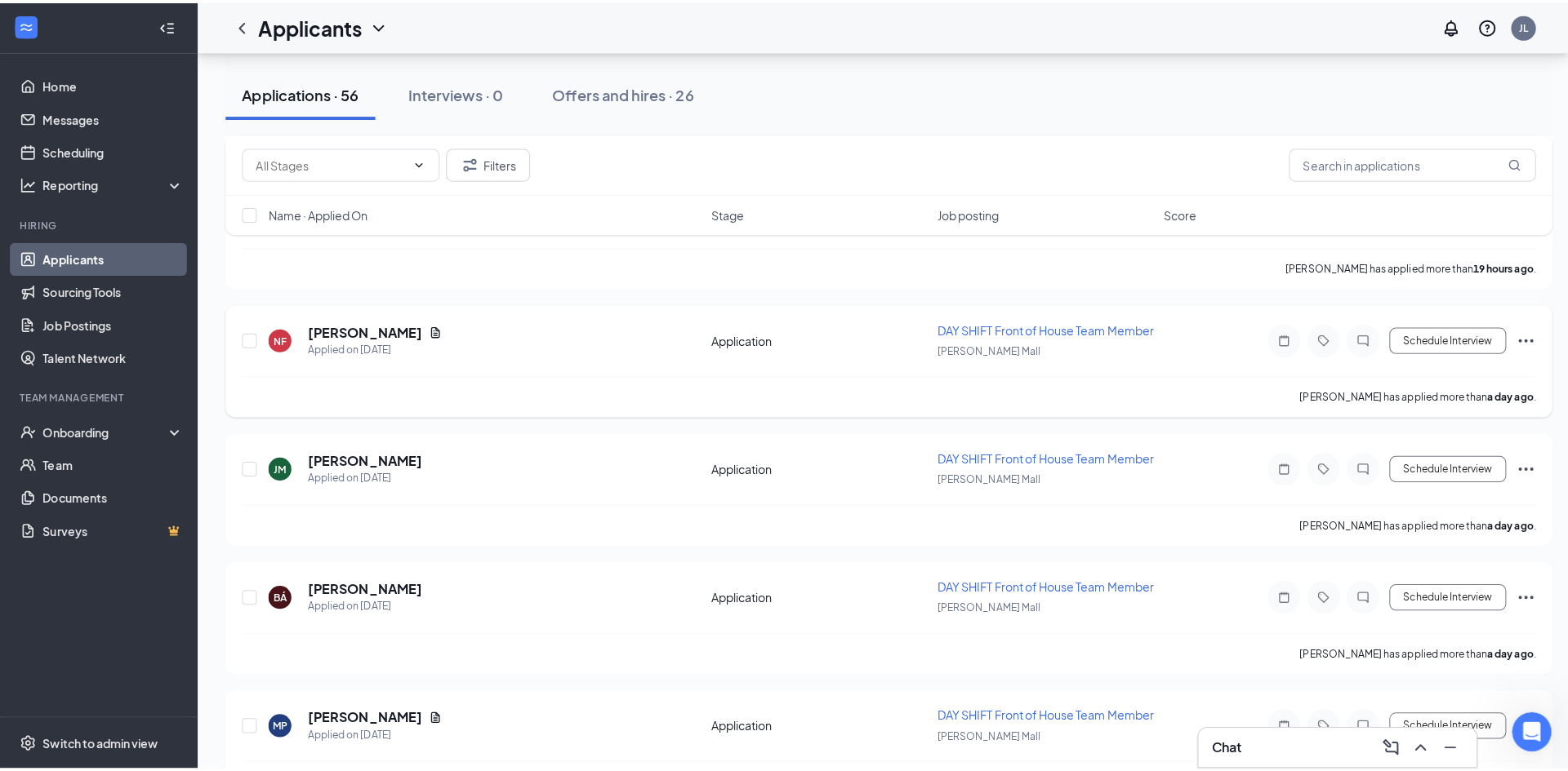
scroll to position [947, 0]
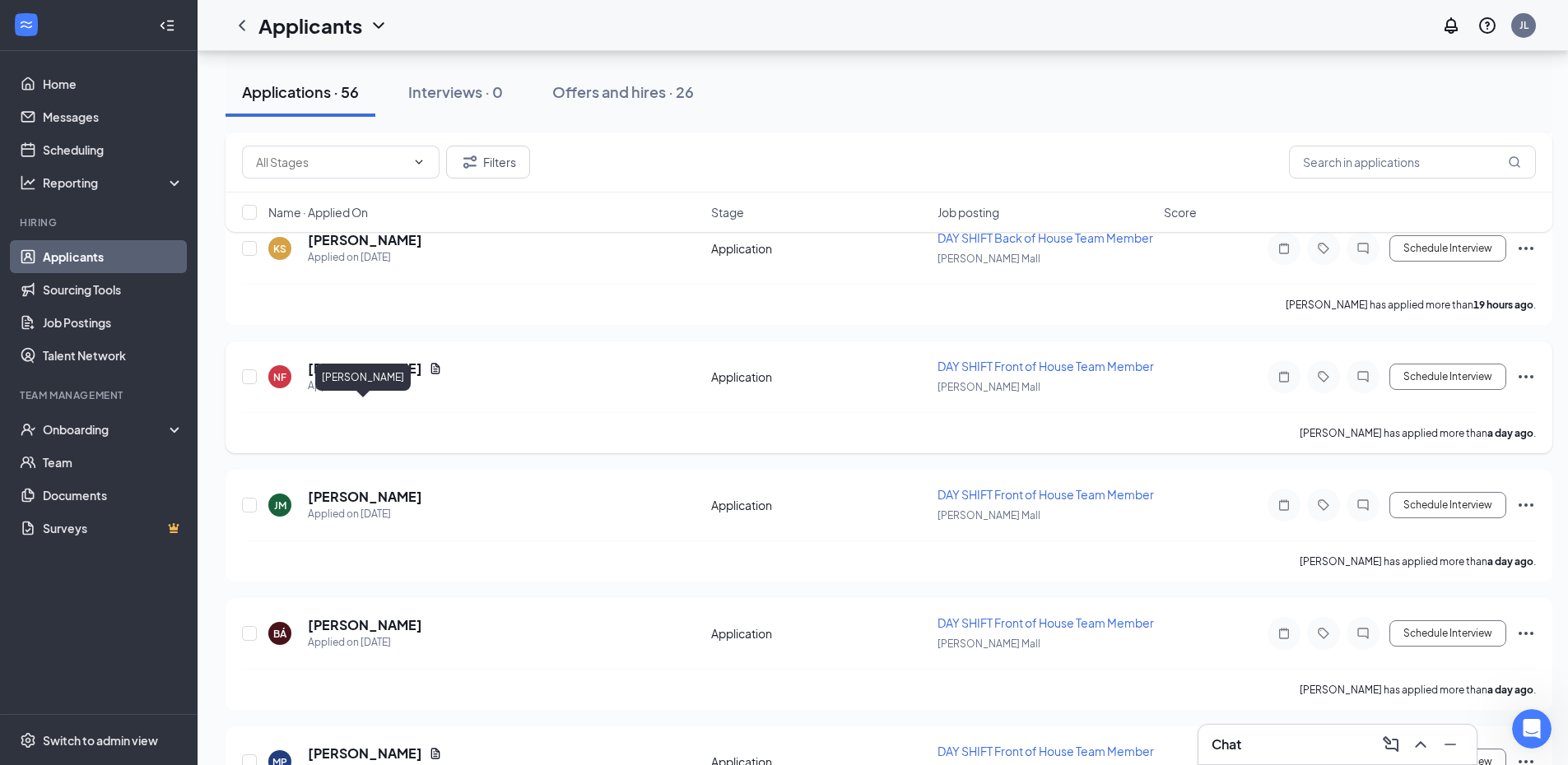
click at [373, 378] on h5 "[PERSON_NAME]" at bounding box center [365, 368] width 115 height 19
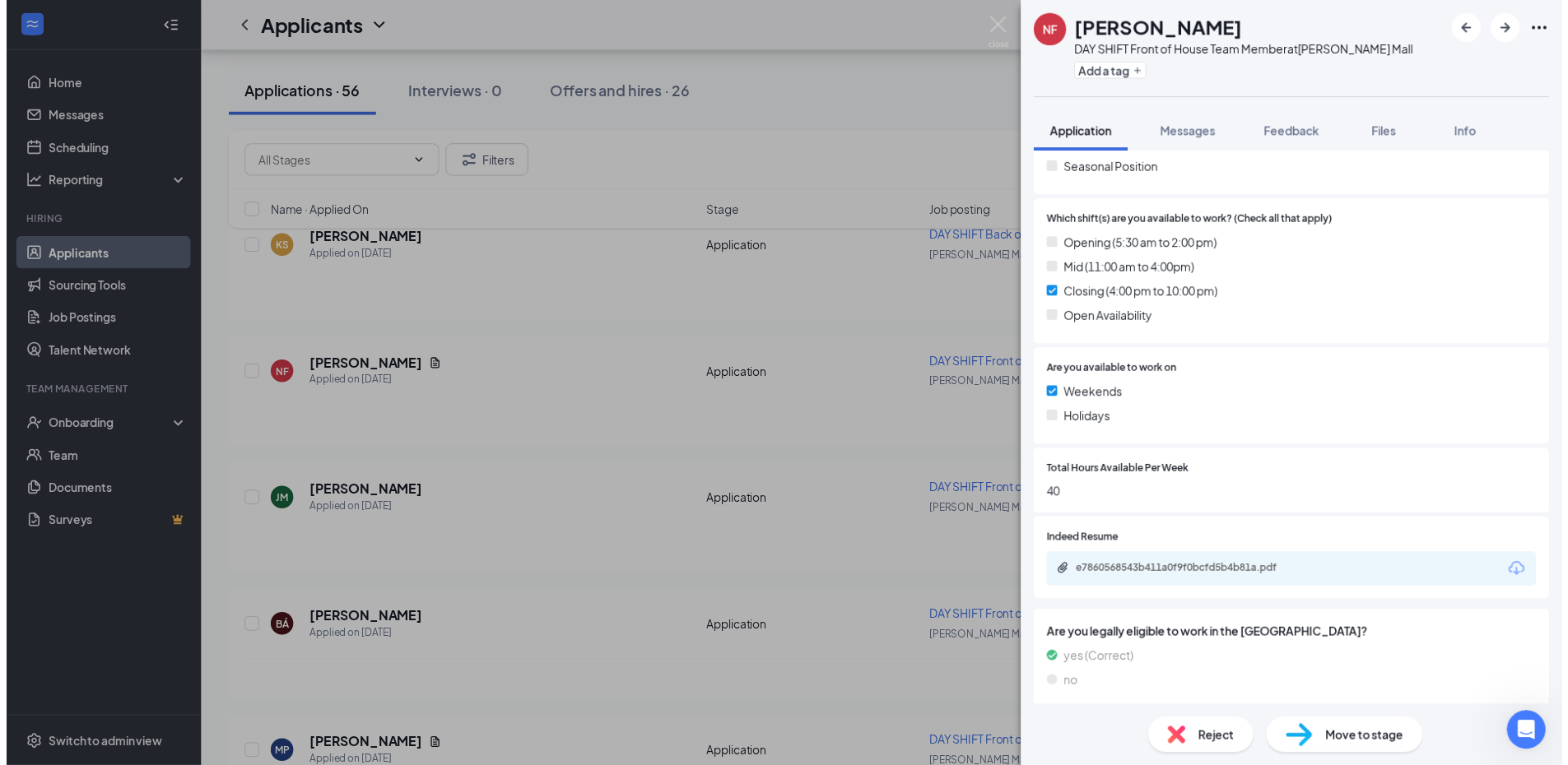
scroll to position [425, 0]
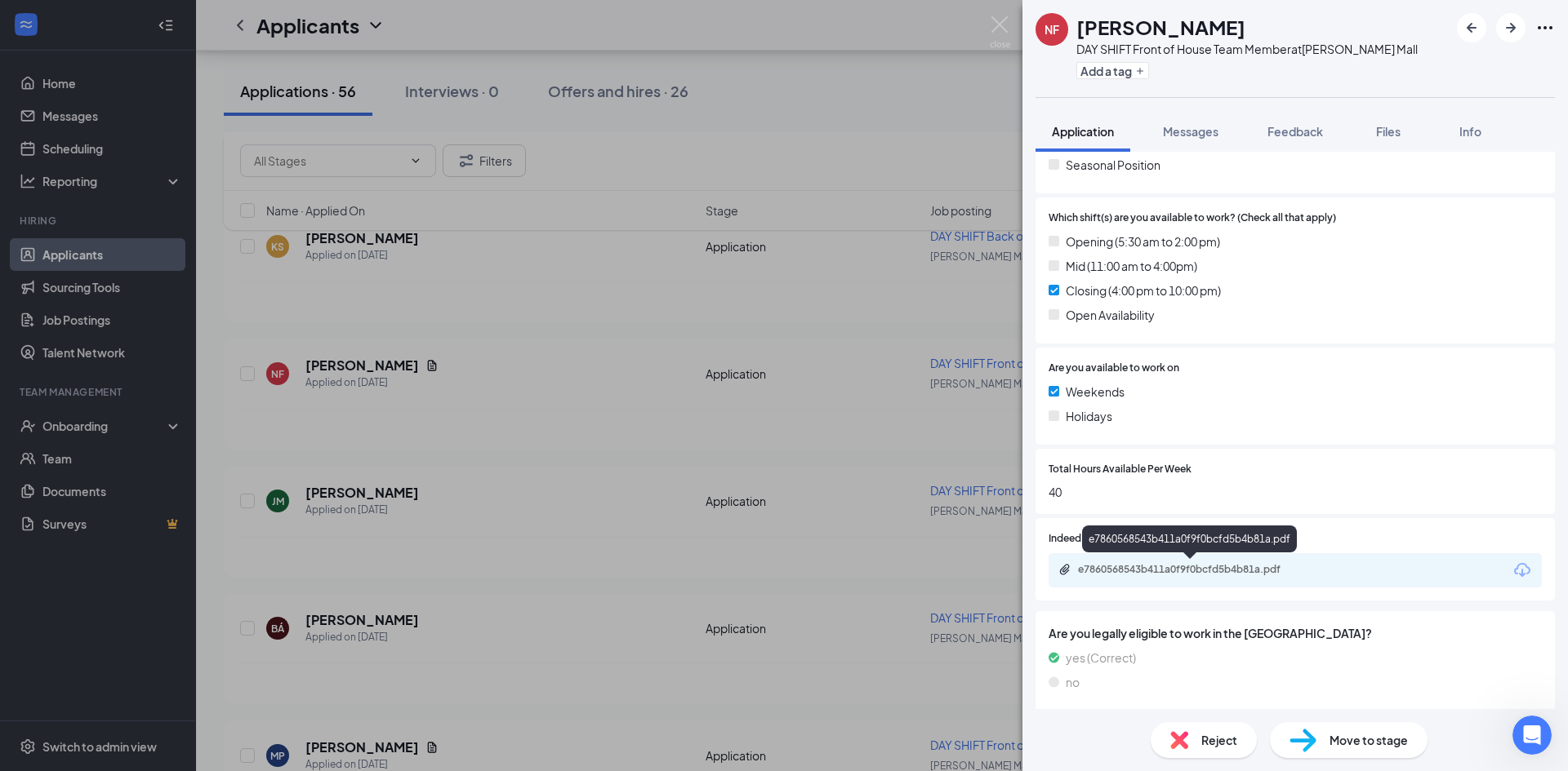
click at [1221, 566] on div "e7860568543b411a0f9f0bcfd5b4b81a.pdf" at bounding box center [1192, 569] width 228 height 13
click at [1002, 26] on img at bounding box center [1000, 32] width 20 height 31
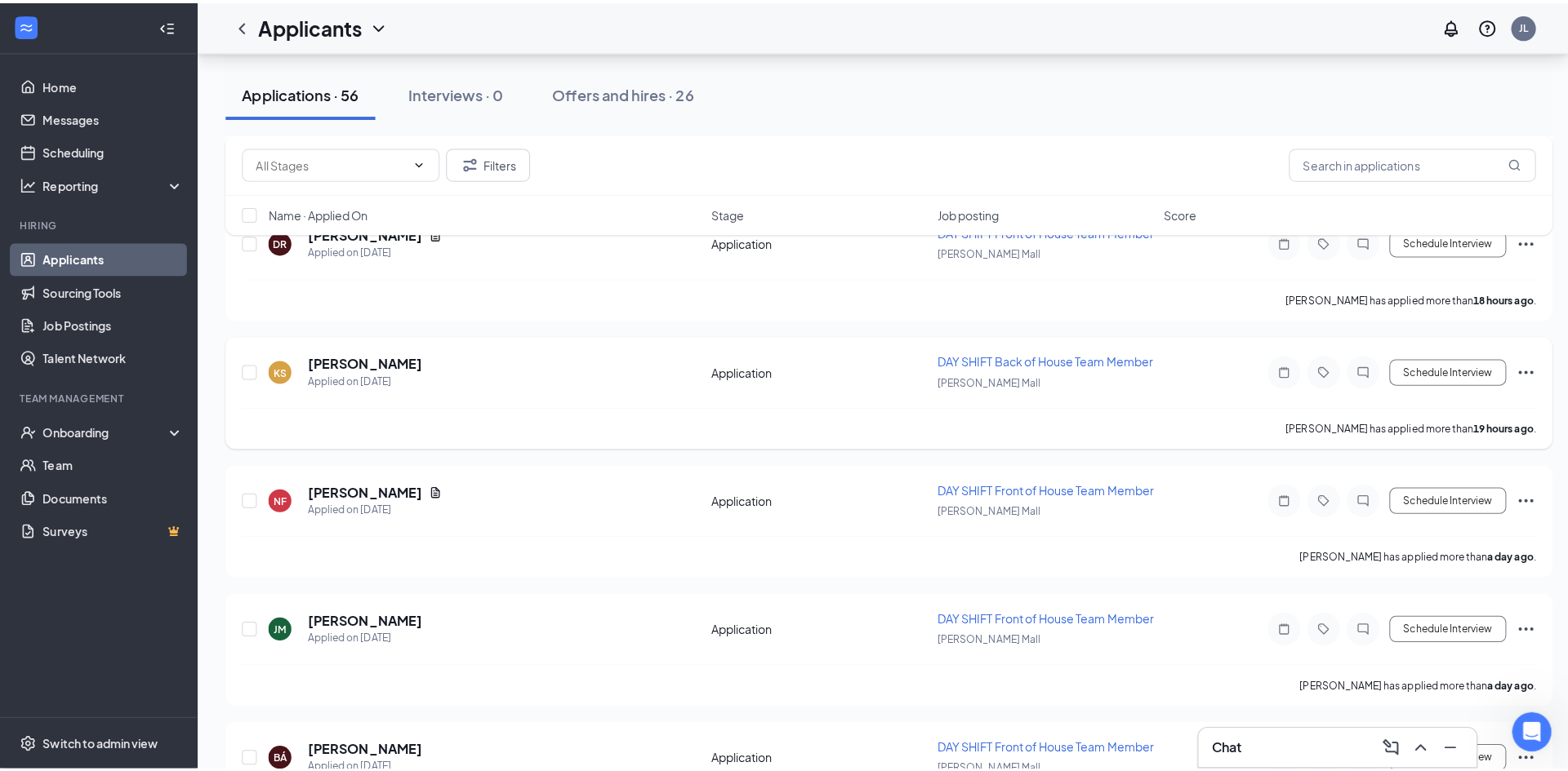
scroll to position [783, 0]
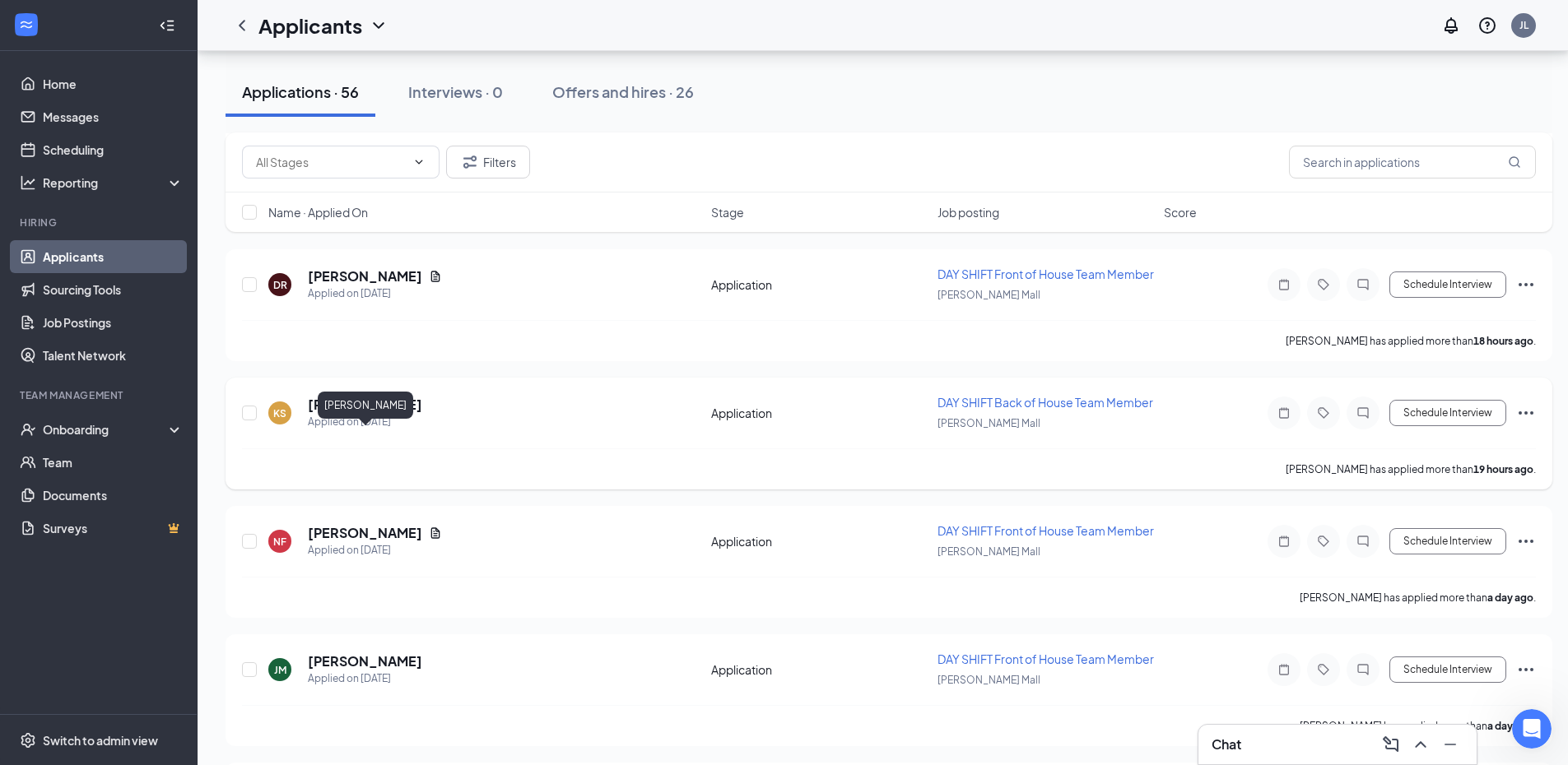
click at [412, 414] on h5 "[PERSON_NAME]" at bounding box center [365, 405] width 115 height 19
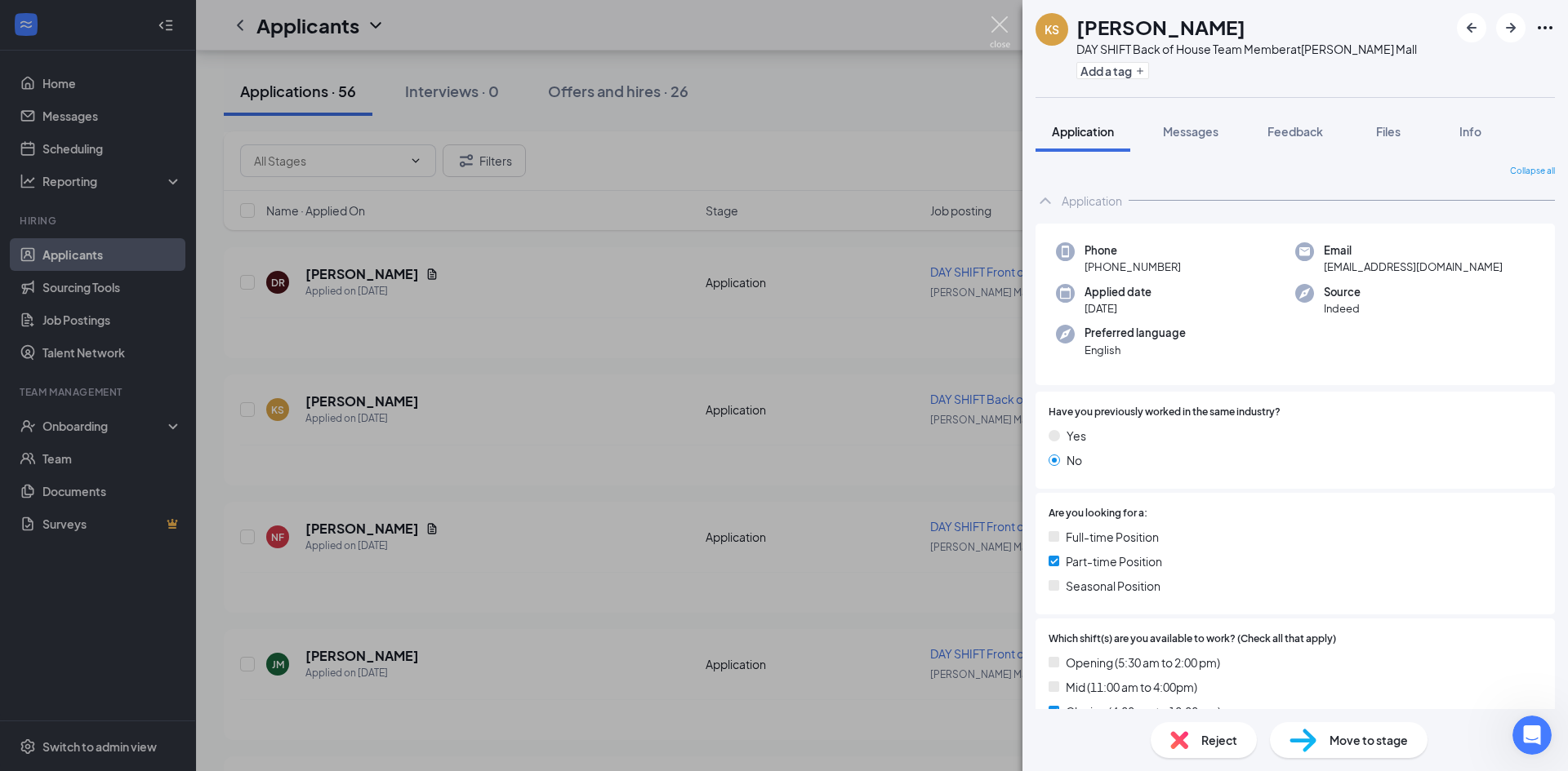
click at [1006, 24] on img at bounding box center [1000, 32] width 20 height 31
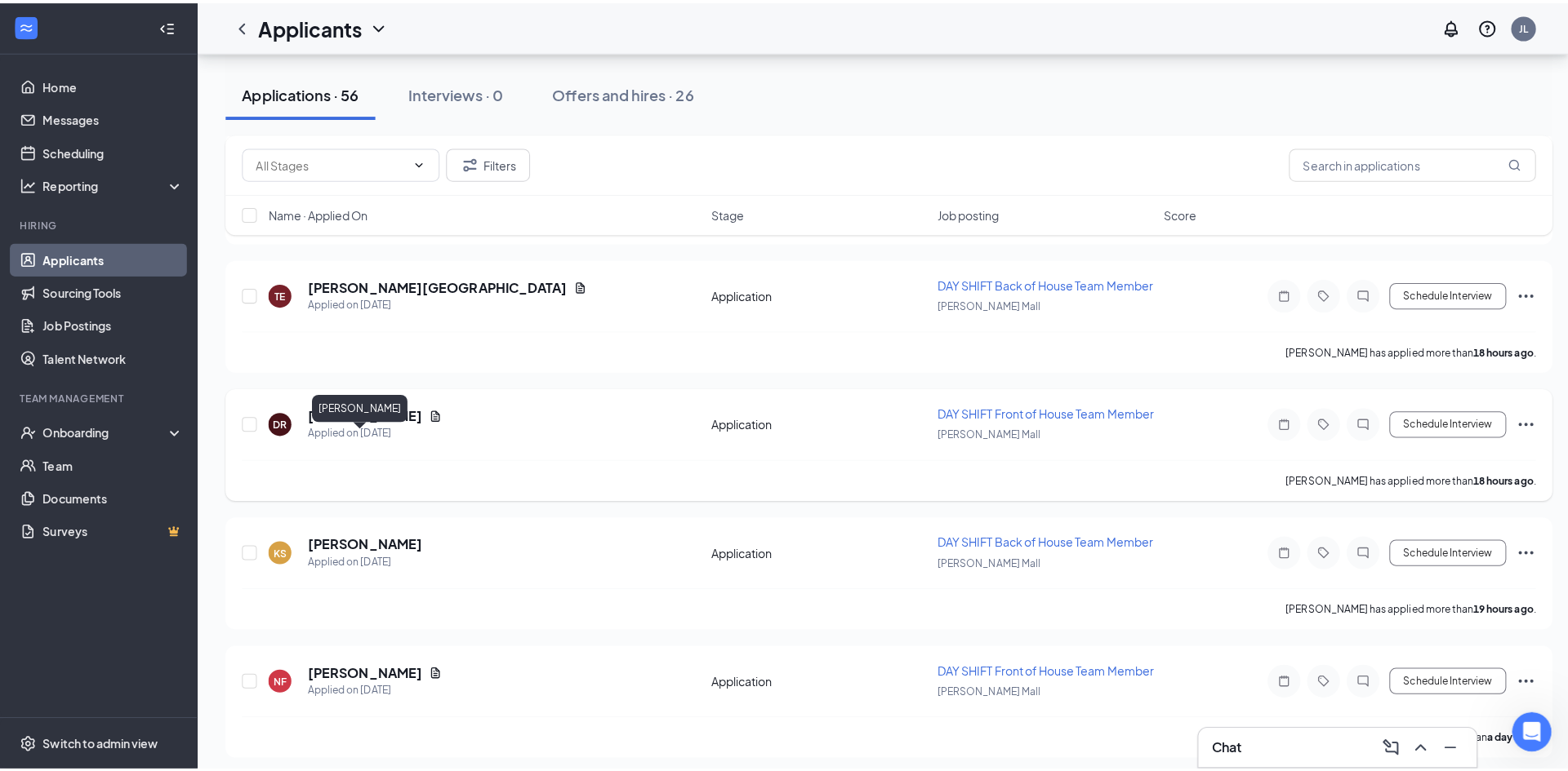
scroll to position [621, 0]
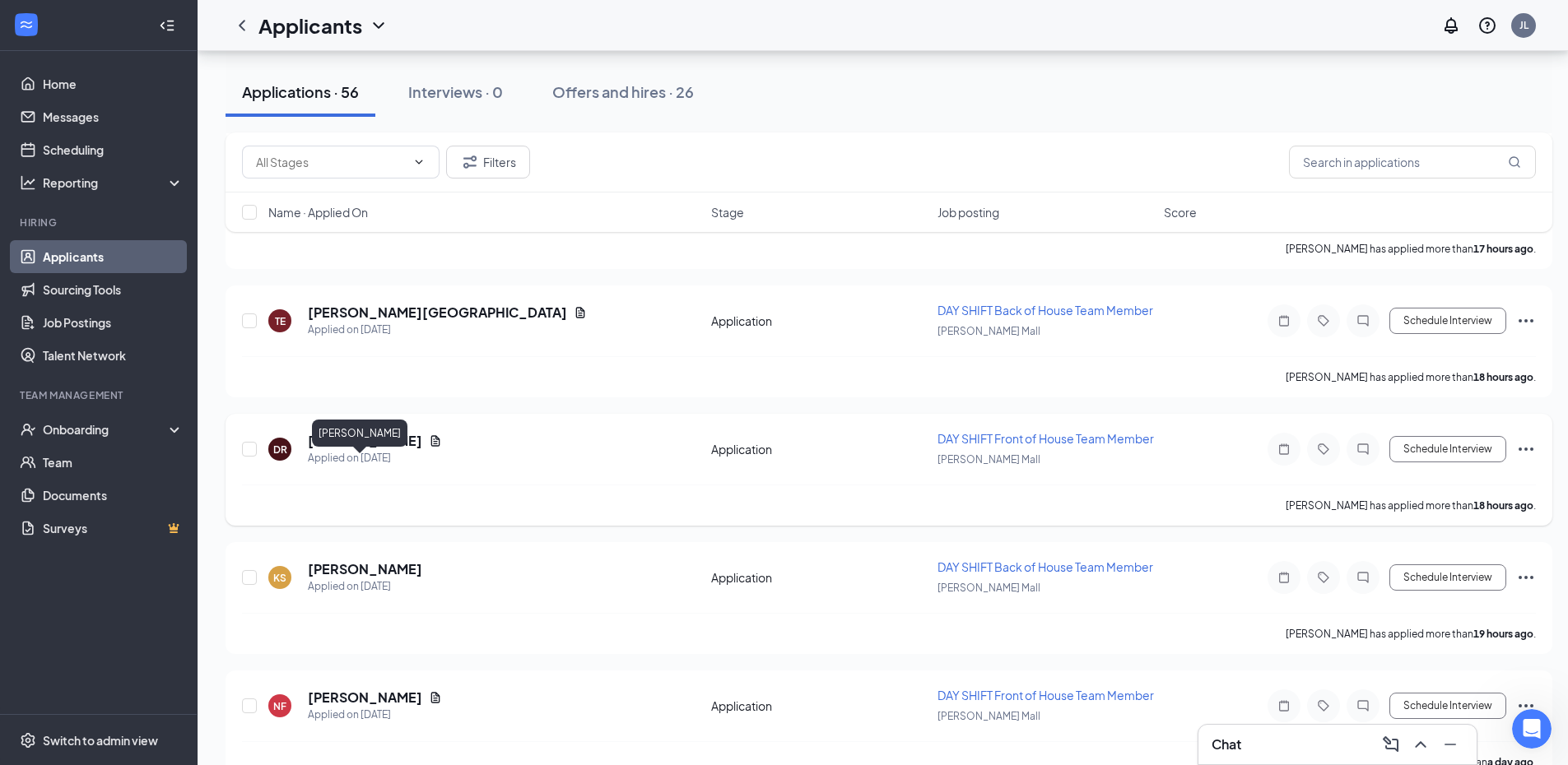
click at [347, 450] on h5 "[PERSON_NAME]" at bounding box center [365, 441] width 115 height 19
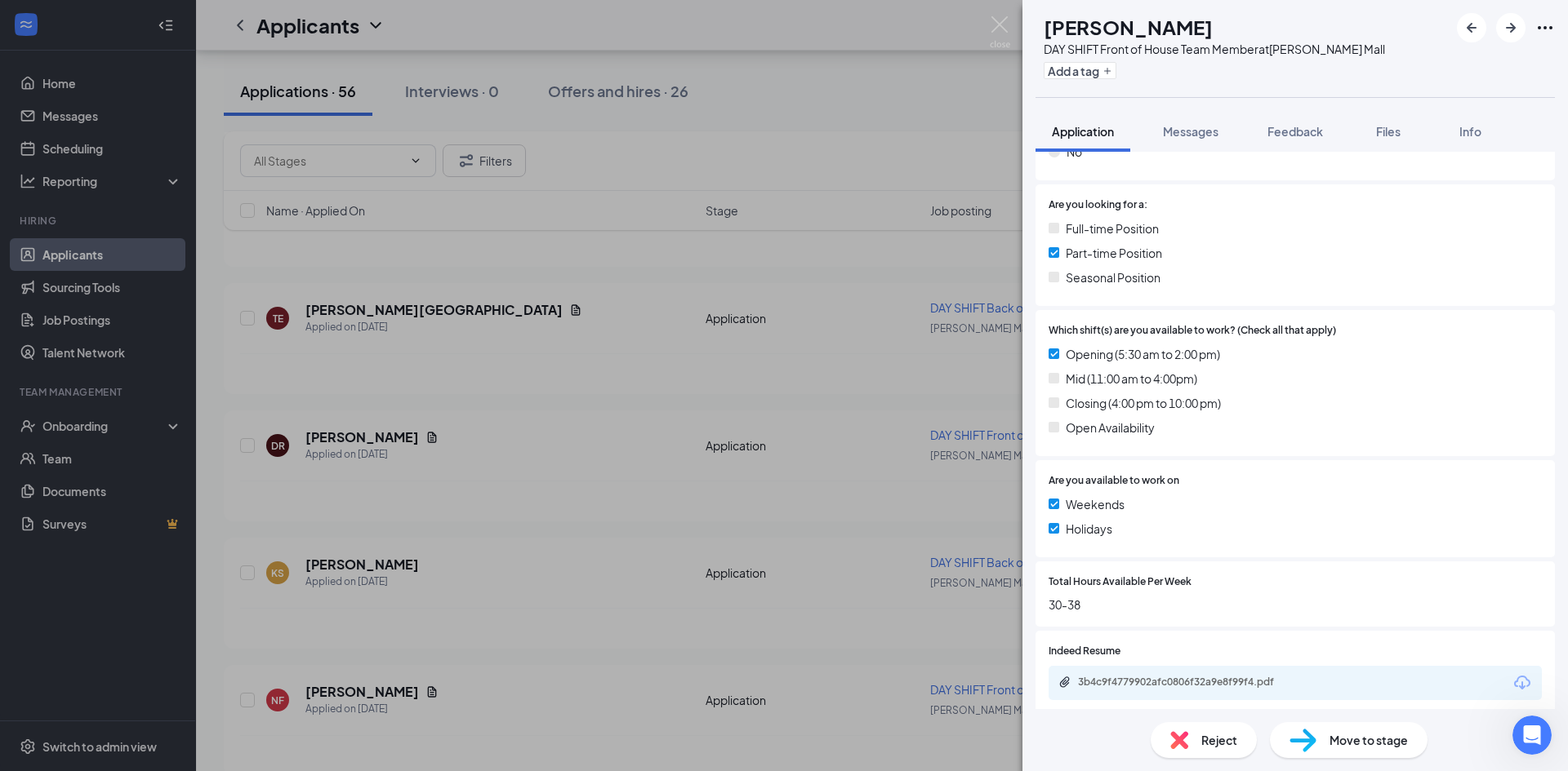
scroll to position [327, 0]
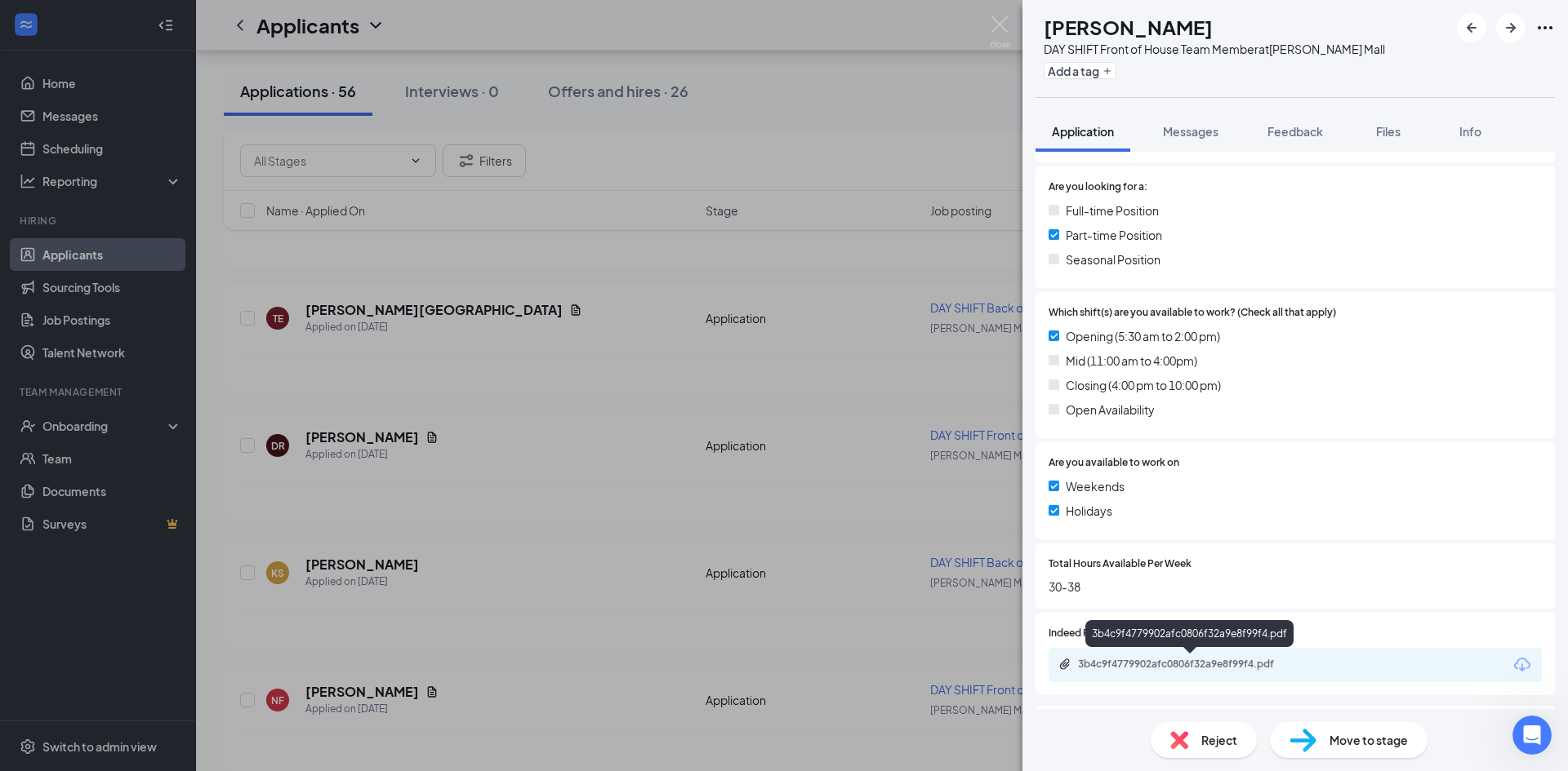
click at [1216, 661] on div "3b4c9f4779902afc0806f32a9e8f99f4.pdf" at bounding box center [1192, 664] width 228 height 13
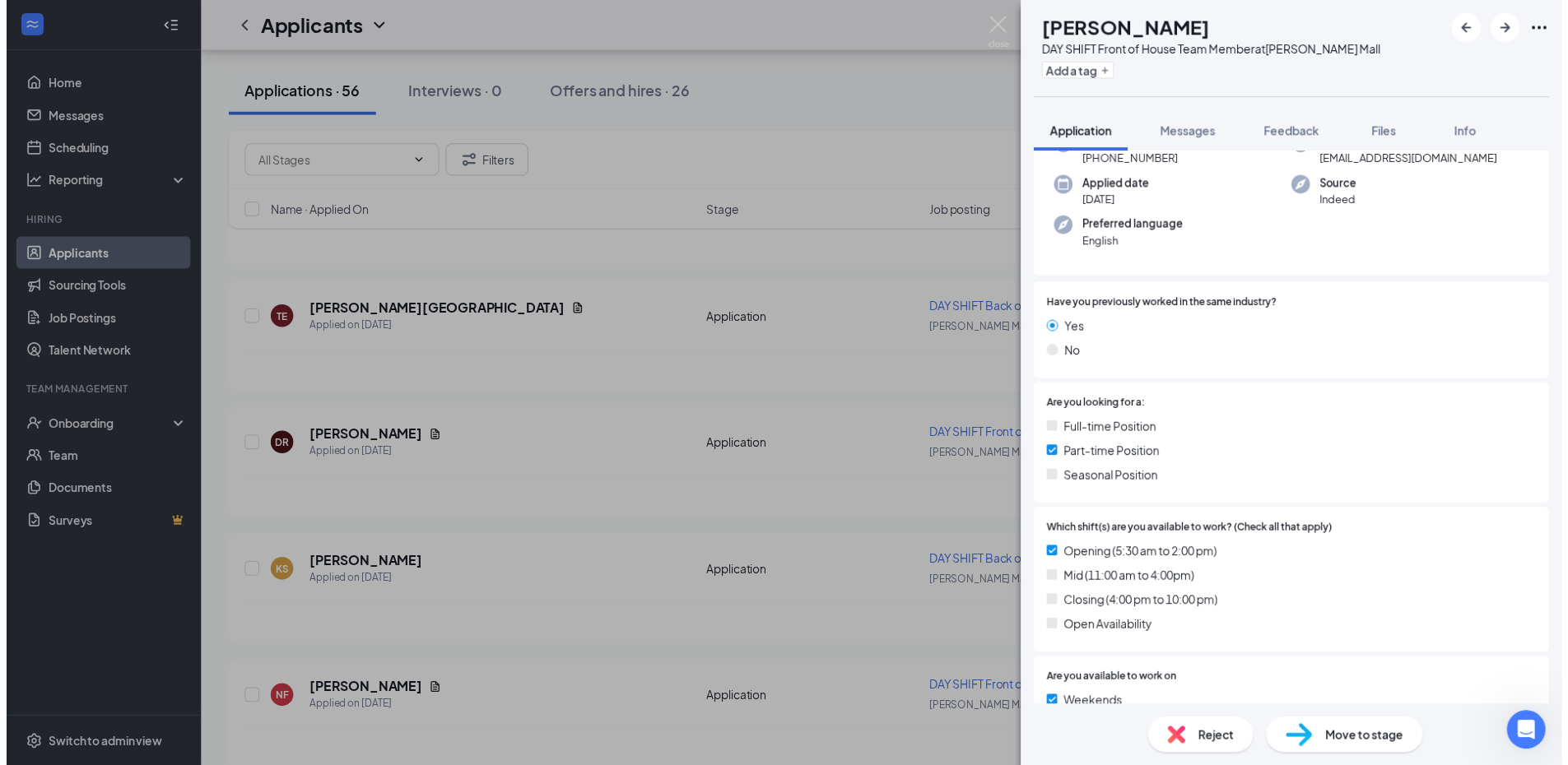
scroll to position [0, 0]
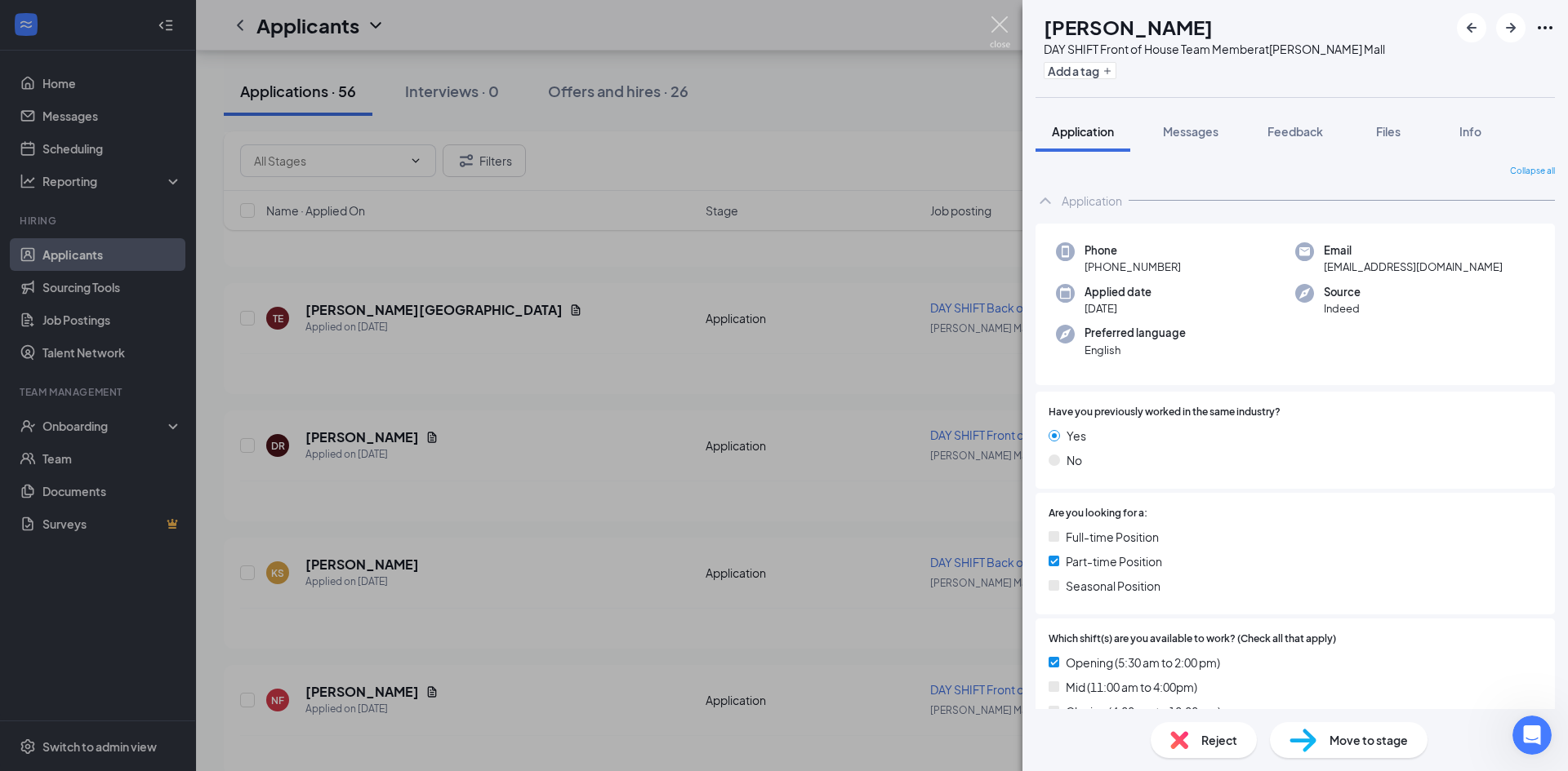
click at [995, 28] on img at bounding box center [1000, 32] width 20 height 31
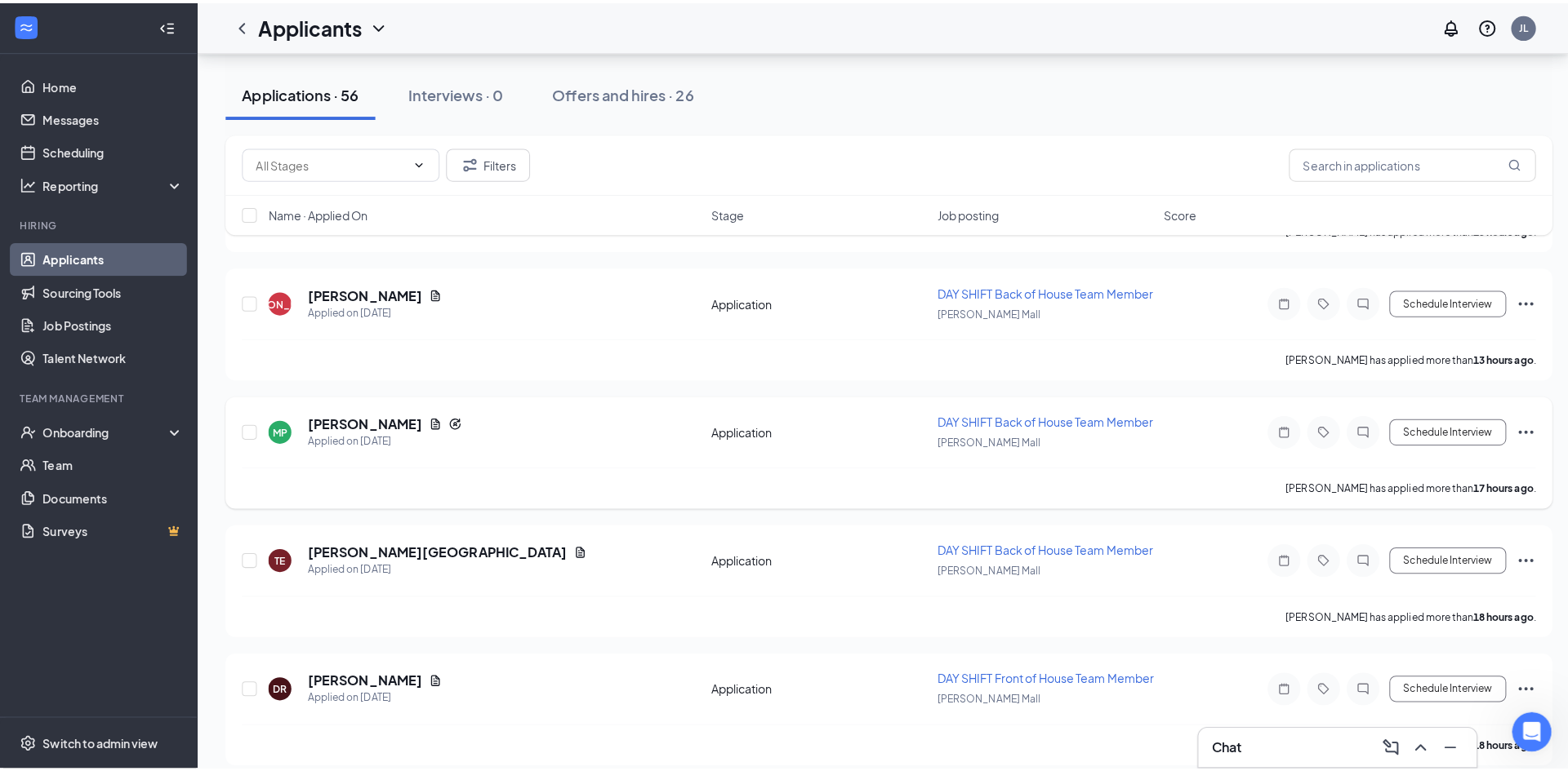
scroll to position [376, 0]
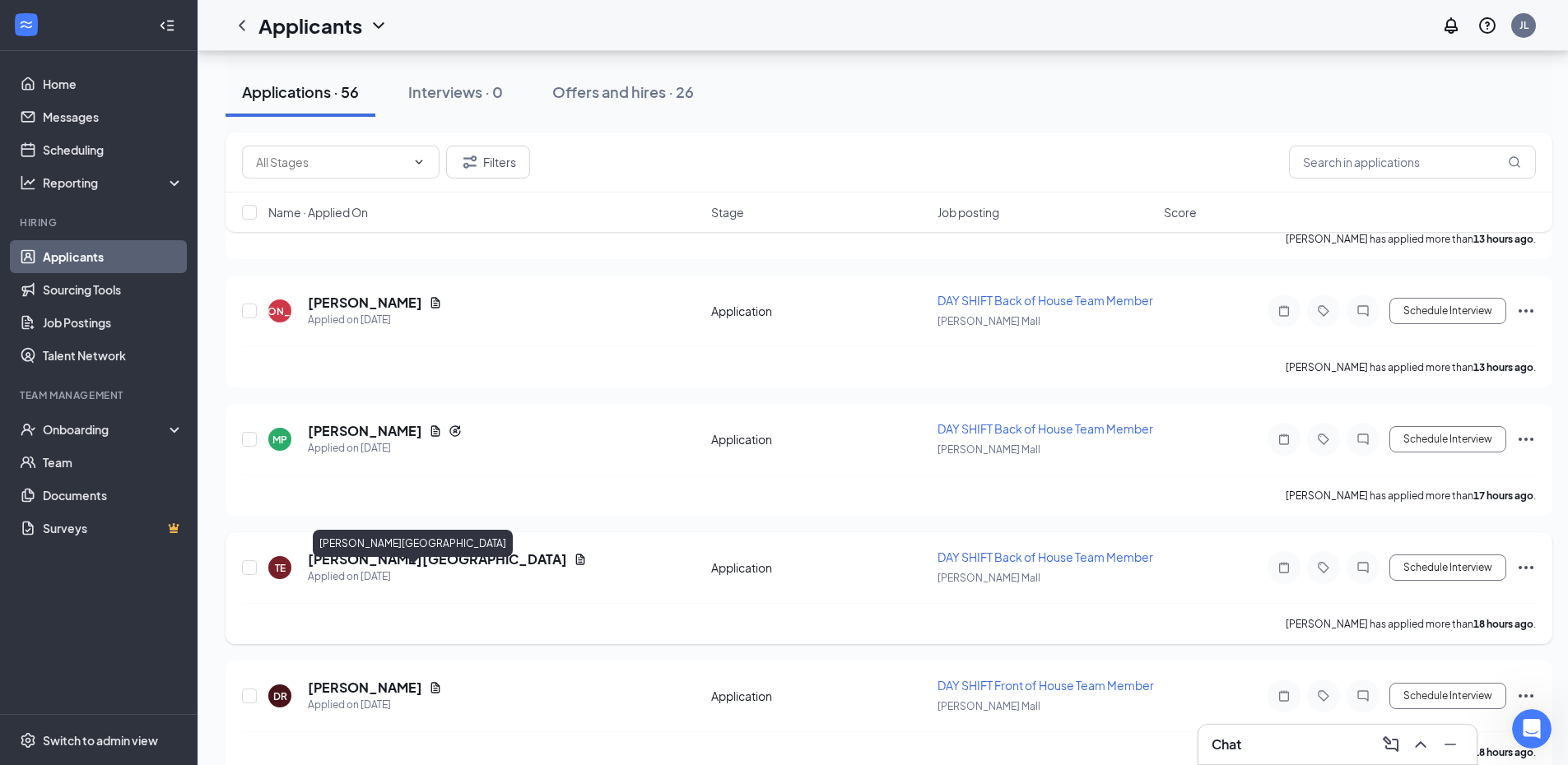
click at [356, 568] on h5 "[PERSON_NAME][GEOGRAPHIC_DATA]" at bounding box center [437, 560] width 259 height 19
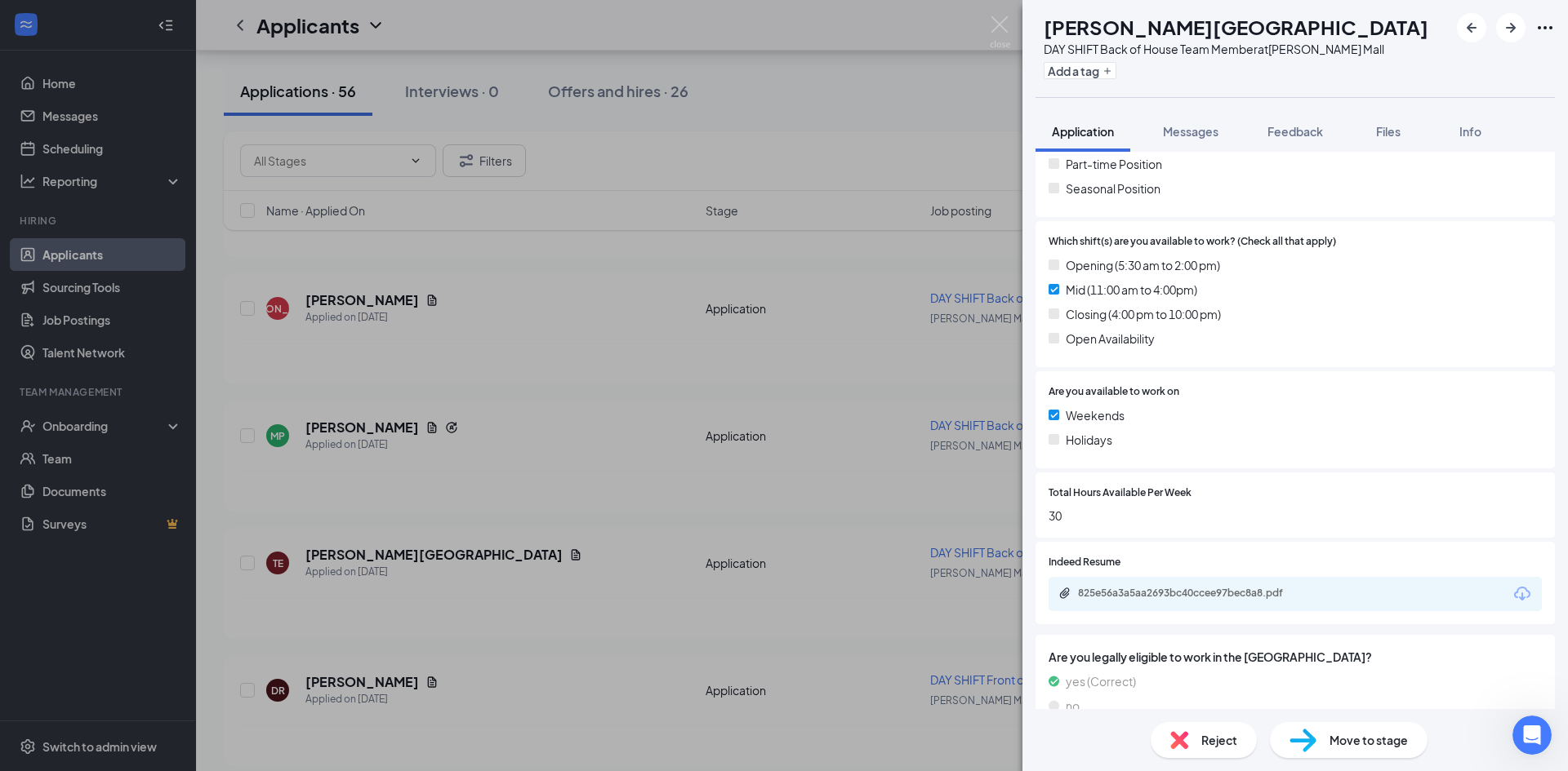
scroll to position [427, 0]
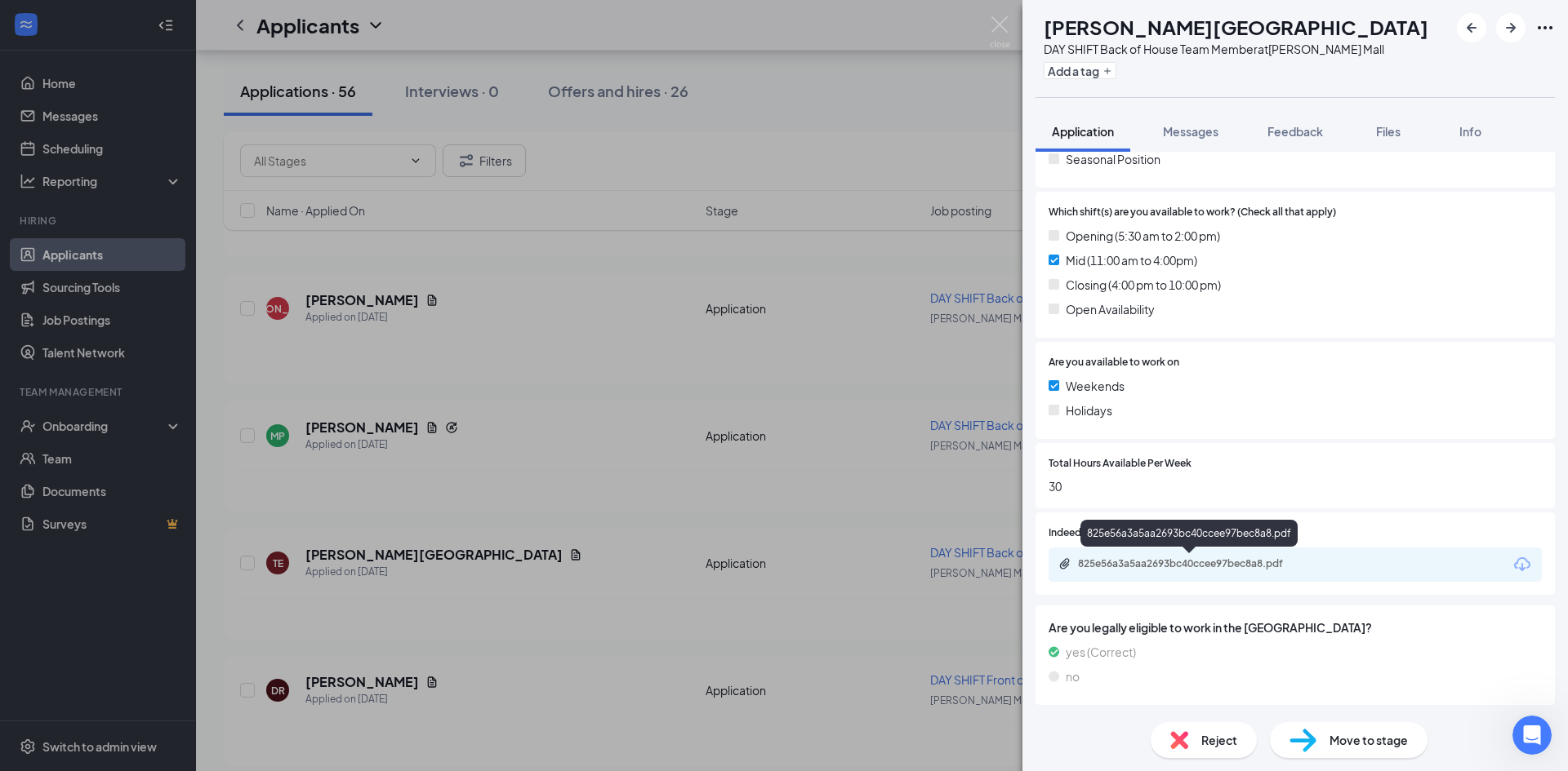
click at [1252, 563] on div "825e56a3a5aa2693bc40ccee97bec8a8.pdf" at bounding box center [1192, 564] width 228 height 13
click at [996, 34] on img at bounding box center [1000, 32] width 20 height 31
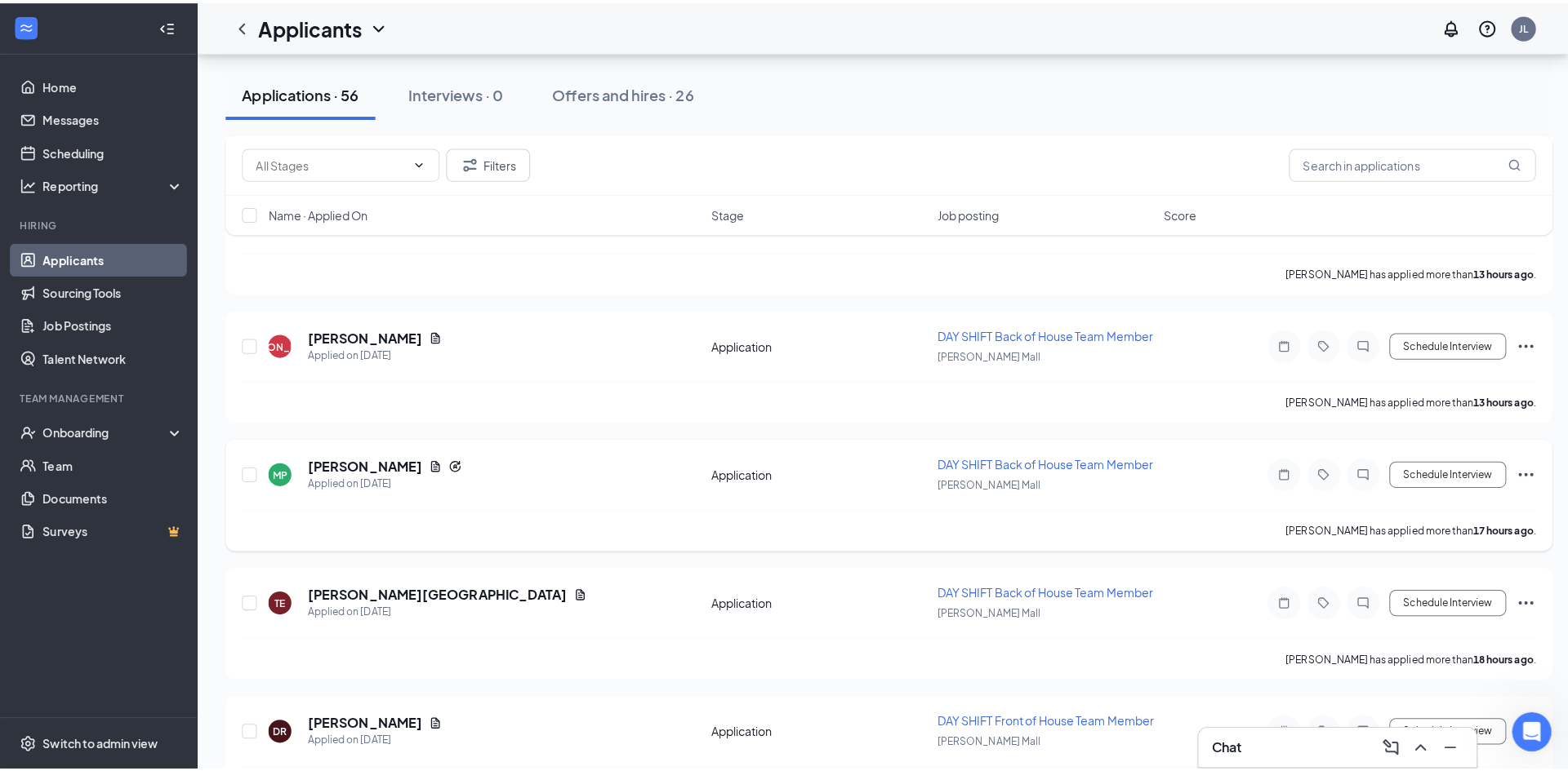
scroll to position [294, 0]
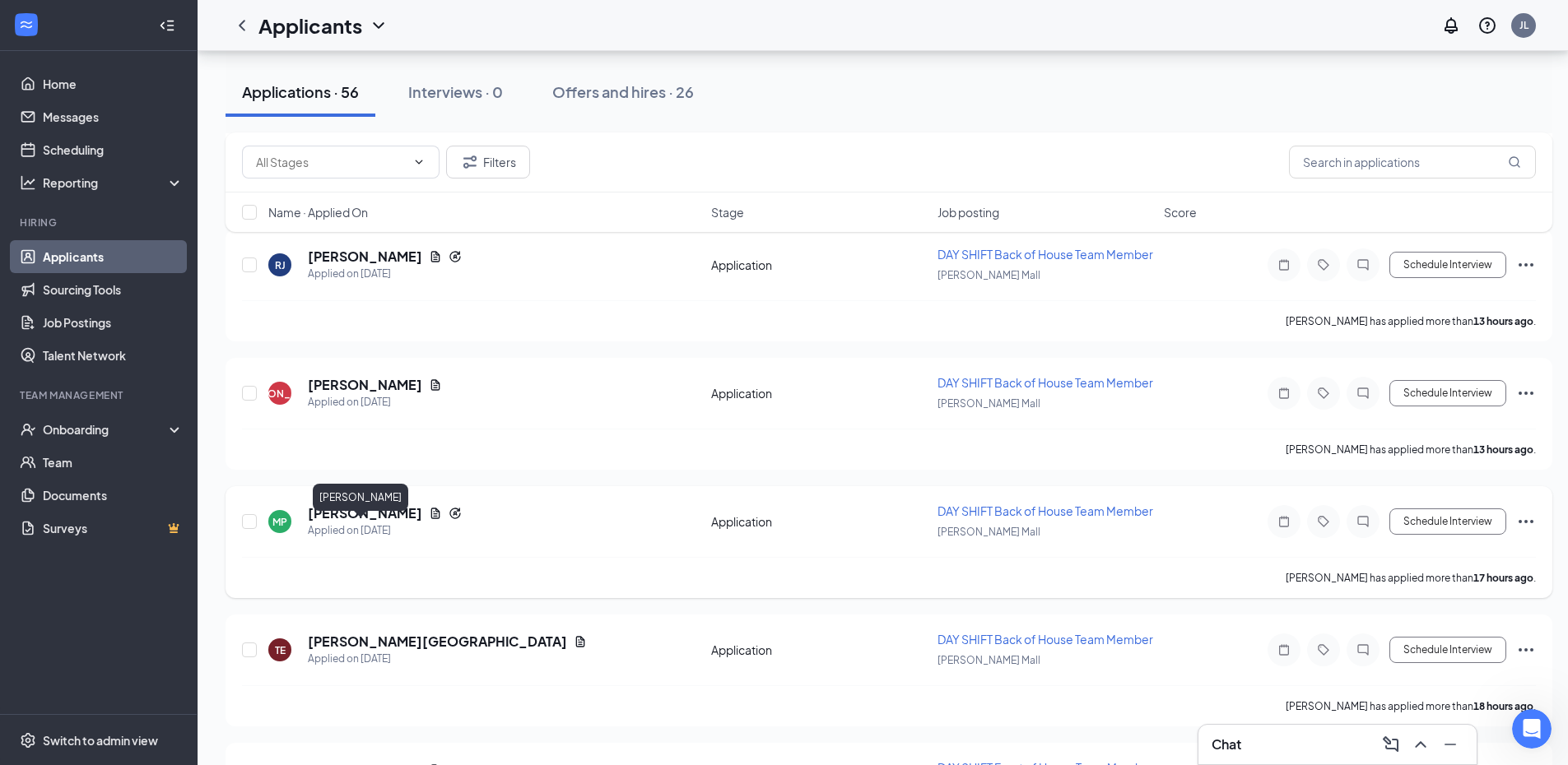
click at [361, 523] on h5 "[PERSON_NAME]" at bounding box center [365, 513] width 115 height 19
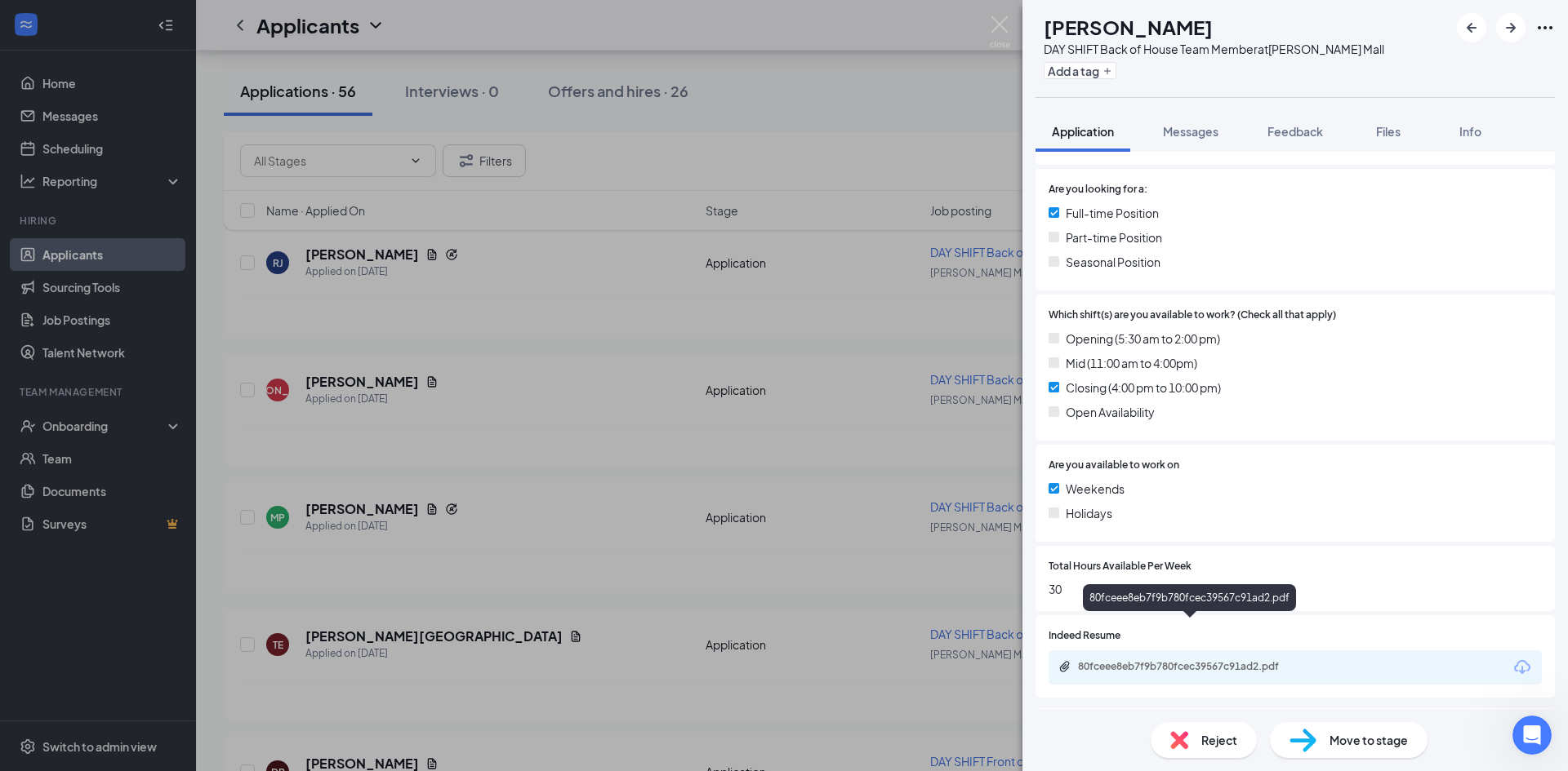
scroll to position [408, 0]
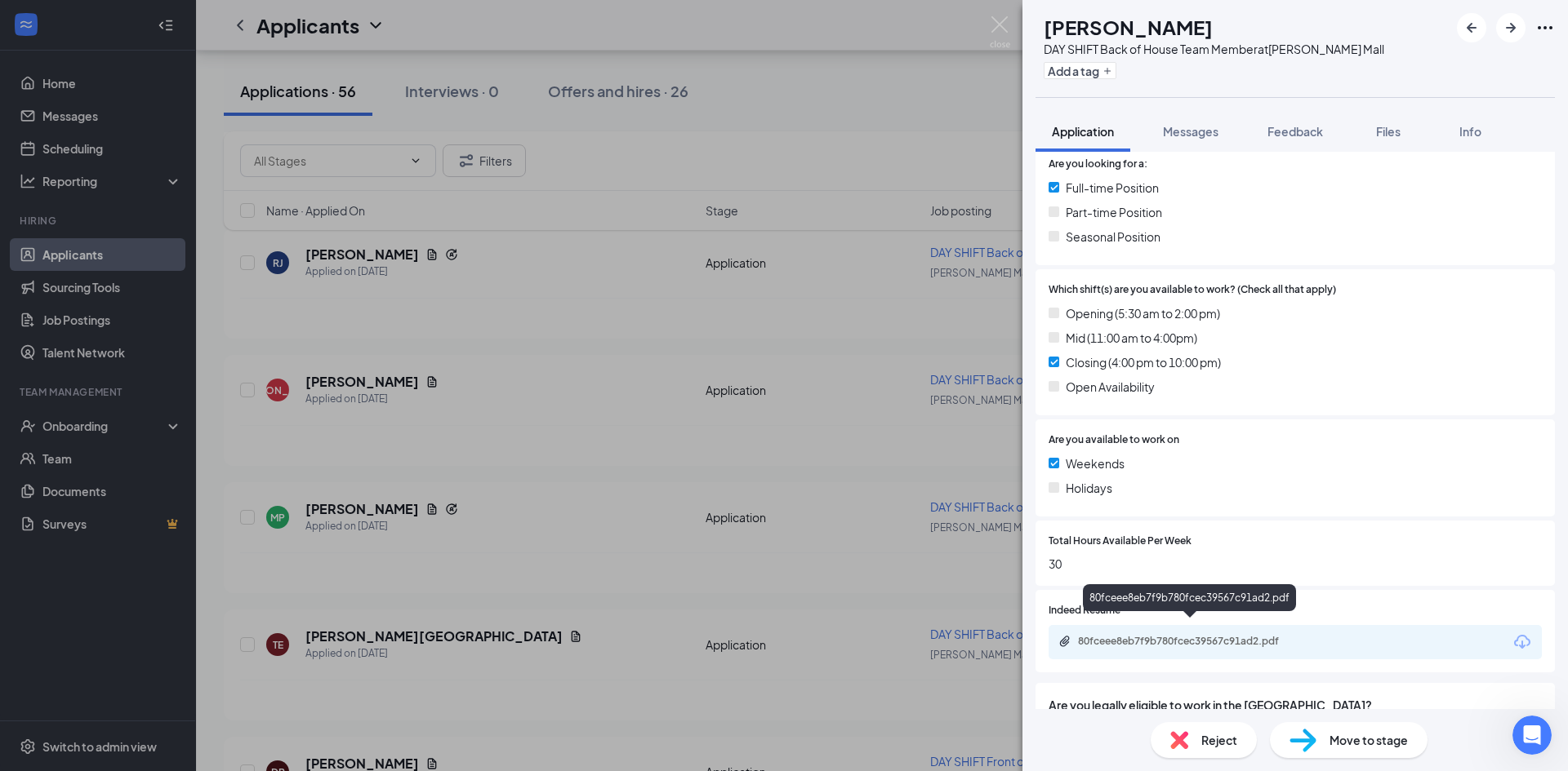
click at [1192, 636] on div "80fceee8eb7f9b780fcec39567c91ad2.pdf" at bounding box center [1192, 642] width 228 height 13
click at [989, 24] on div "MP [PERSON_NAME] DAY SHIFT Back of House Team Member at [PERSON_NAME][GEOGRAPHI…" at bounding box center [784, 386] width 1568 height 771
click at [998, 23] on div "Applicants JL" at bounding box center [882, 25] width 1372 height 51
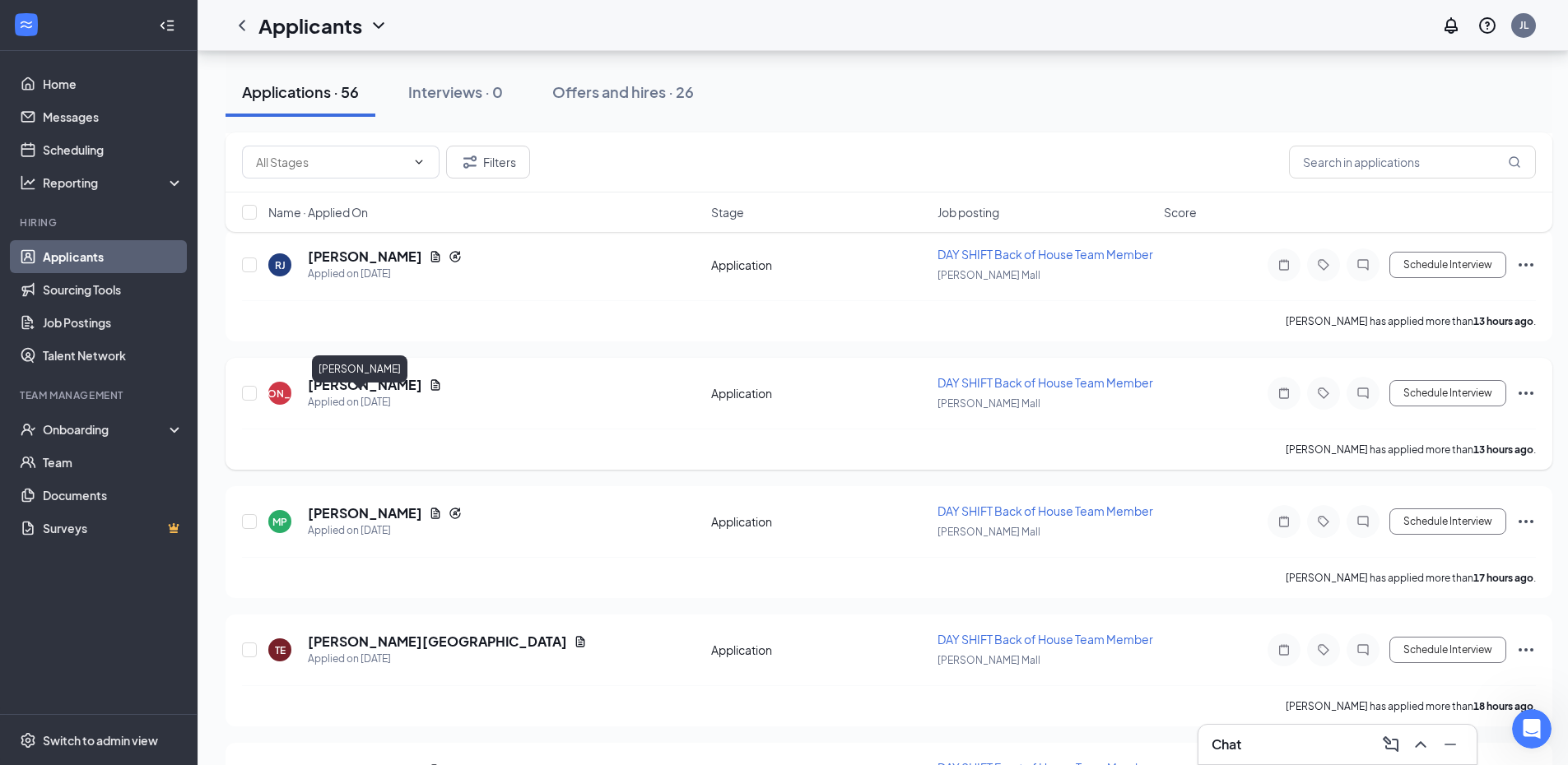
click at [361, 394] on h5 "[PERSON_NAME]" at bounding box center [365, 385] width 115 height 19
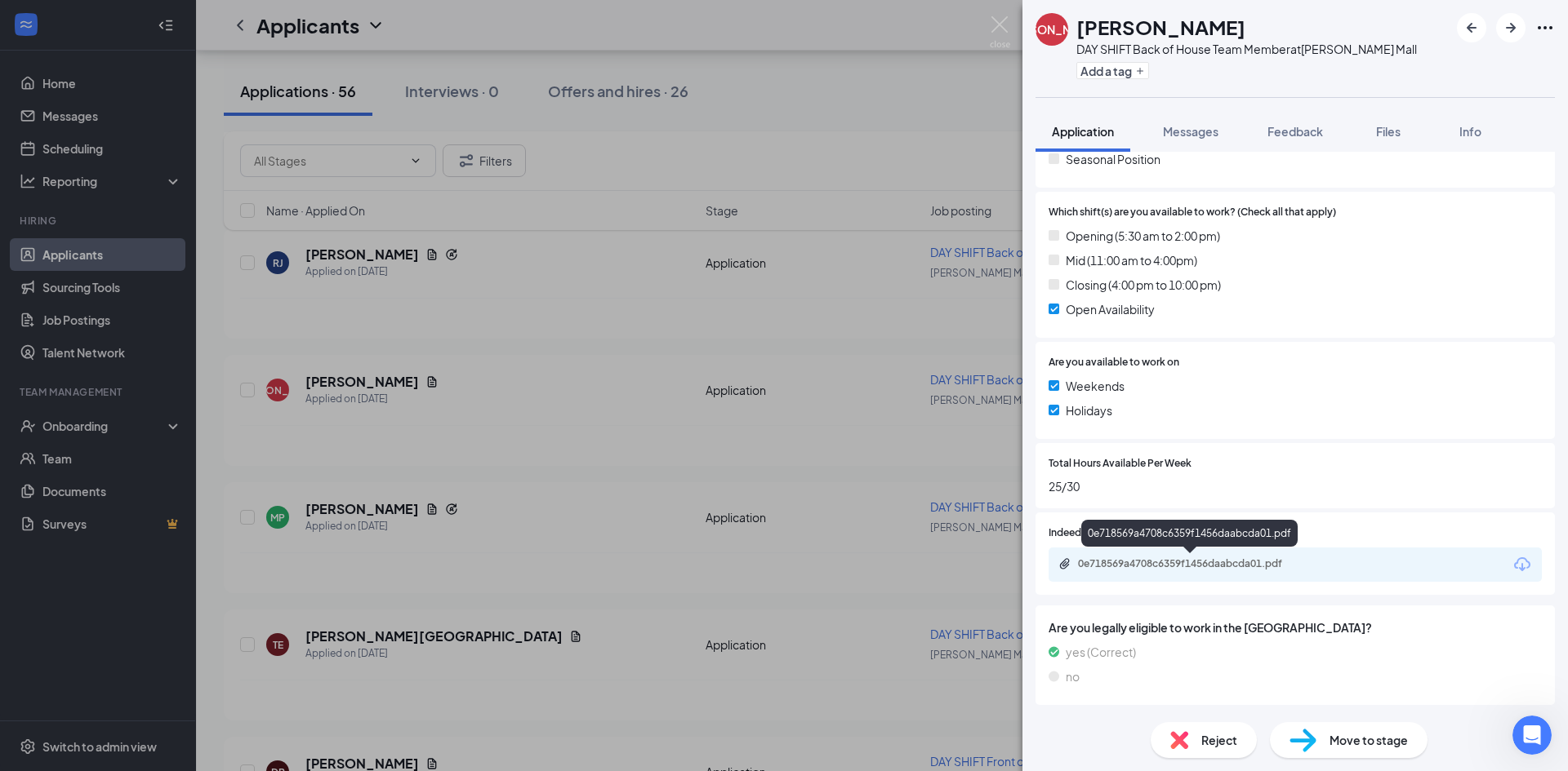
click at [1227, 563] on div "0e718569a4708c6359f1456daabcda01.pdf" at bounding box center [1192, 564] width 228 height 13
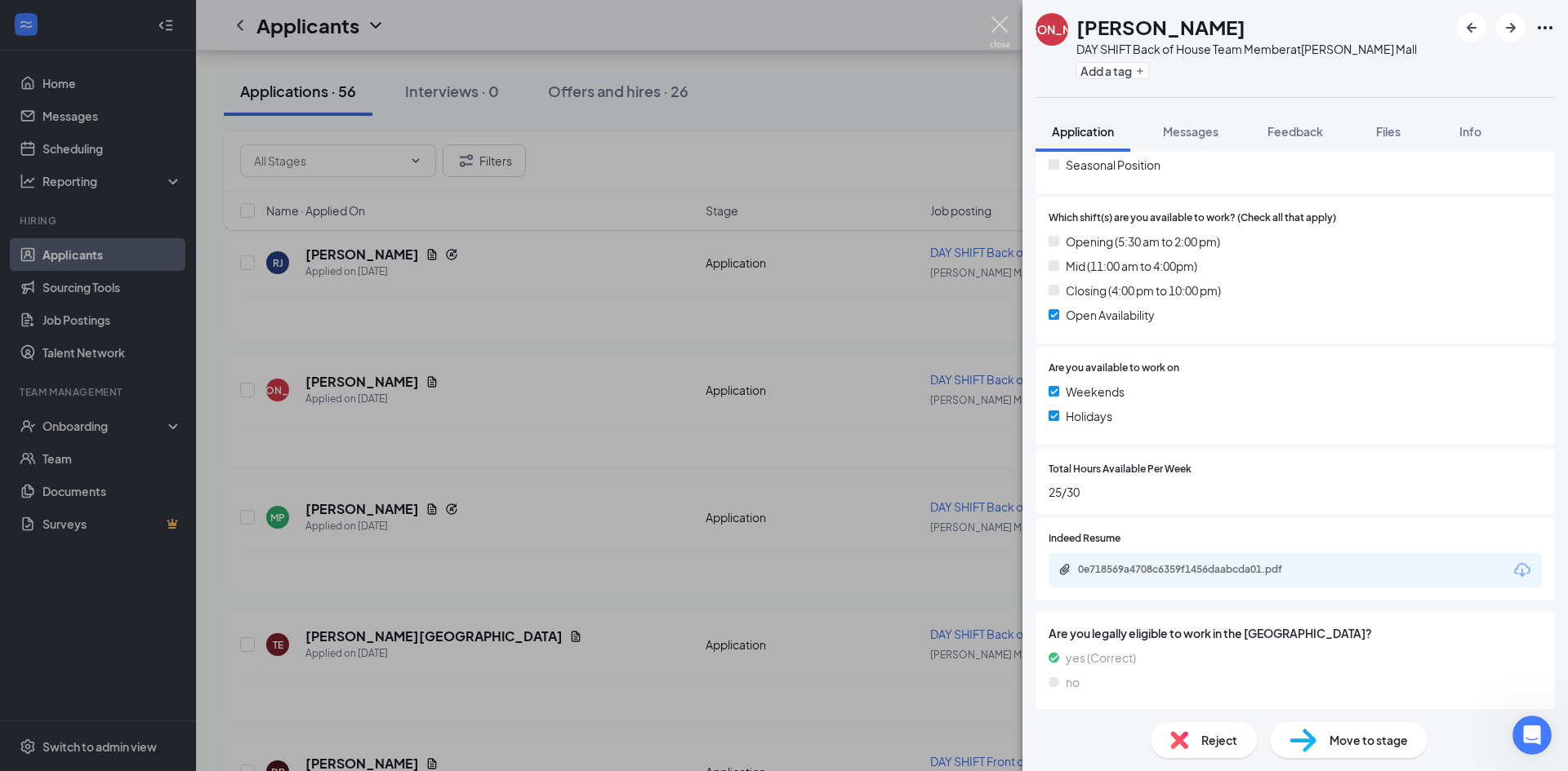
click at [997, 24] on img at bounding box center [1000, 32] width 20 height 31
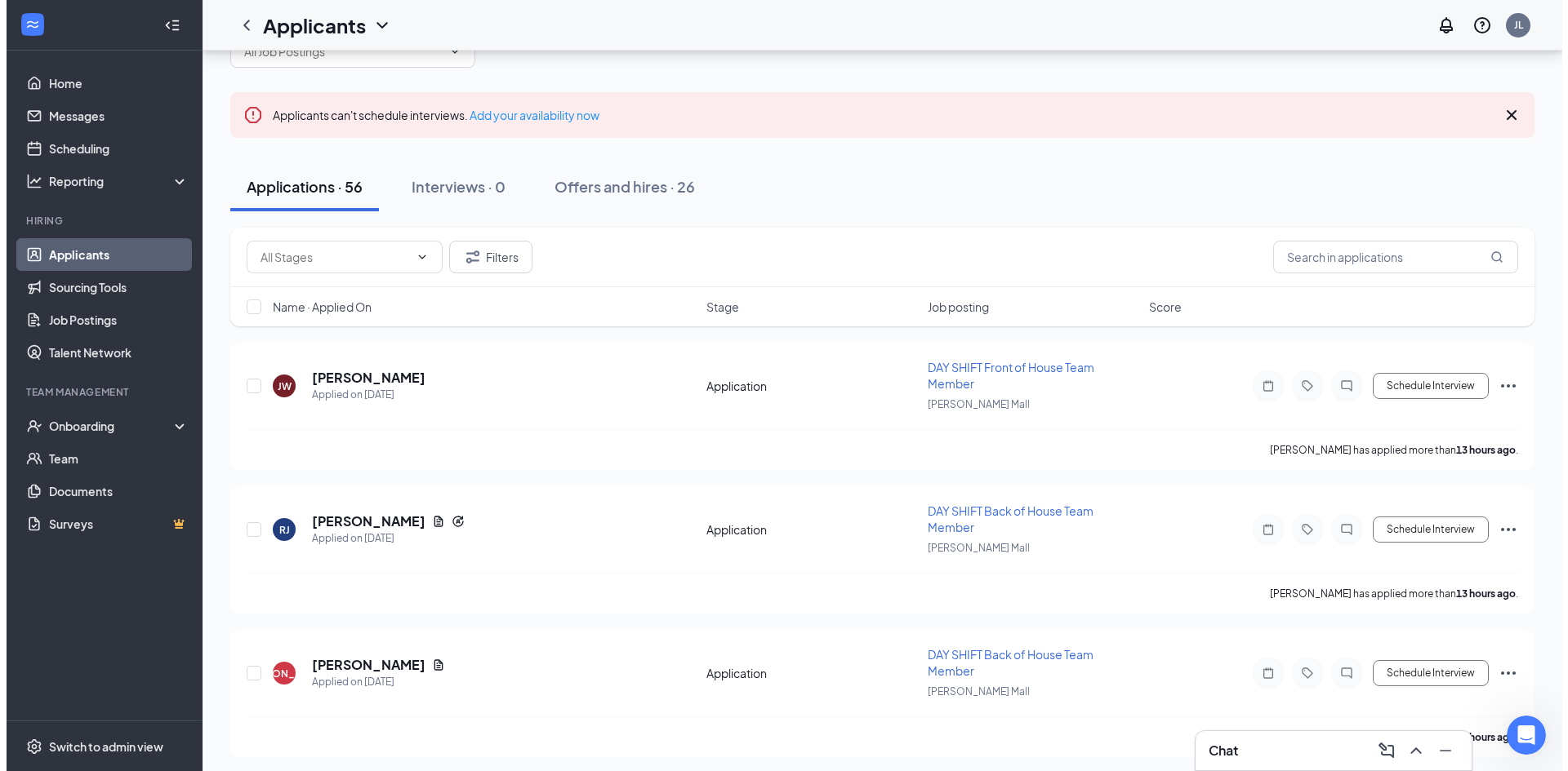
scroll to position [49, 0]
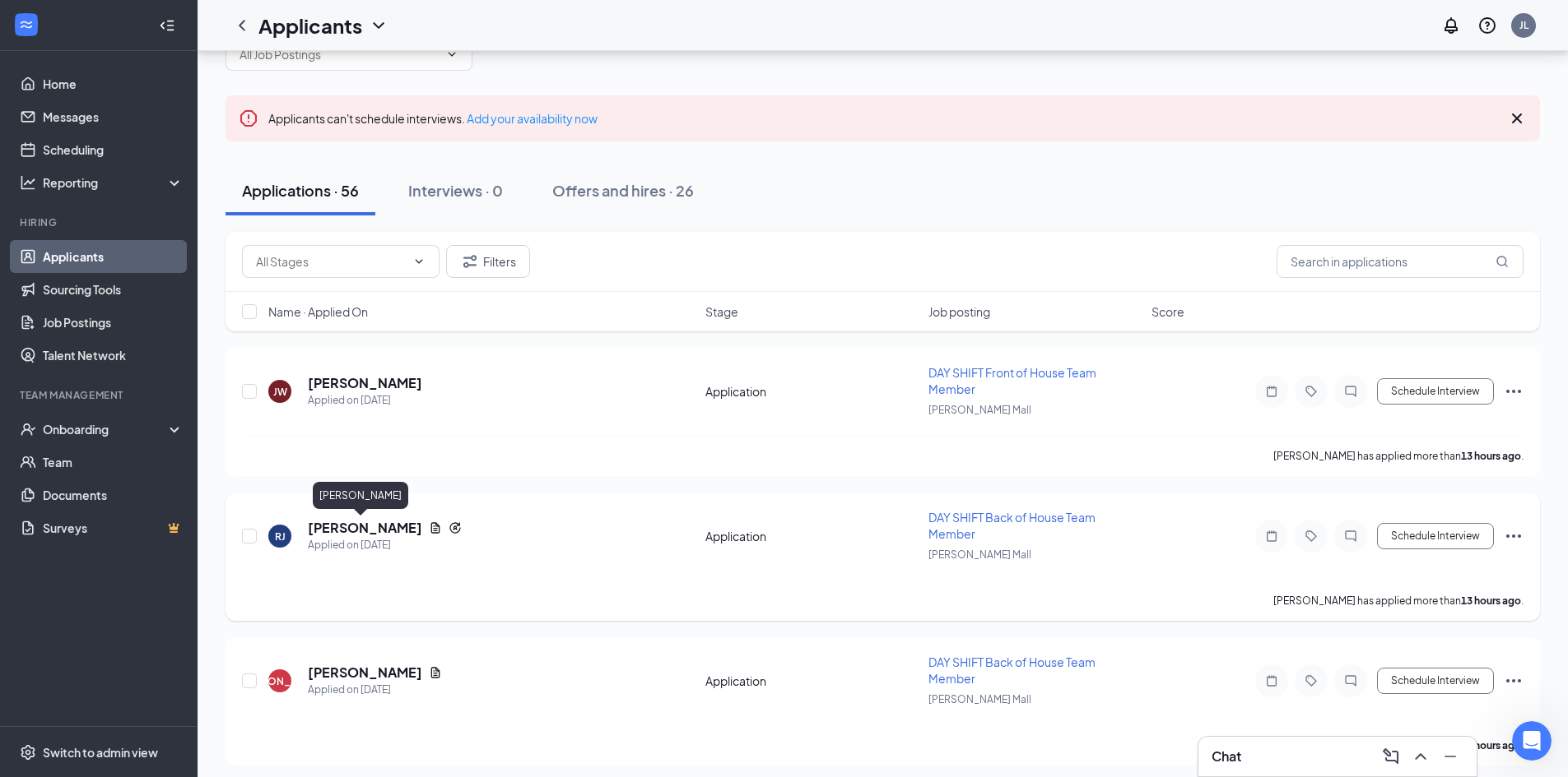
click at [353, 524] on h5 "[PERSON_NAME]" at bounding box center [365, 528] width 115 height 18
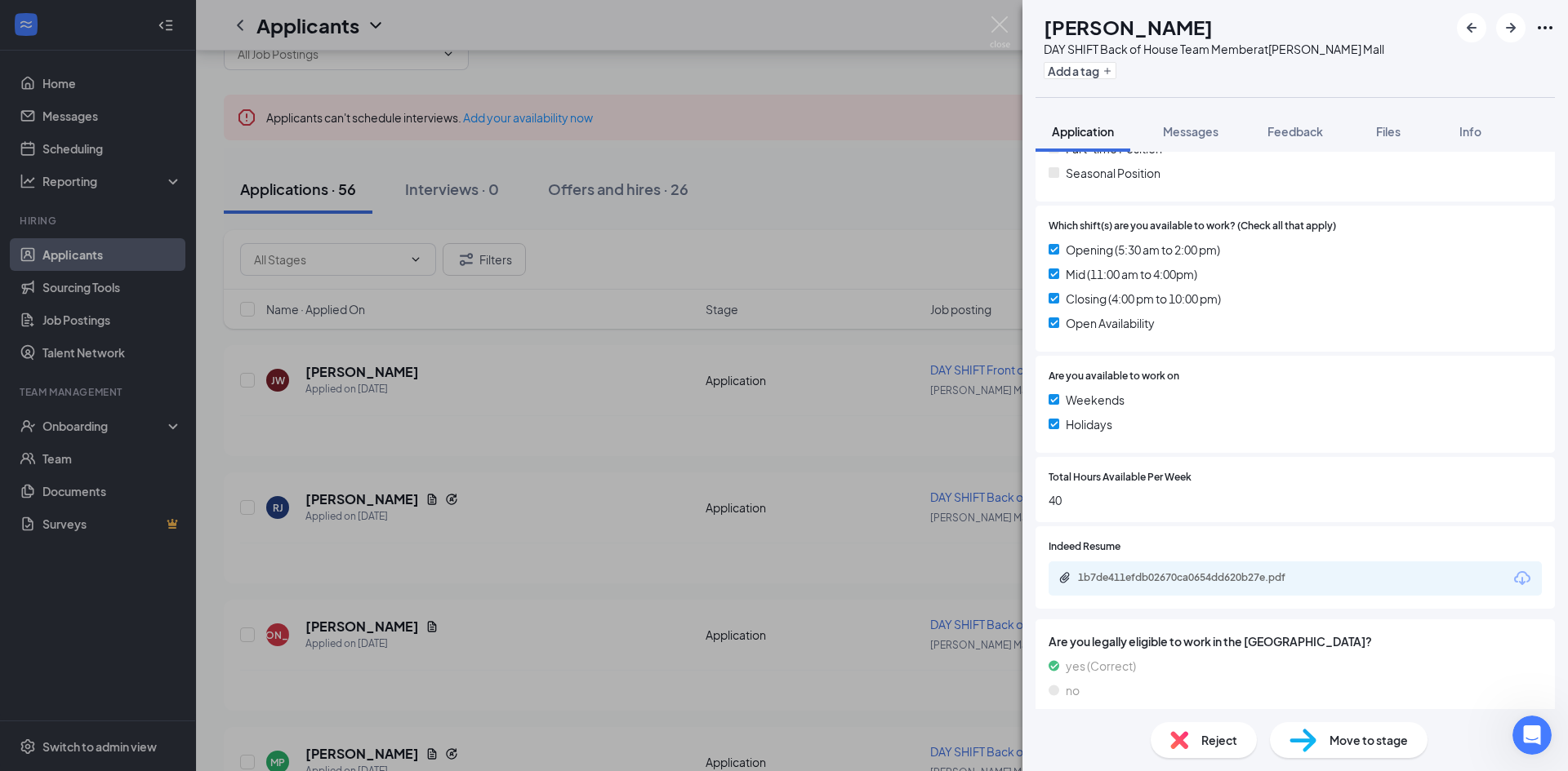
scroll to position [473, 0]
click at [1169, 571] on div "1b7de411efdb02670ca0654dd620b27e.pdf" at bounding box center [1192, 577] width 228 height 13
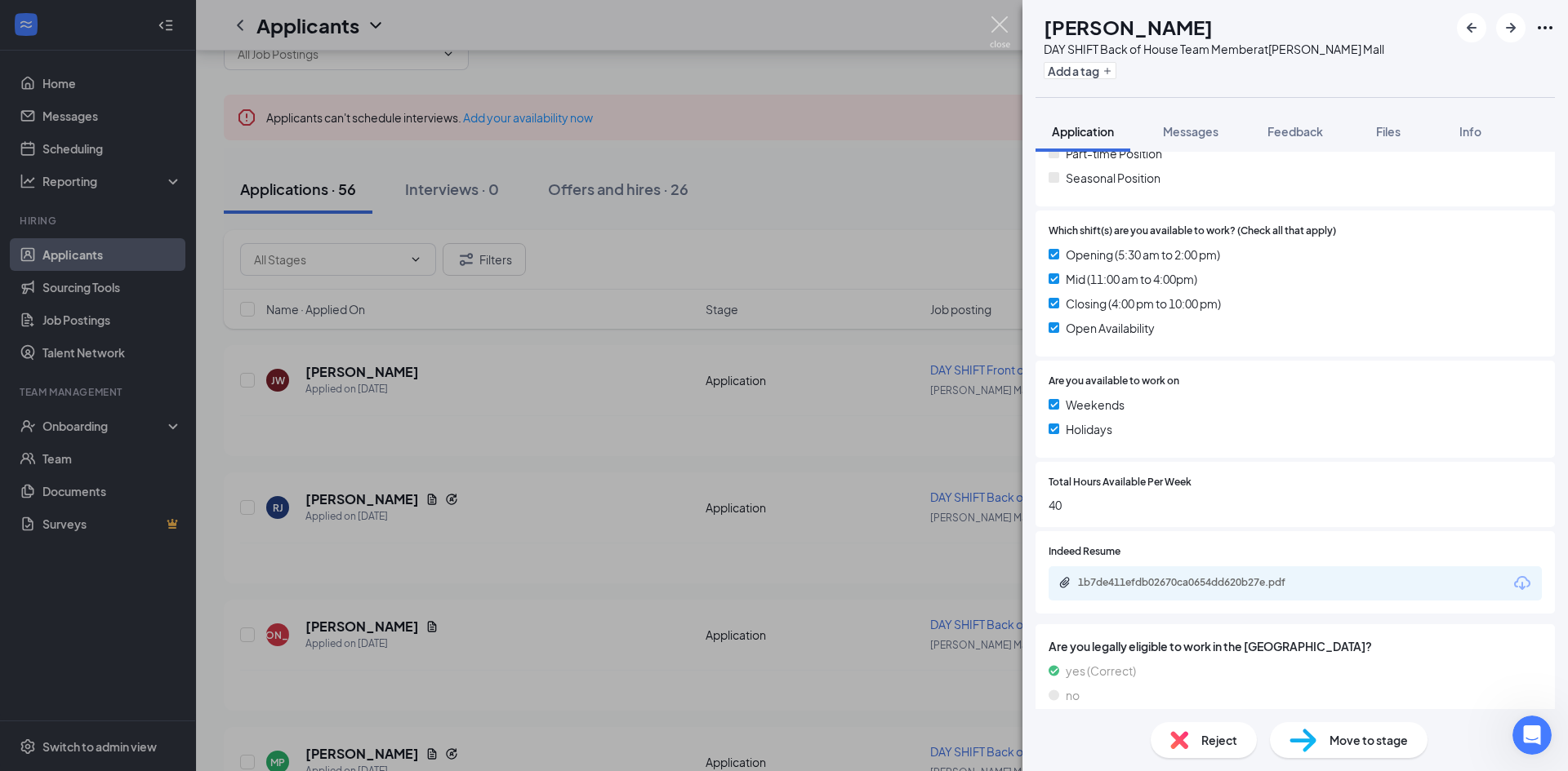
drag, startPoint x: 1000, startPoint y: 23, endPoint x: 620, endPoint y: 533, distance: 636.0
click at [1001, 23] on img at bounding box center [1000, 32] width 20 height 31
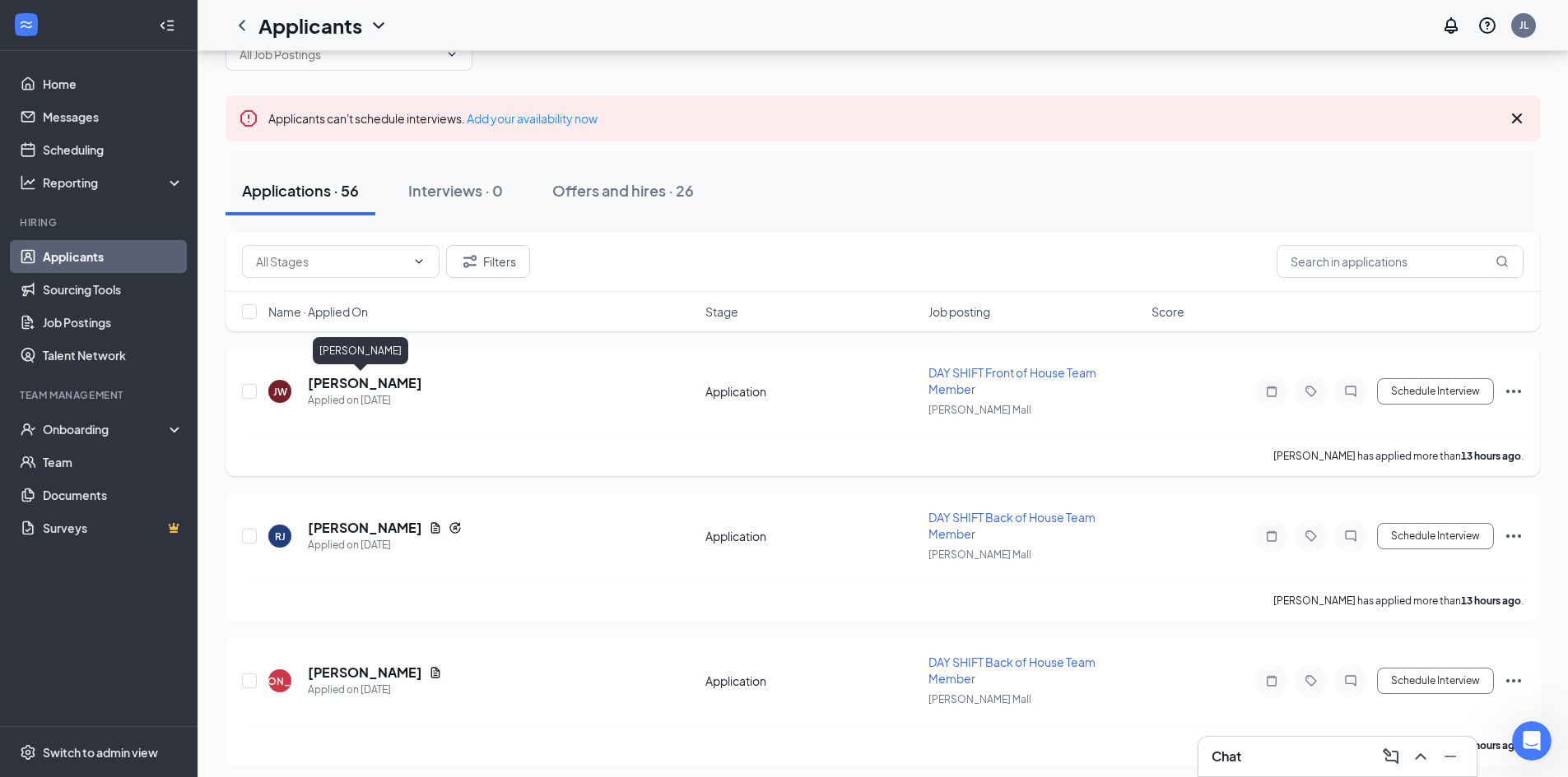
click at [357, 380] on h5 "[PERSON_NAME]" at bounding box center [365, 383] width 115 height 18
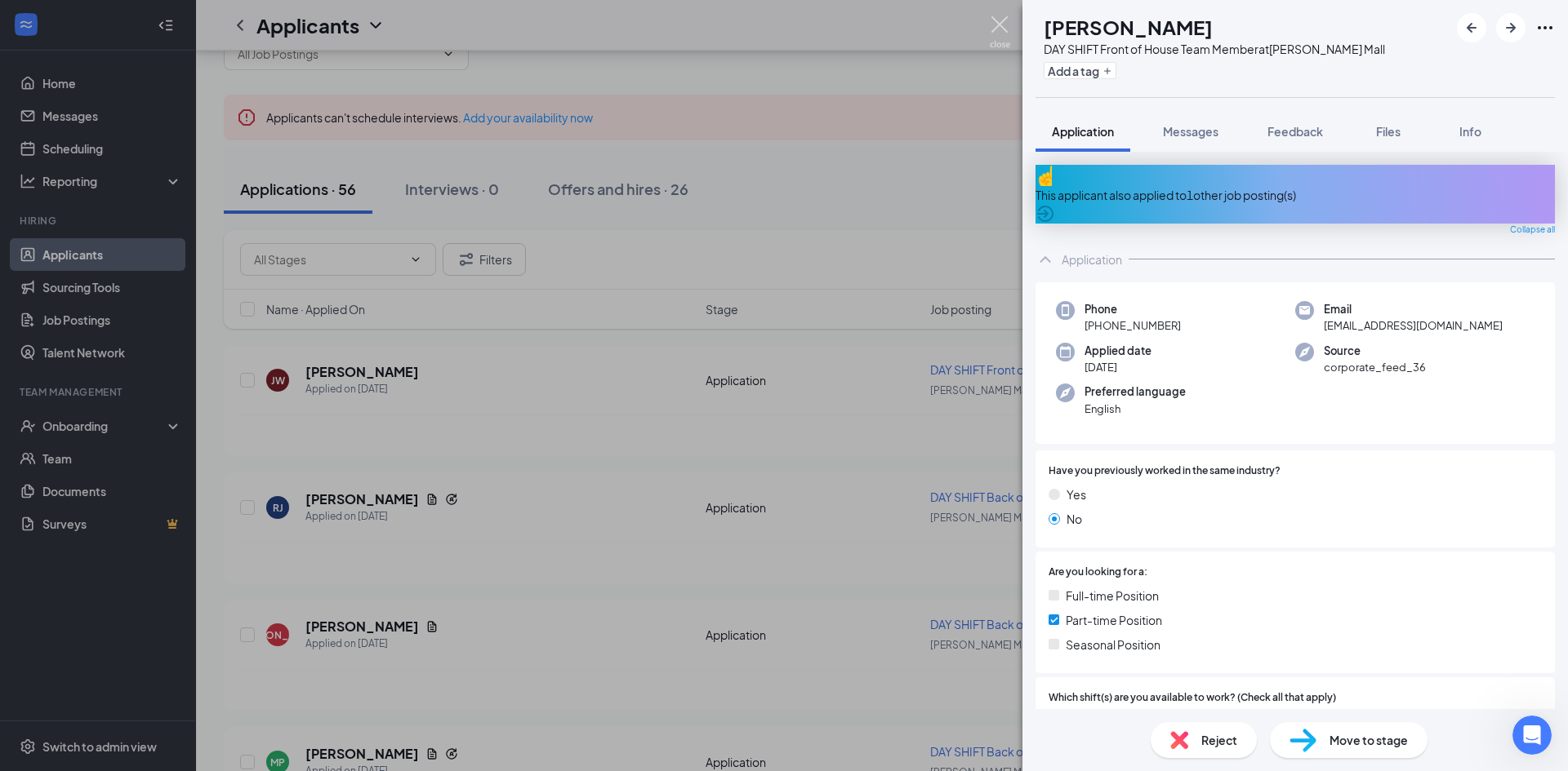
click at [1001, 18] on img at bounding box center [1000, 32] width 20 height 31
